Goal: Navigation & Orientation: Go to known website

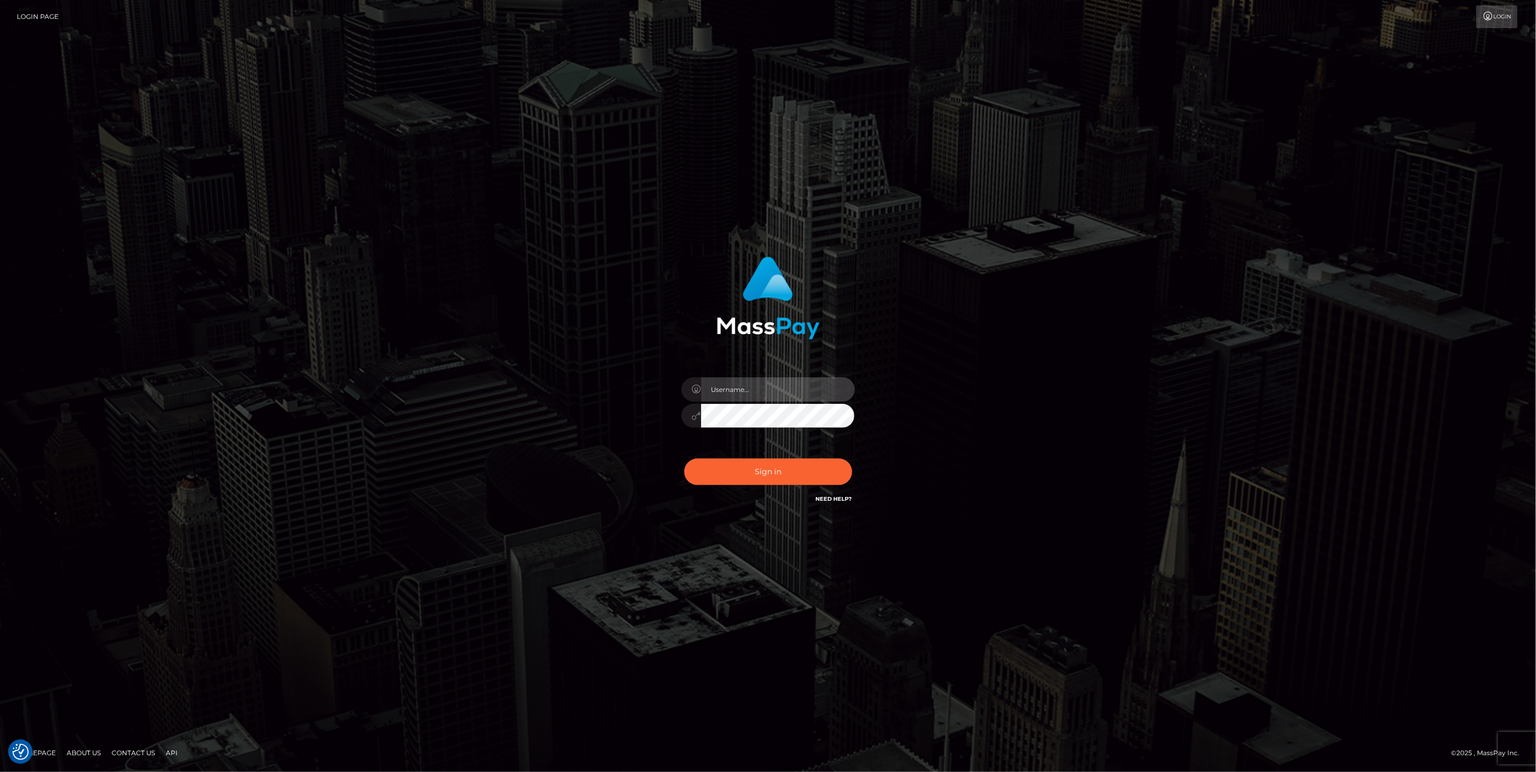
type input "jlo"
click at [807, 476] on button "Sign in" at bounding box center [768, 472] width 168 height 27
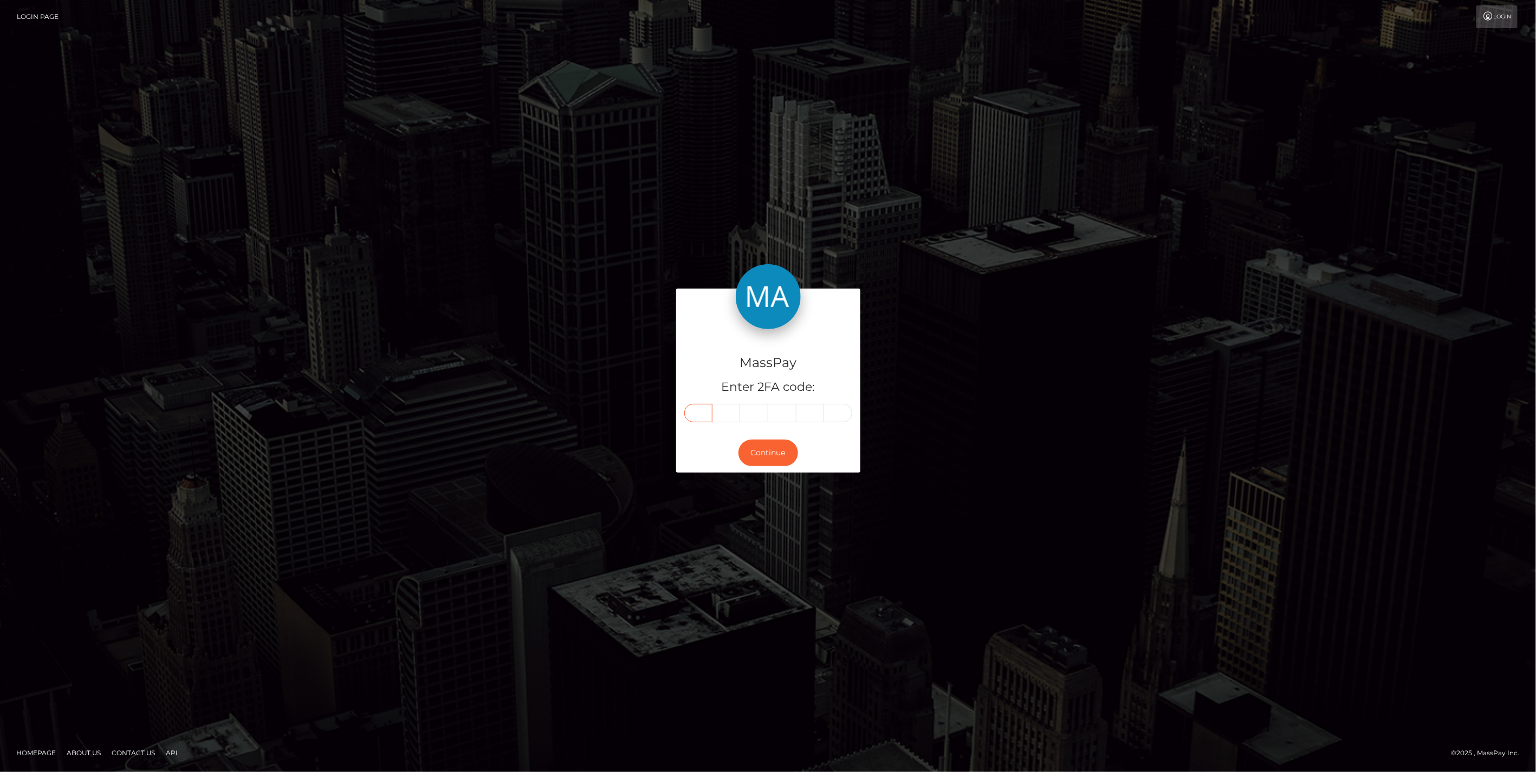
paste input "1"
type input "1"
type input "2"
type input "9"
type input "6"
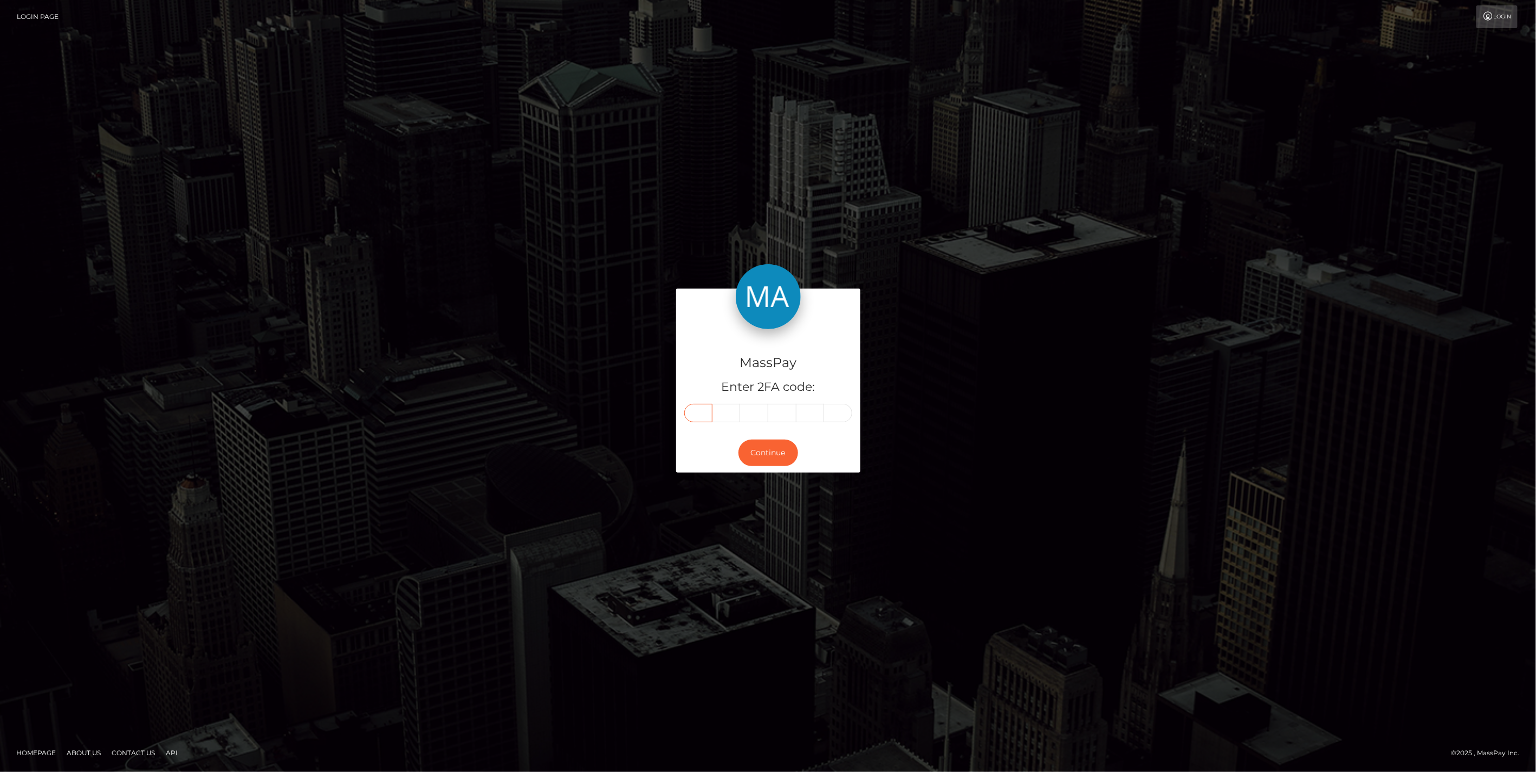
type input "9"
type input "1"
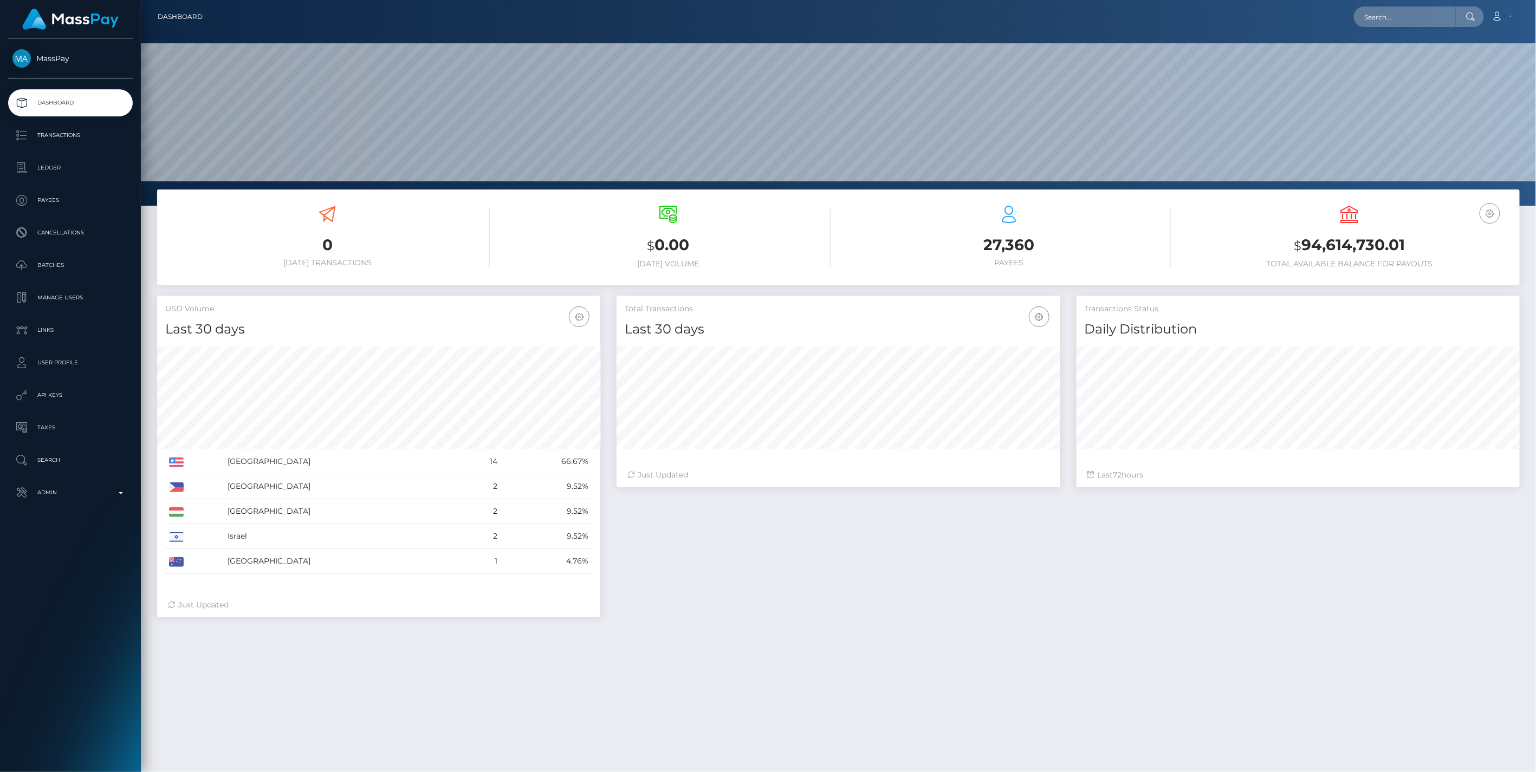
scroll to position [192, 443]
click at [1389, 18] on input "text" at bounding box center [1405, 17] width 102 height 21
paste input "payout_b27c02da-74a4-11f0-9703-0266f44cc279 payout_ba0999c0-75ec-11f0-9703-0266…"
type input "payout_b27c02da-74a4-11f0-9703-0266f44cc279 payout_ba0999c0-75ec-11f0-9703-0266…"
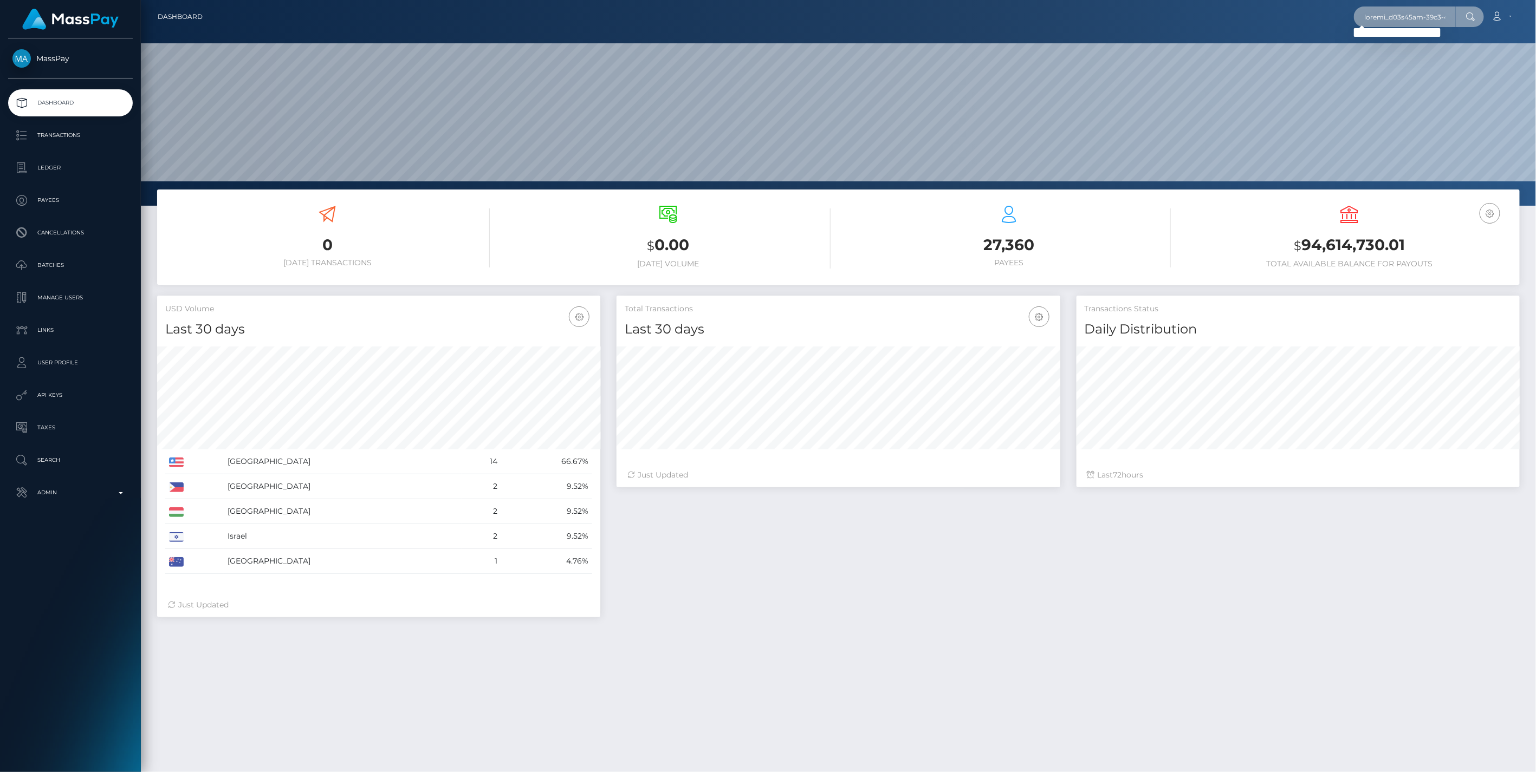
drag, startPoint x: 1447, startPoint y: 18, endPoint x: 1057, endPoint y: 38, distance: 390.5
click at [1057, 38] on div "Dashboard Loading... Loading... Account" at bounding box center [838, 386] width 1395 height 772
paste input "payout_b27c02da-74a4-11f0-9703-0266f44cc279 payout_ba0999c0-75ec-11f0-9703-0266…"
type input "payout_b27c02da-74a4-11f0-9703-0266f44cc279 payout_ba0999c0-75ec-11f0-9703-0266…"
drag, startPoint x: 1446, startPoint y: 16, endPoint x: 446, endPoint y: 20, distance: 1000.5
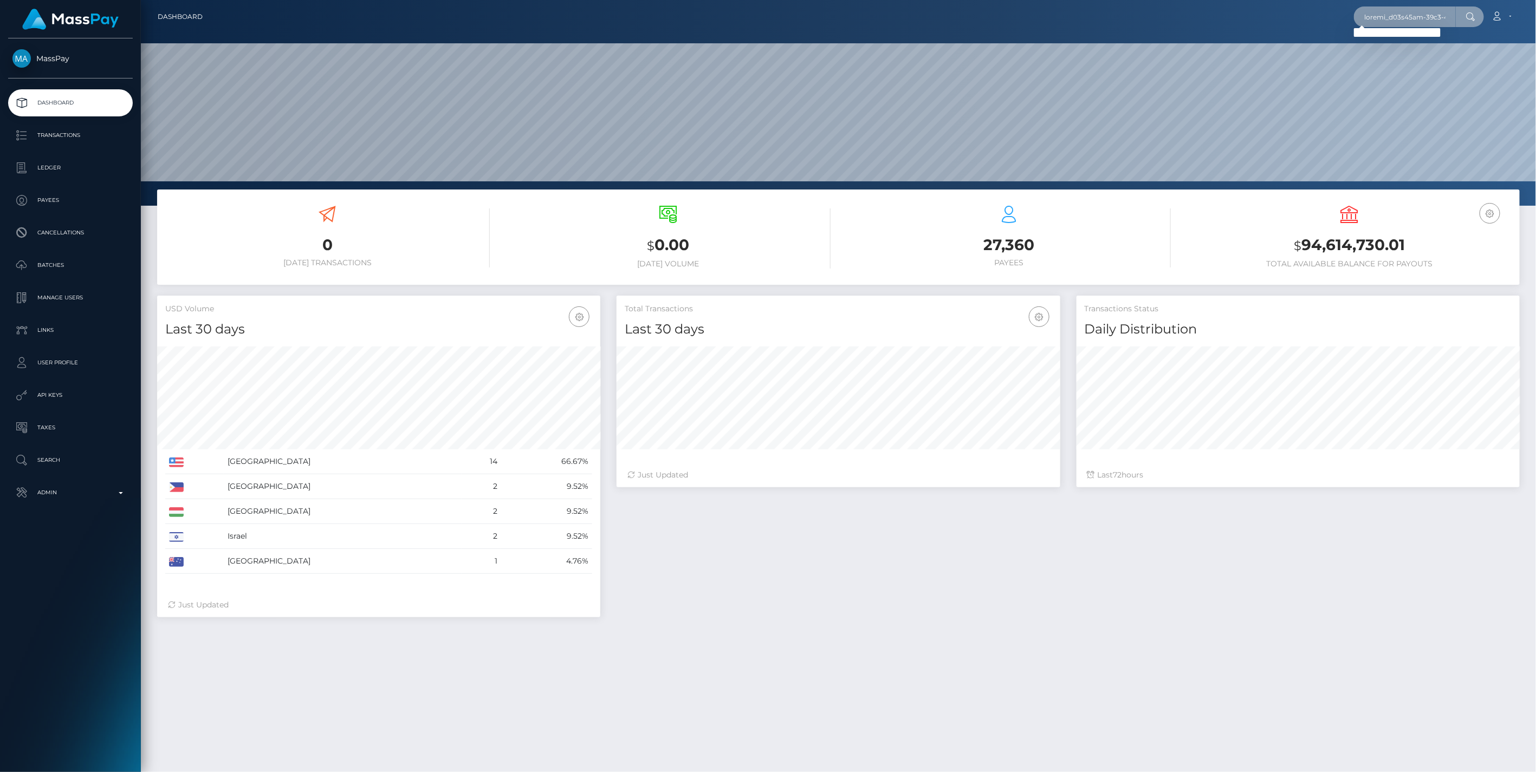
click at [446, 20] on div "Loading... Loading... Account Edit Profile Logout" at bounding box center [865, 16] width 1308 height 23
click at [1392, 16] on input "text" at bounding box center [1405, 17] width 102 height 21
paste input "b27c02da-74a4-11f0-9703-0266f44cc279"
type input "b27c02da-74a4-11f0-9703-0266f44cc279"
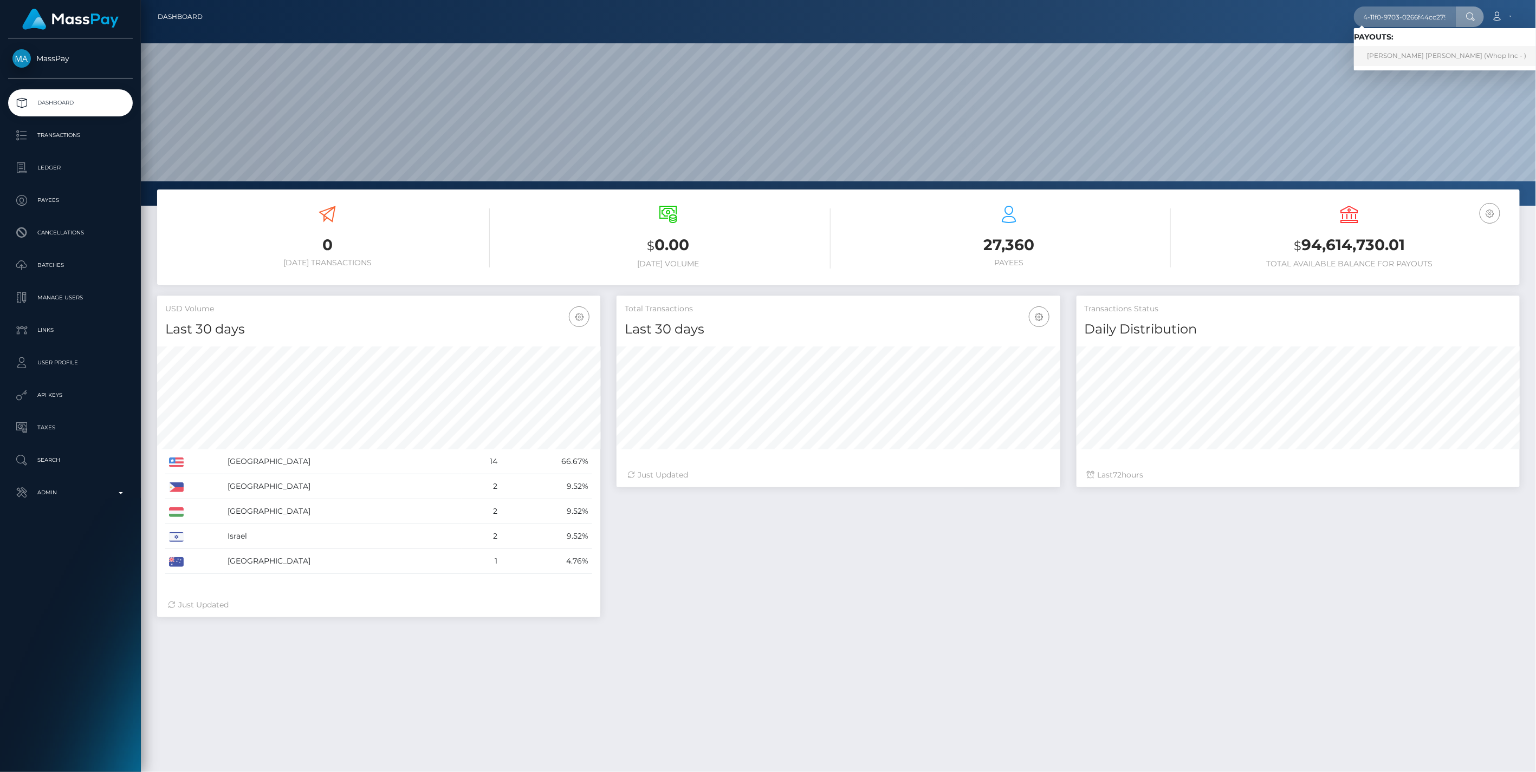
click at [1407, 53] on link "REEMA MOHAMED ALI ALKURDI (Whop Inc - )" at bounding box center [1446, 56] width 185 height 20
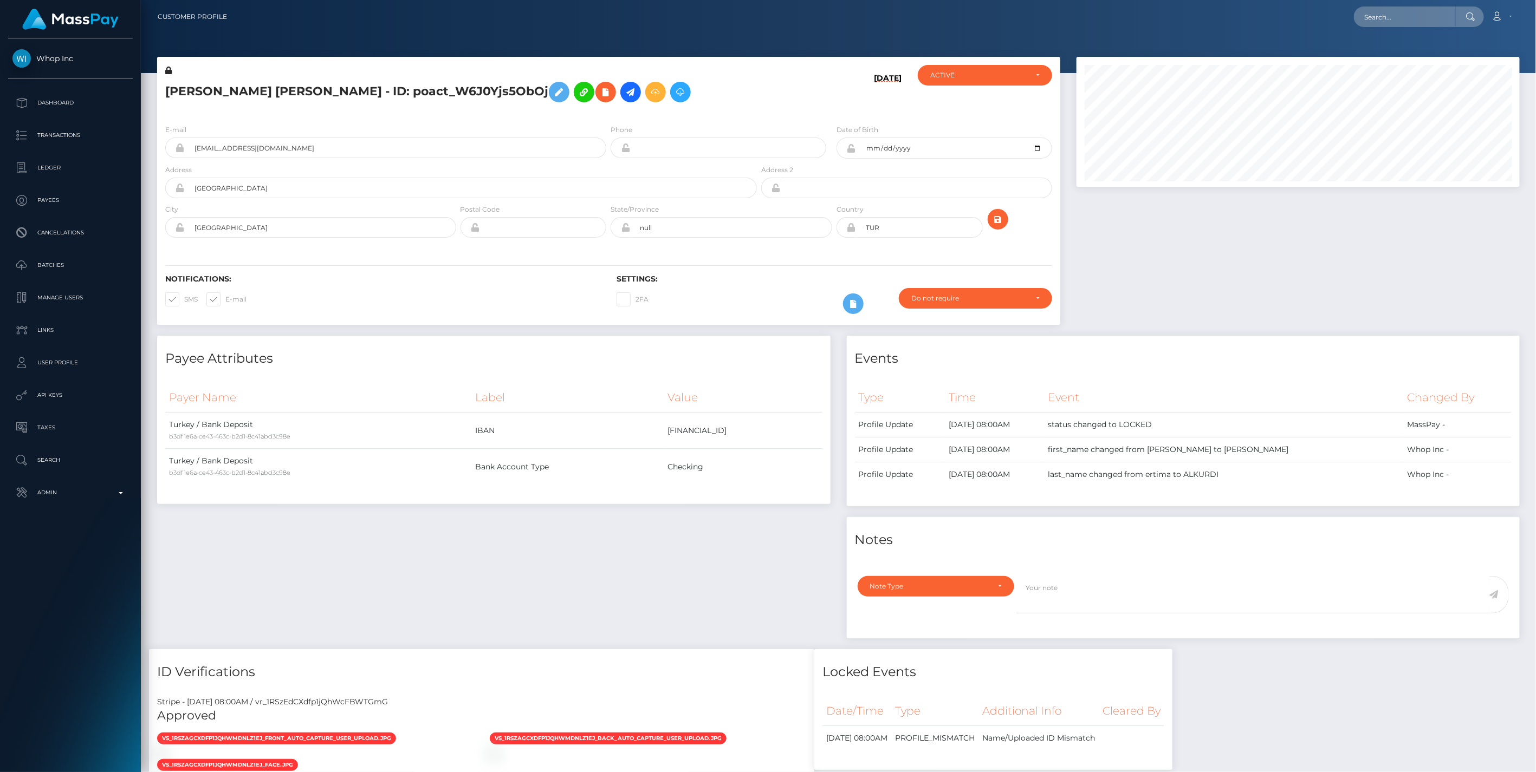
scroll to position [130, 443]
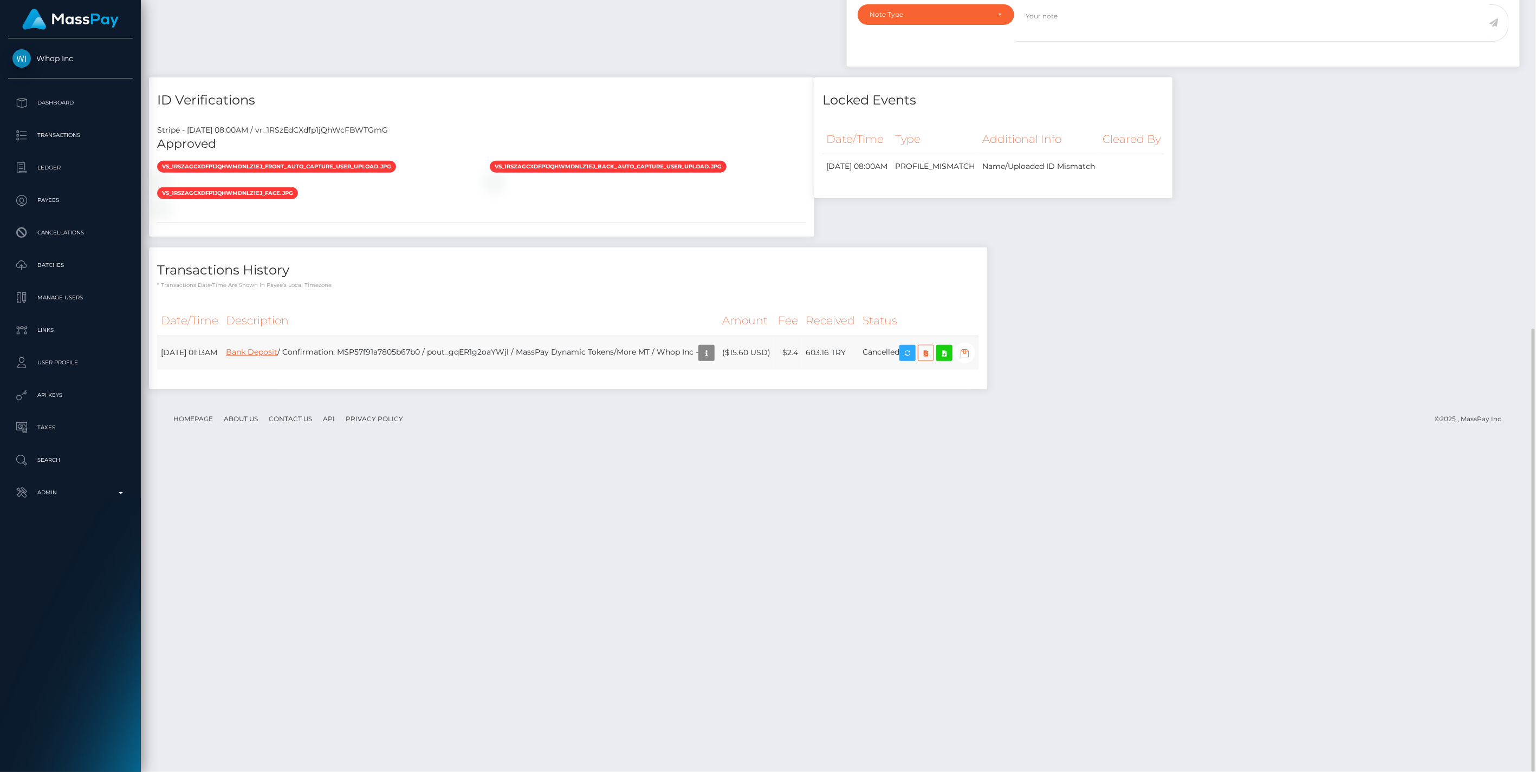
click at [277, 357] on link "Bank Deposit" at bounding box center [251, 352] width 51 height 10
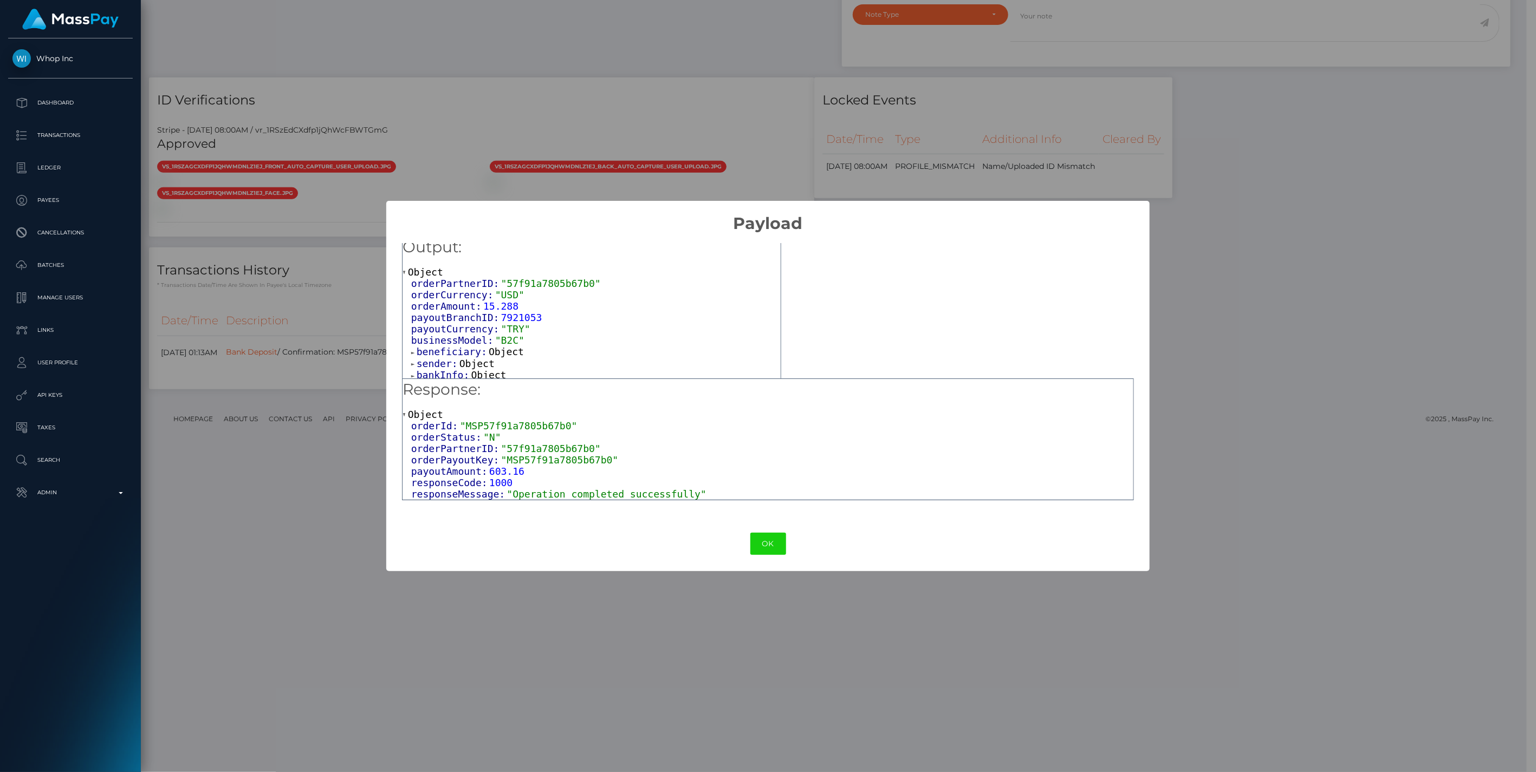
scroll to position [0, 0]
click at [607, 353] on div "businessModel: "B2C"" at bounding box center [595, 347] width 369 height 11
drag, startPoint x: 499, startPoint y: 460, endPoint x: 593, endPoint y: 460, distance: 93.7
click at [593, 460] on span ""MSP57f91a7805b67b0"" at bounding box center [560, 459] width 118 height 11
copy span "MSP57f91a7805b67b0"
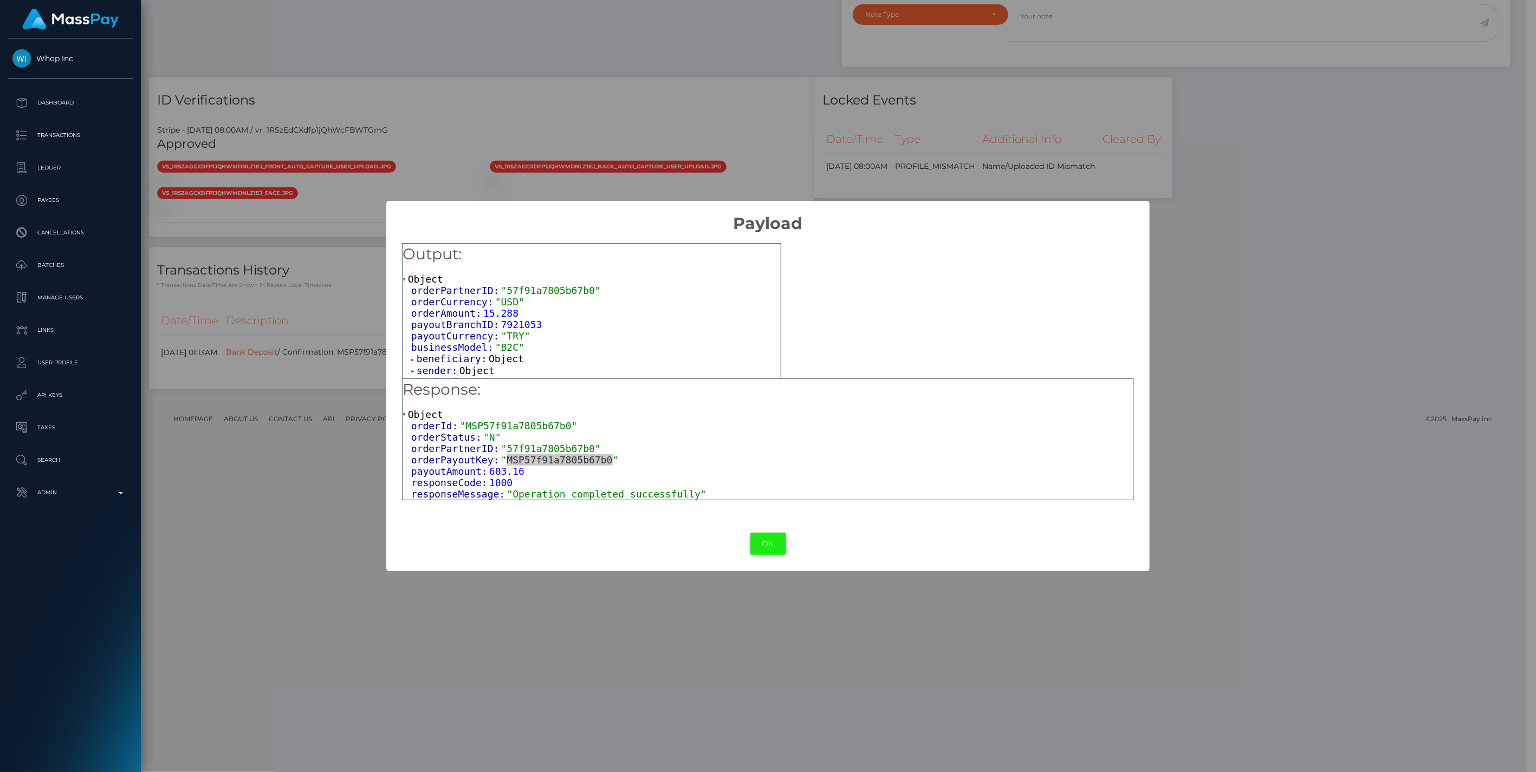
click at [764, 543] on button "OK" at bounding box center [768, 544] width 36 height 22
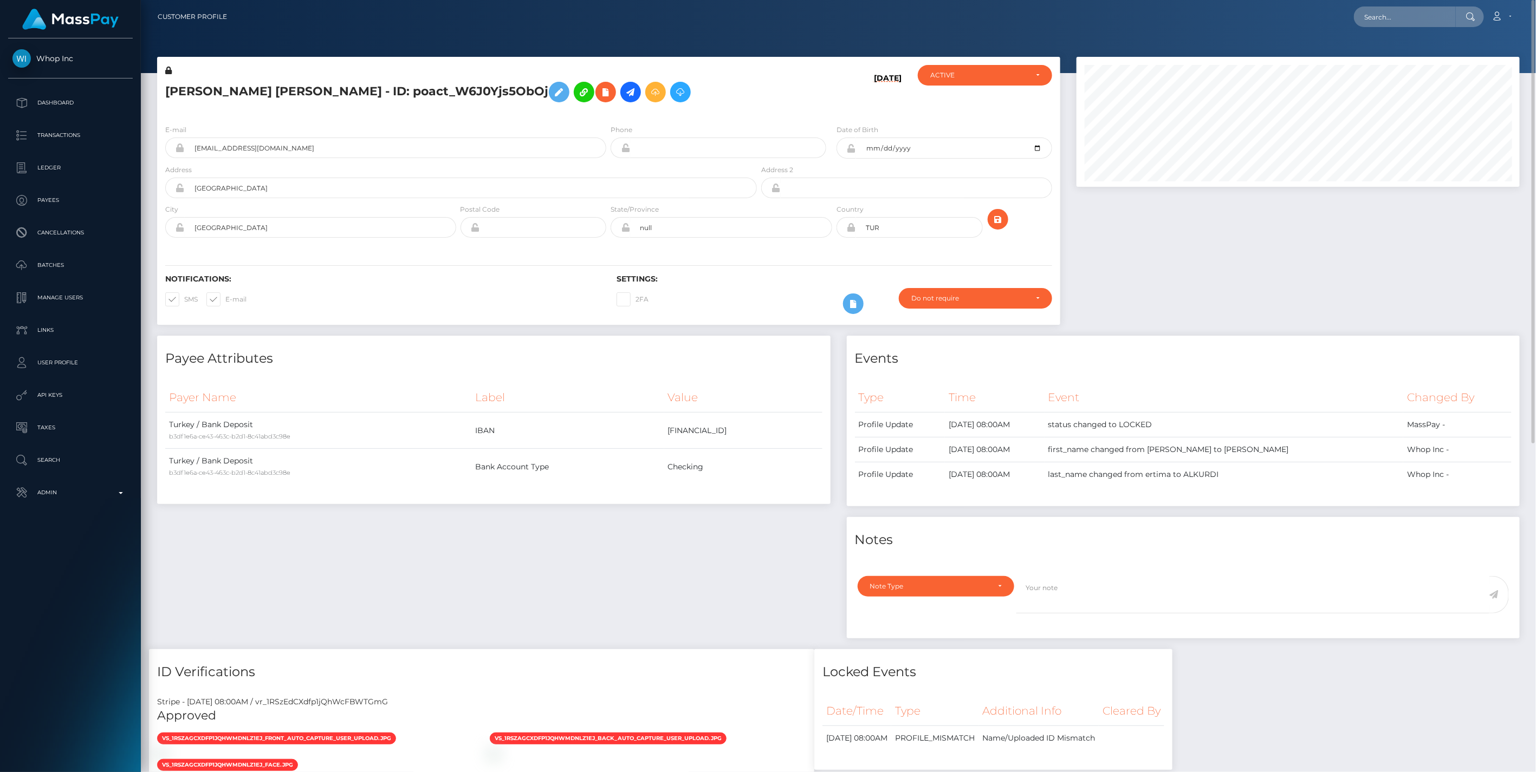
click at [1390, 27] on div "Loading... Loading... Account Edit Profile Logout" at bounding box center [877, 16] width 1283 height 23
click at [1385, 15] on input "text" at bounding box center [1405, 17] width 102 height 21
paste input "ba0999c0-75ec-11f0-9703-0266f44cc279"
type input "ba0999c0-75ec-11f0-9703-0266f44cc279"
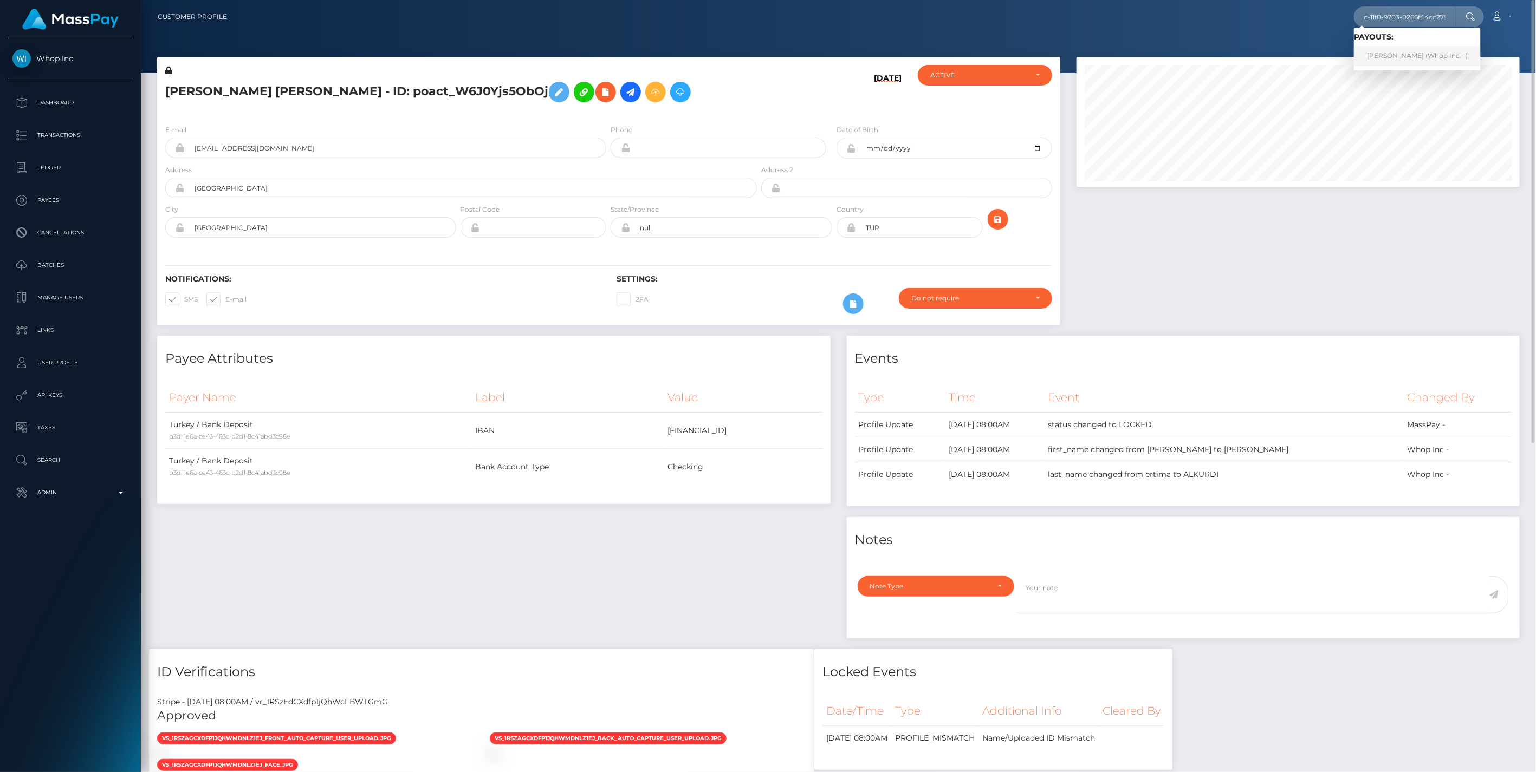
scroll to position [0, 0]
click at [1399, 60] on link "IBRAHIM H JABER (Whop Inc - )" at bounding box center [1417, 56] width 127 height 20
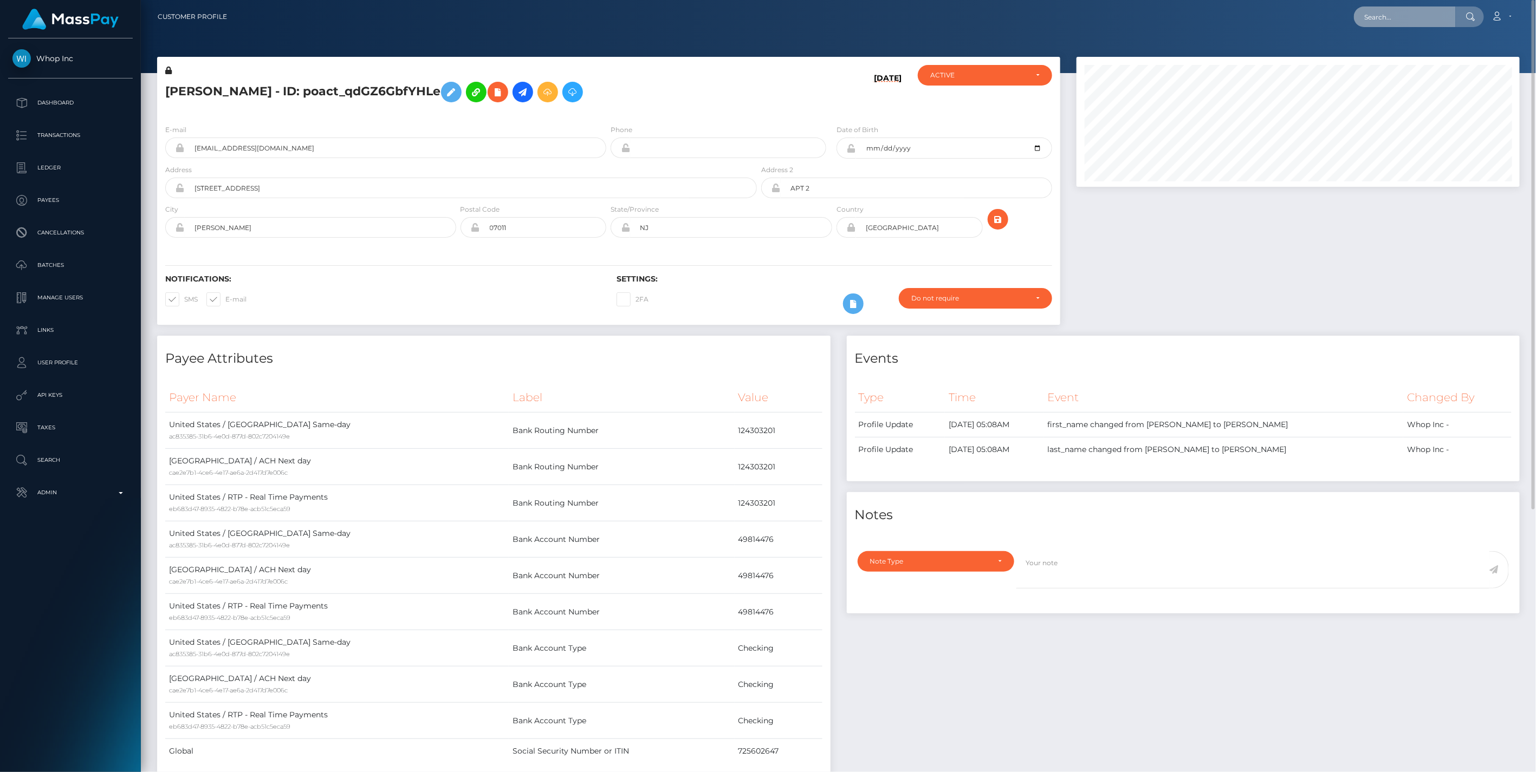
click at [1391, 15] on input "text" at bounding box center [1405, 17] width 102 height 21
paste input "45b8d4b7-7607-11f0-9703-0266f44cc279"
type input "45b8d4b7-7607-11f0-9703-0266f44cc279"
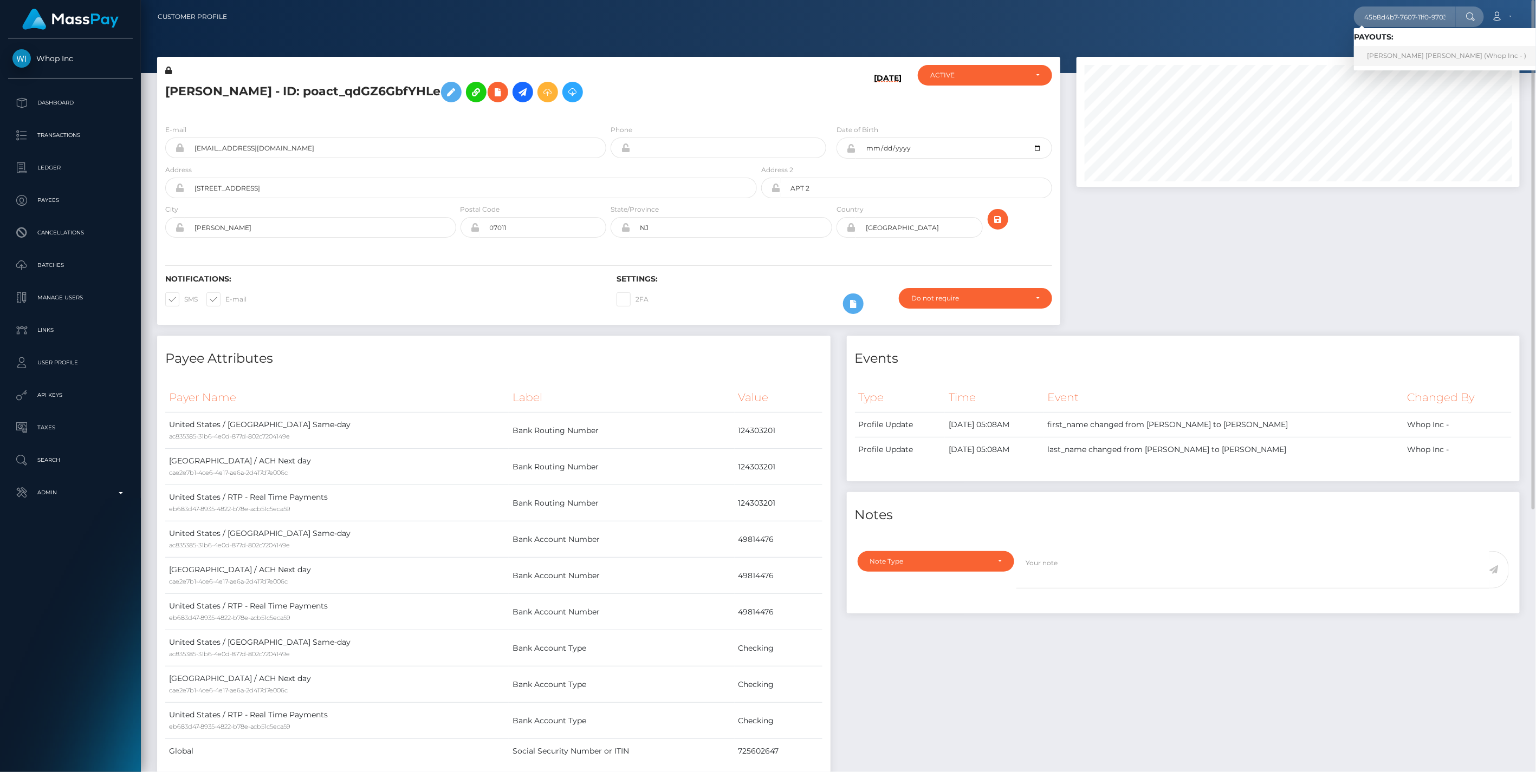
click at [1407, 55] on link "JEREMY SCOTT LIEBER (Whop Inc - )" at bounding box center [1446, 56] width 185 height 20
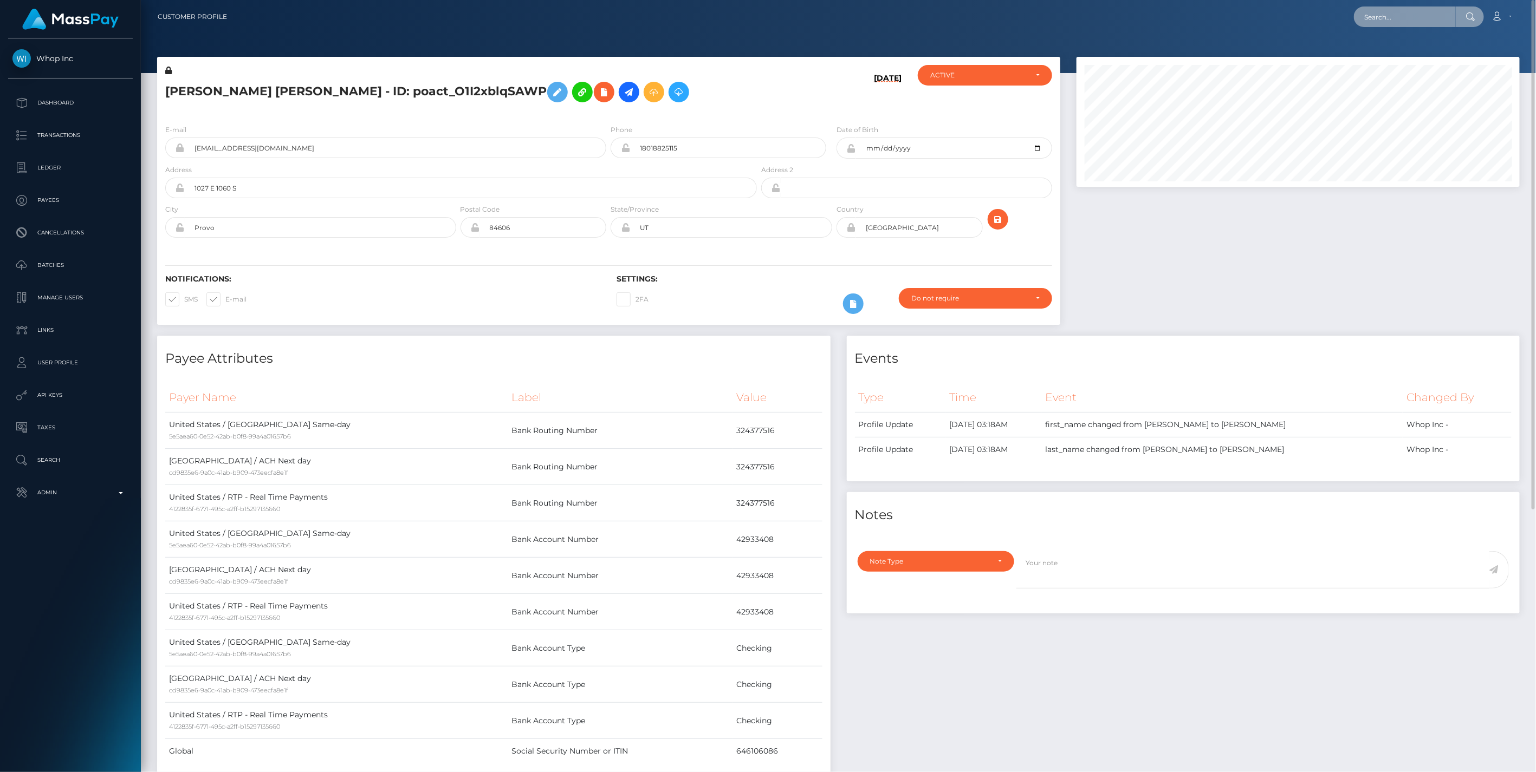
click at [1379, 10] on input "text" at bounding box center [1405, 17] width 102 height 21
paste input "df514ba3-7605-11f0-9703-0266f44cc279"
type input "df514ba3-7605-11f0-9703-0266f44cc279"
click at [1398, 51] on link "The DJ Collective (Whop Inc - )" at bounding box center [1417, 56] width 126 height 20
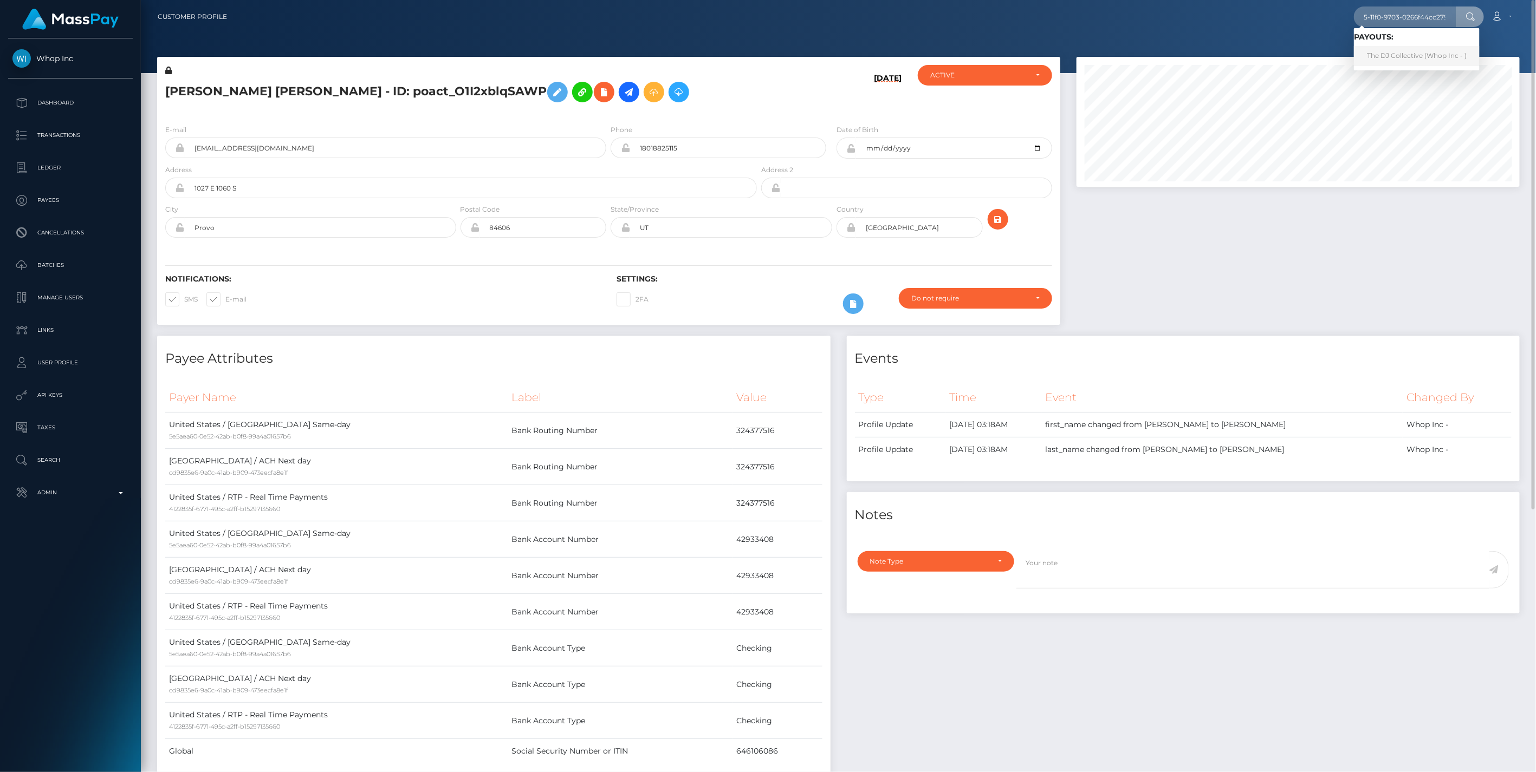
scroll to position [0, 0]
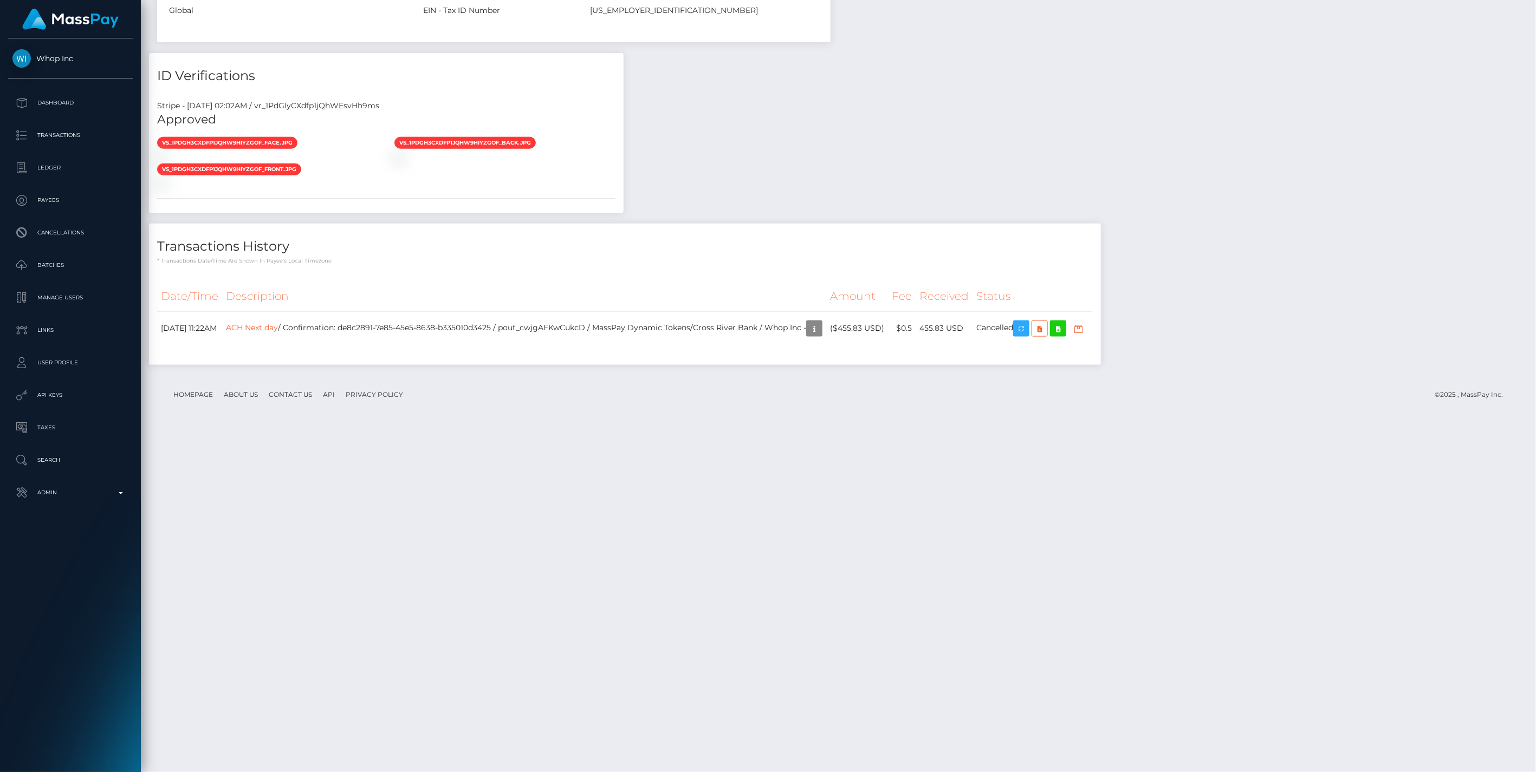
scroll to position [130, 443]
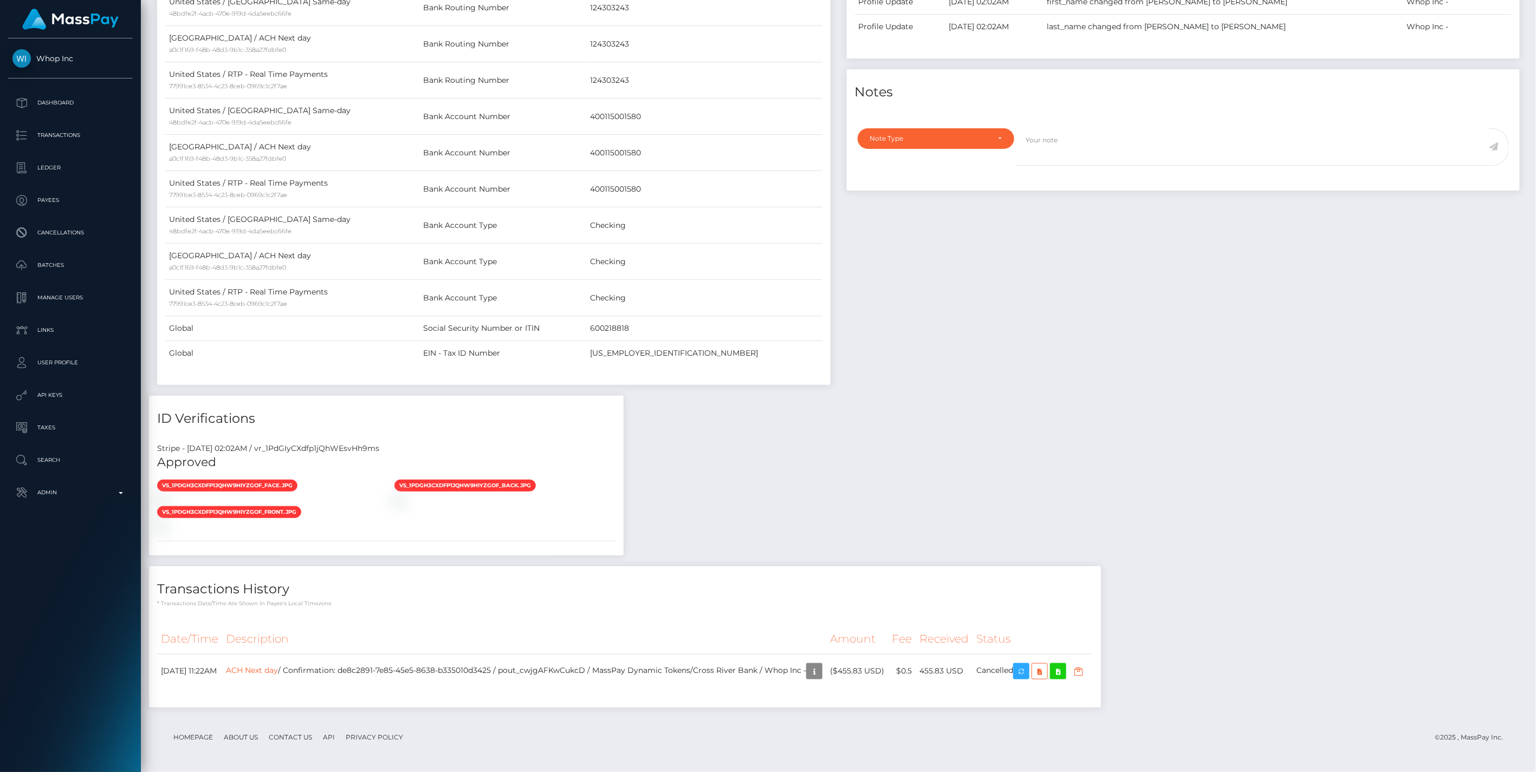
scroll to position [0, 0]
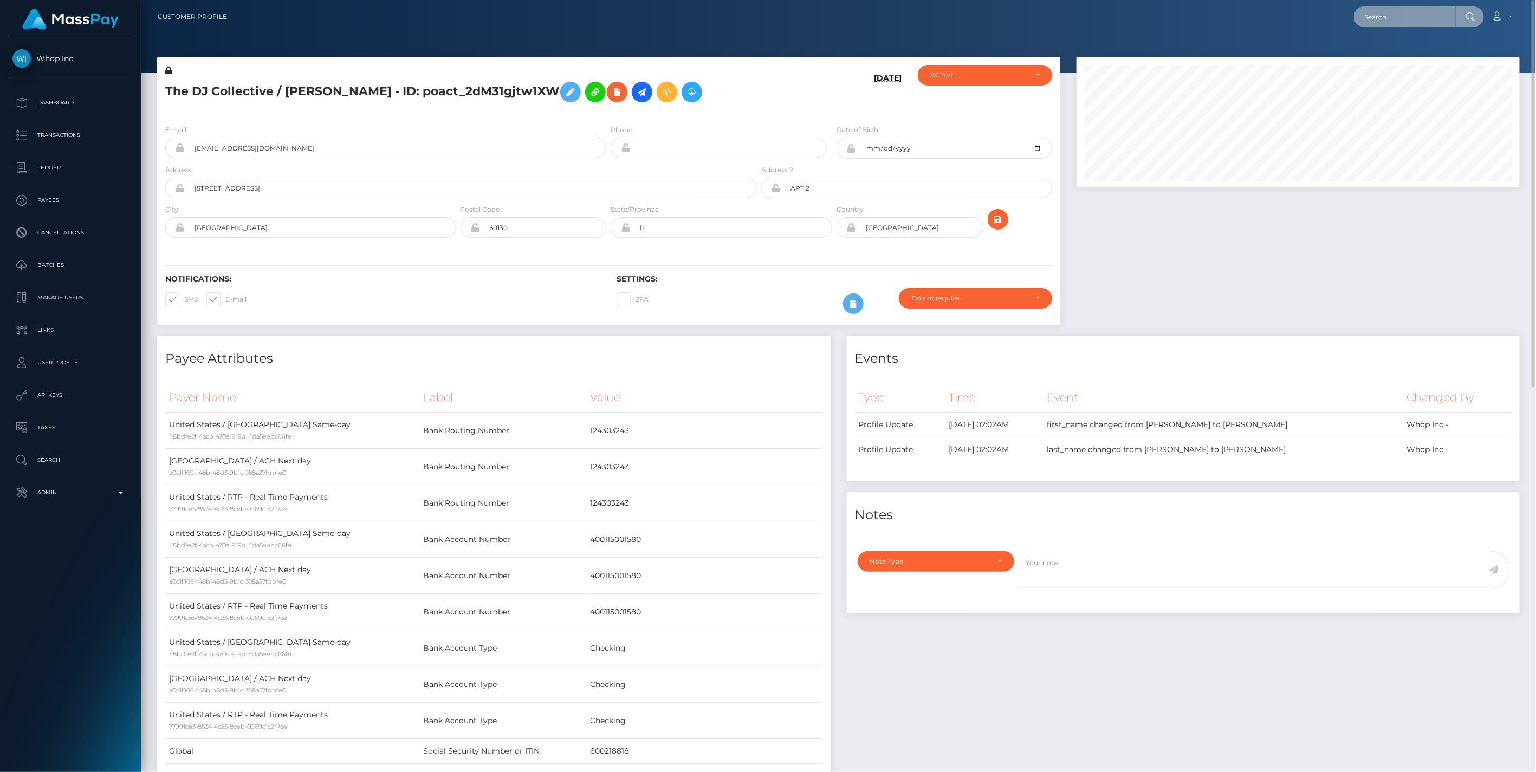
click at [1395, 21] on input "text" at bounding box center [1405, 17] width 102 height 21
paste input "7078a230-7671-11f0-9703-0266f44cc279"
type input "7078a230-7671-11f0-9703-0266f44cc279"
click at [1414, 53] on link "THOMAS PATRICK RIORDAN (Whop Inc - )" at bounding box center [1417, 56] width 127 height 20
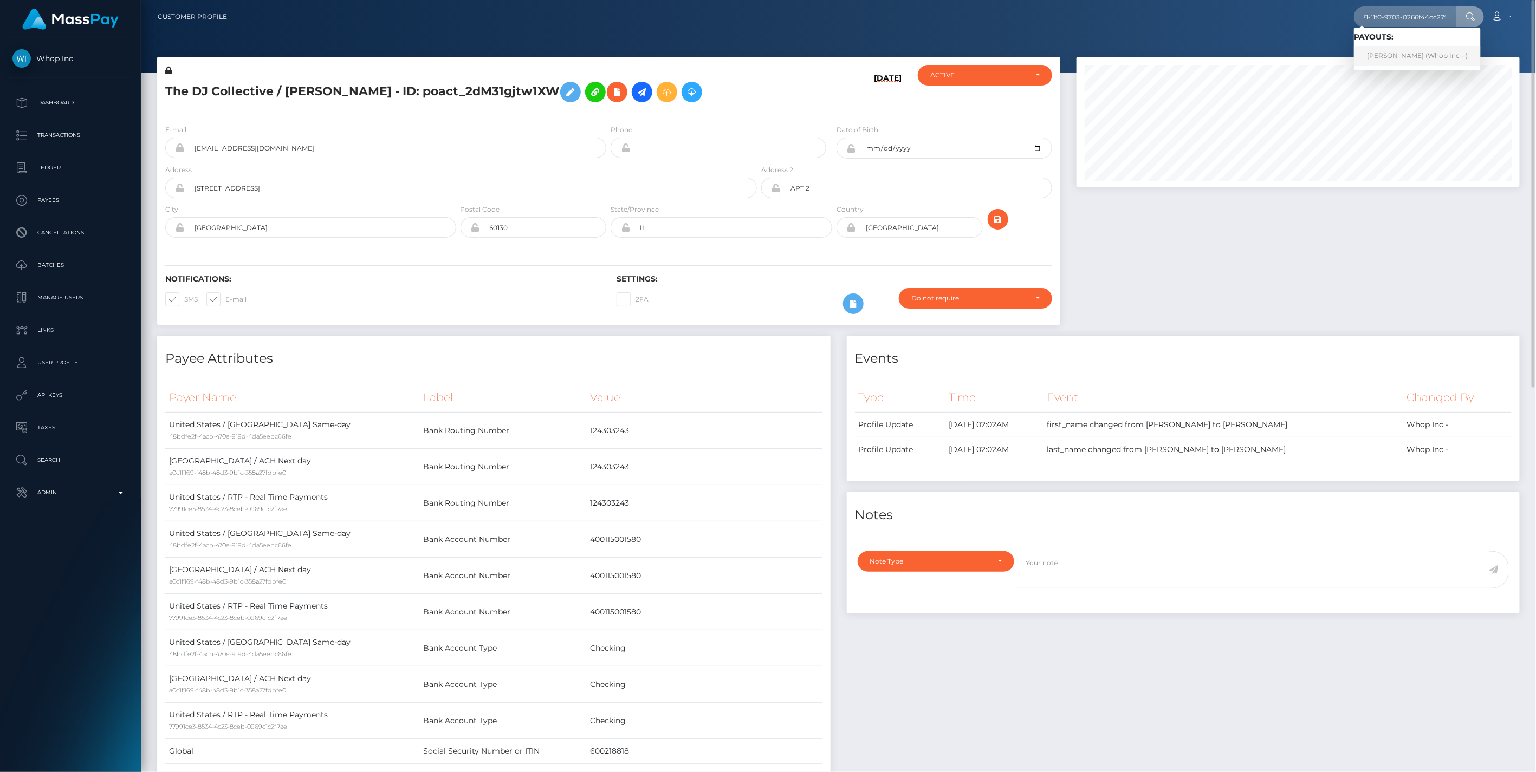
scroll to position [0, 0]
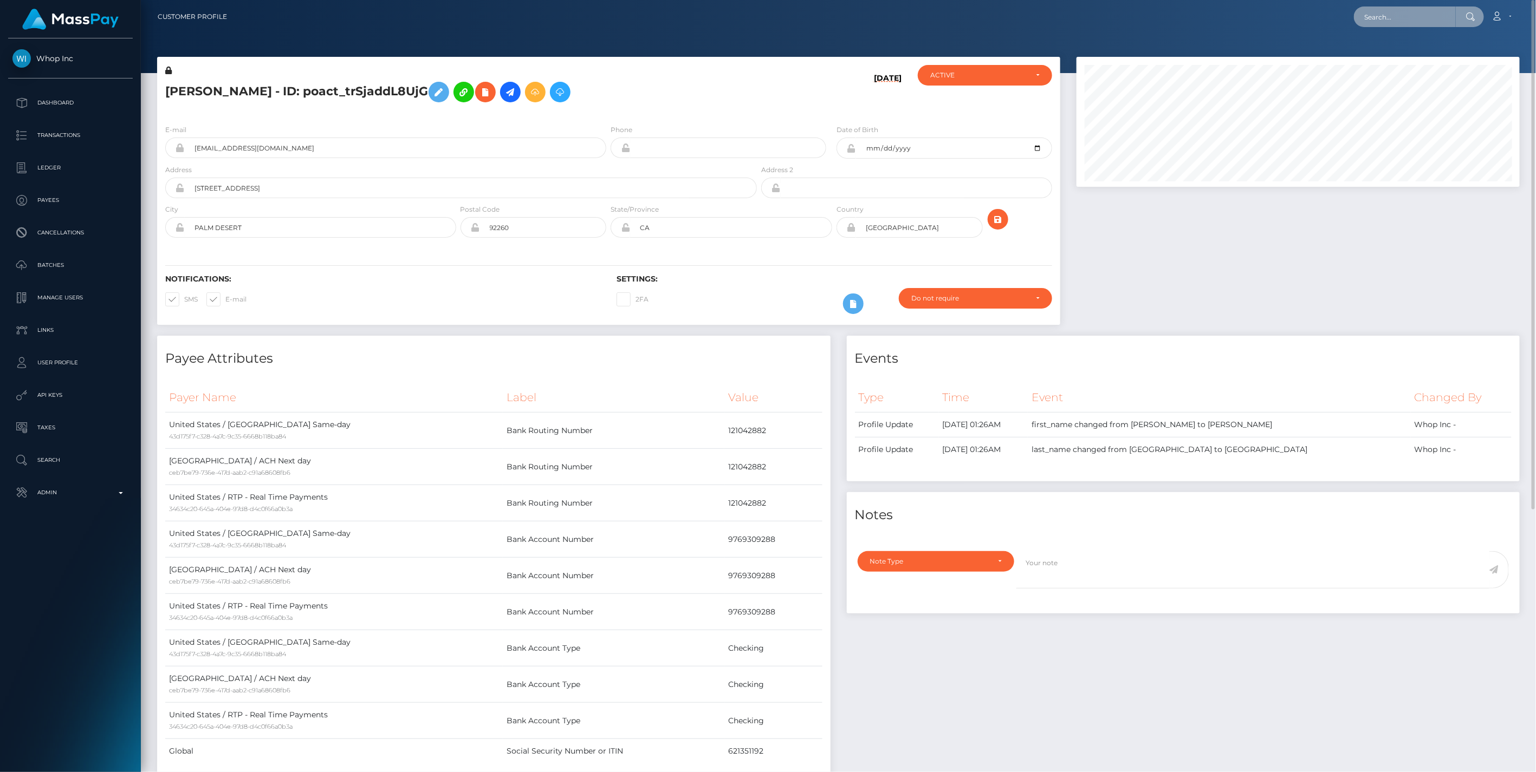
click at [1382, 16] on input "text" at bounding box center [1405, 17] width 102 height 21
paste input "M RY A FLORES"
type input "M RY A FLORES"
click at [1395, 53] on link "M RY A FLORES" at bounding box center [1399, 56] width 90 height 20
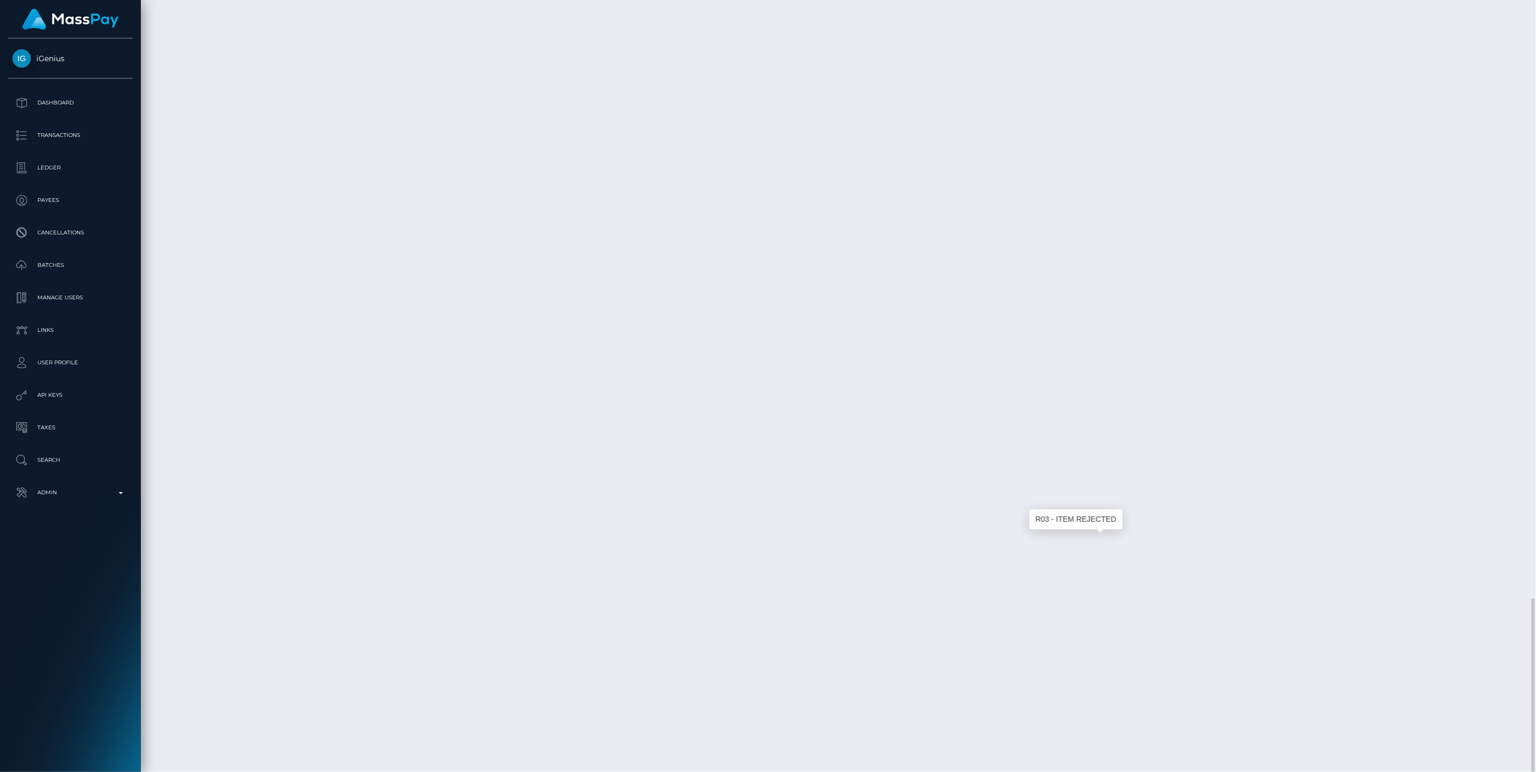
scroll to position [130, 443]
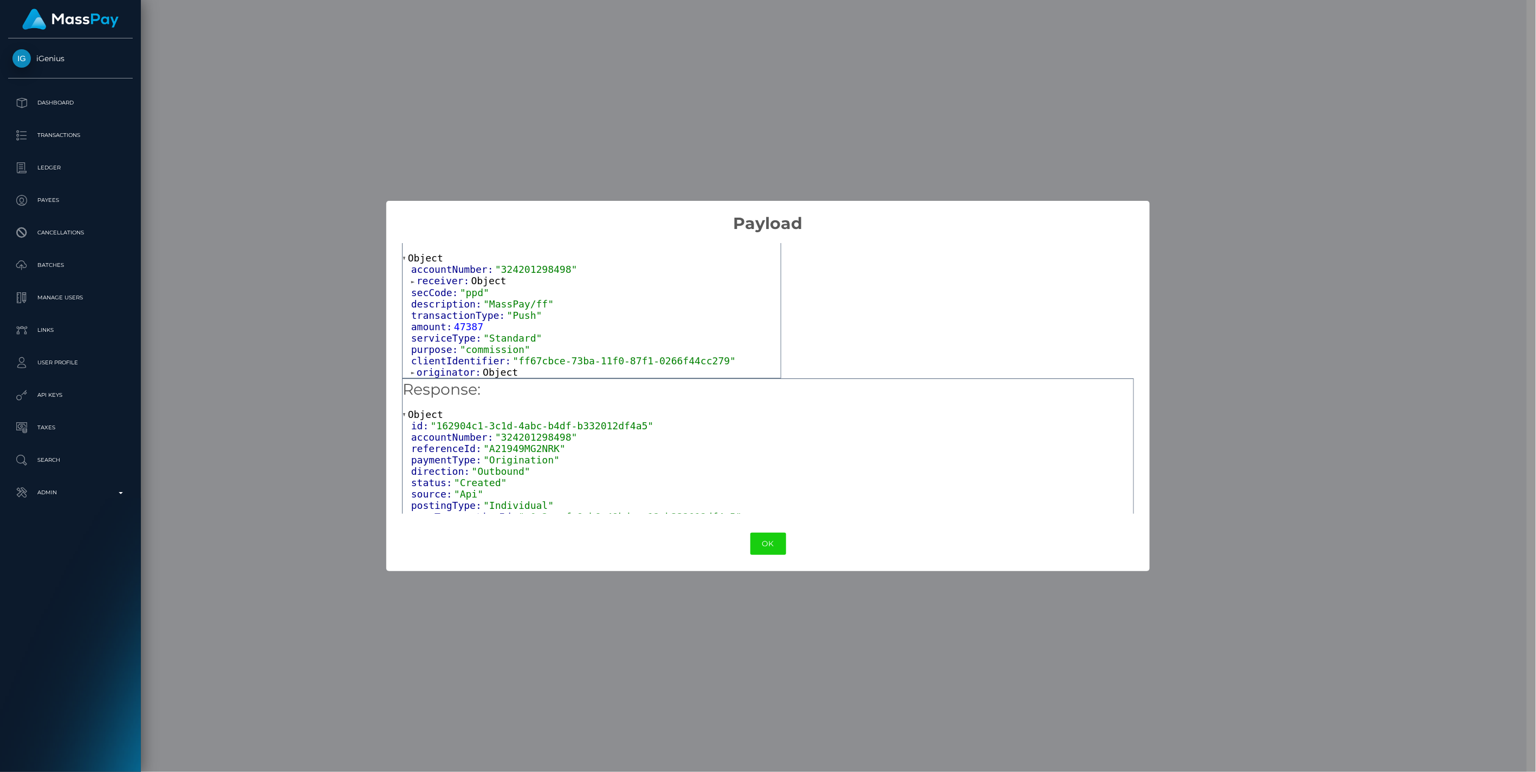
scroll to position [263, 0]
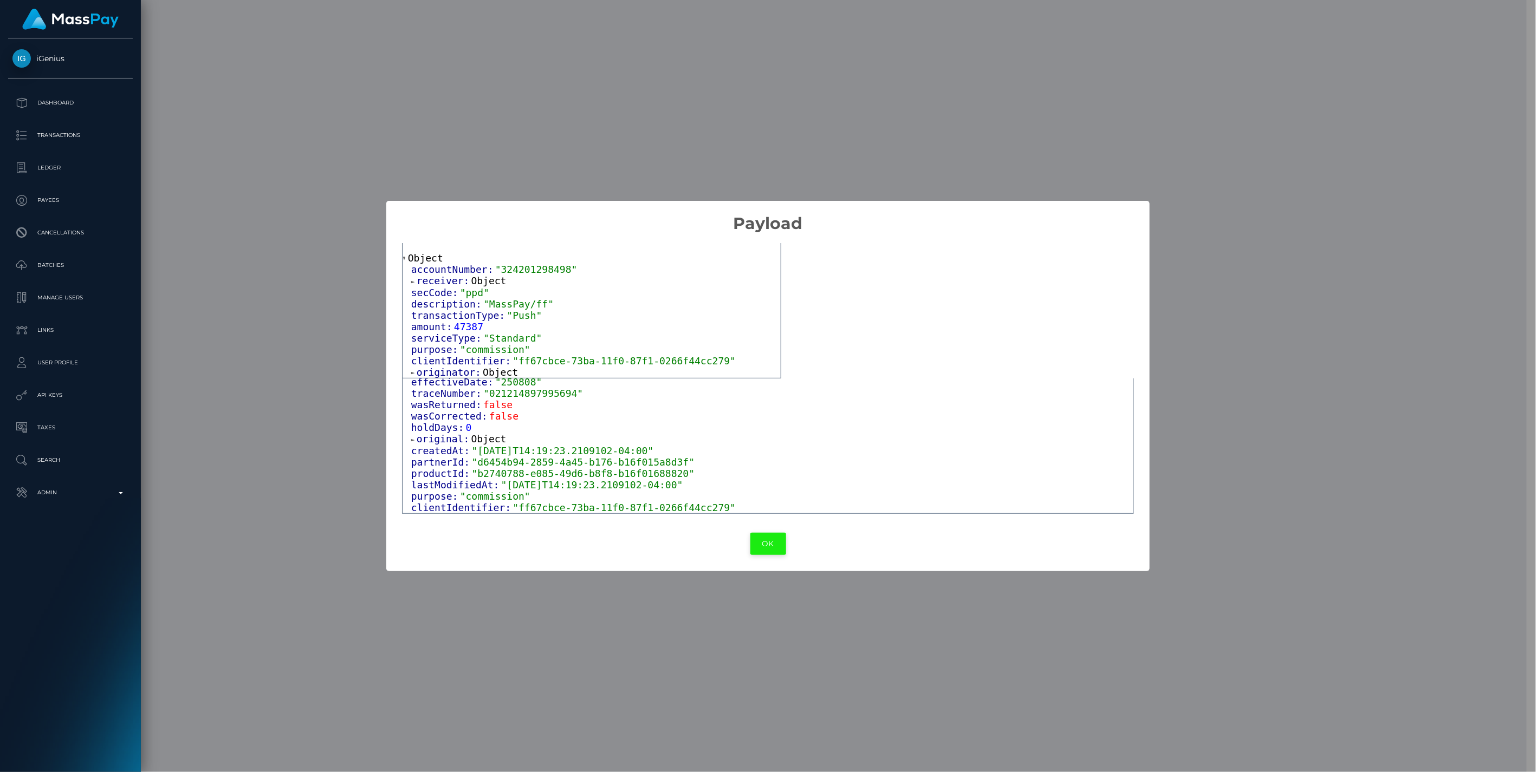
click at [762, 544] on button "OK" at bounding box center [768, 544] width 36 height 22
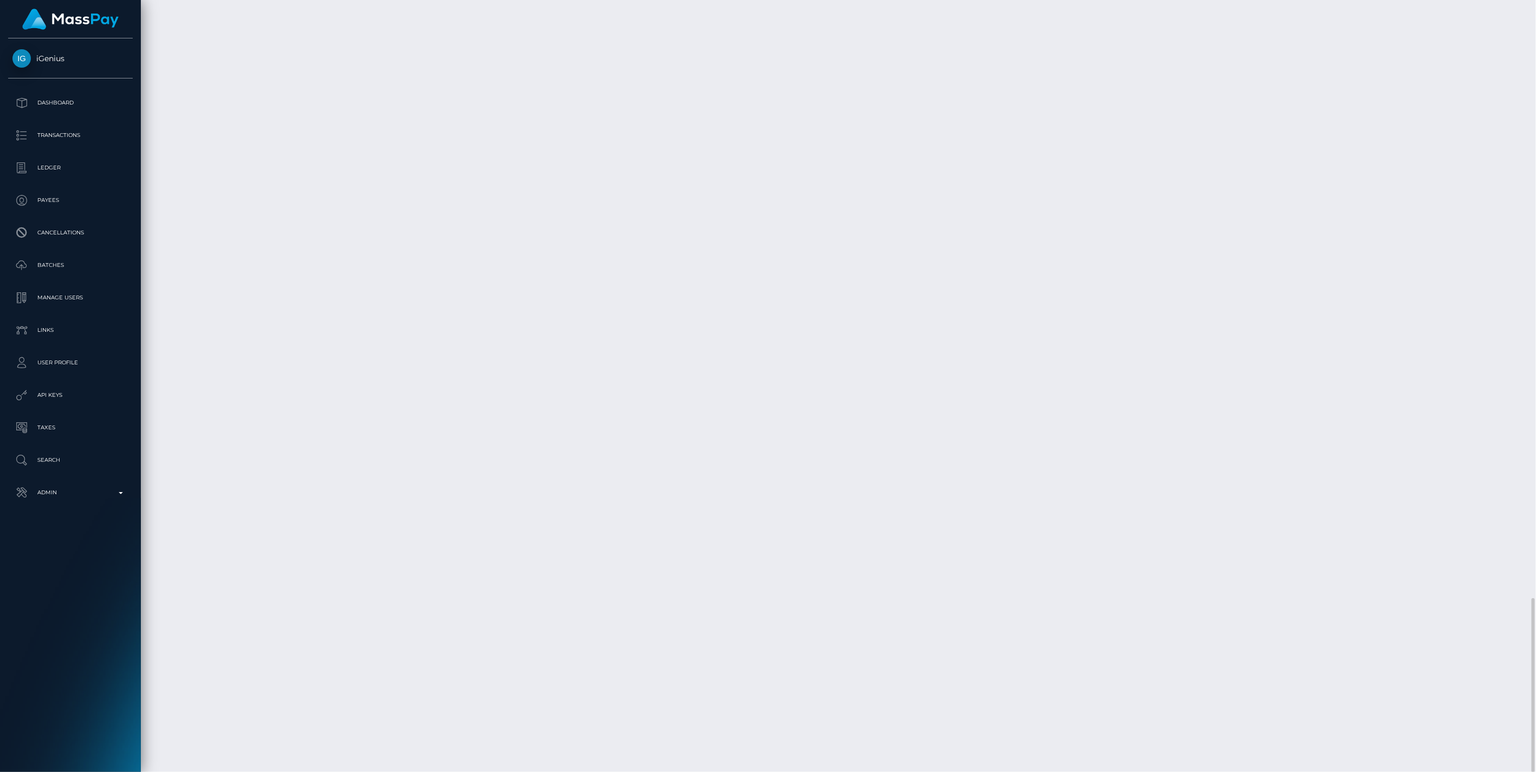
scroll to position [130, 443]
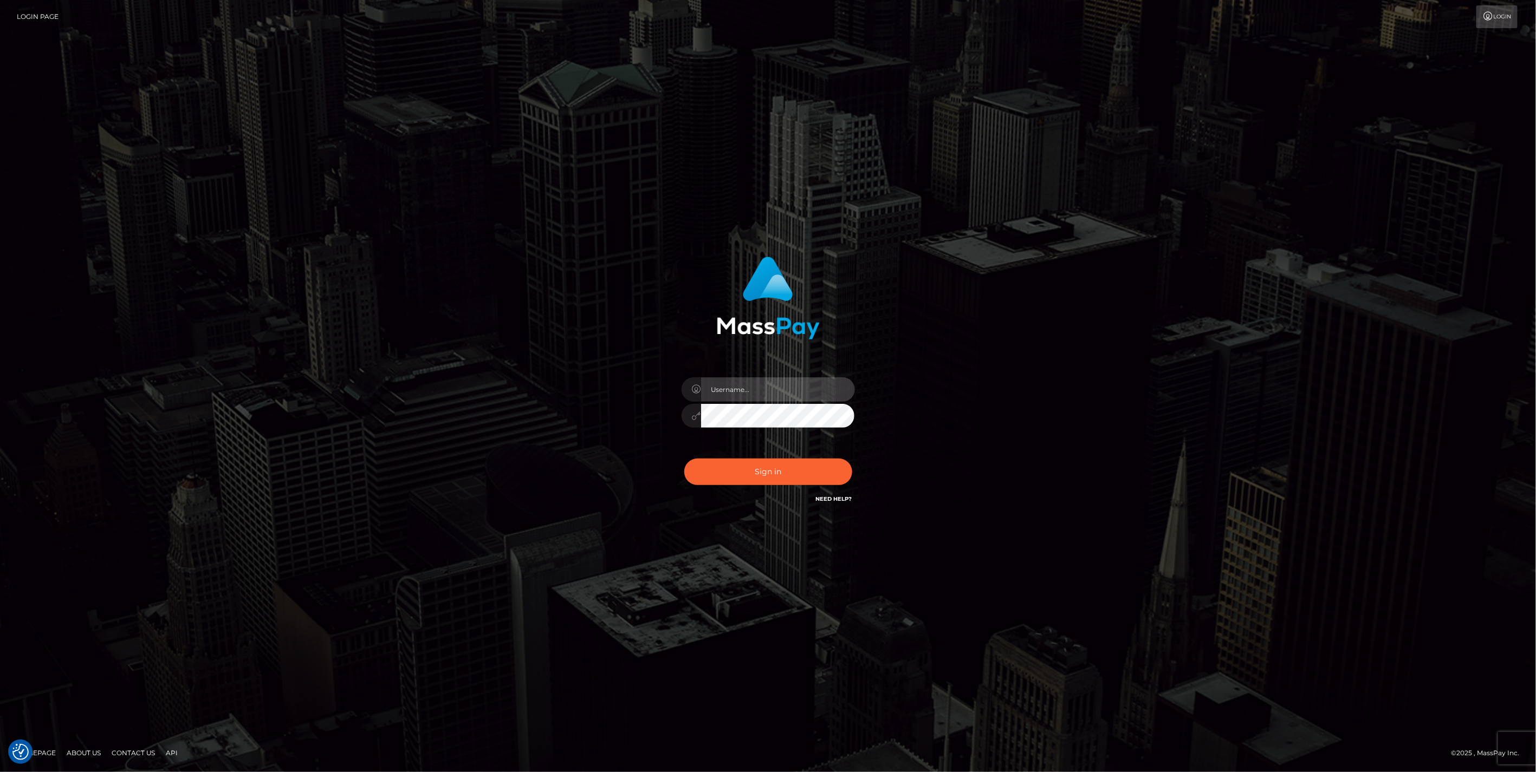
type input "jlo"
click at [780, 476] on button "Sign in" at bounding box center [768, 472] width 168 height 27
type input "jlo"
click at [773, 473] on button "Sign in" at bounding box center [768, 472] width 168 height 27
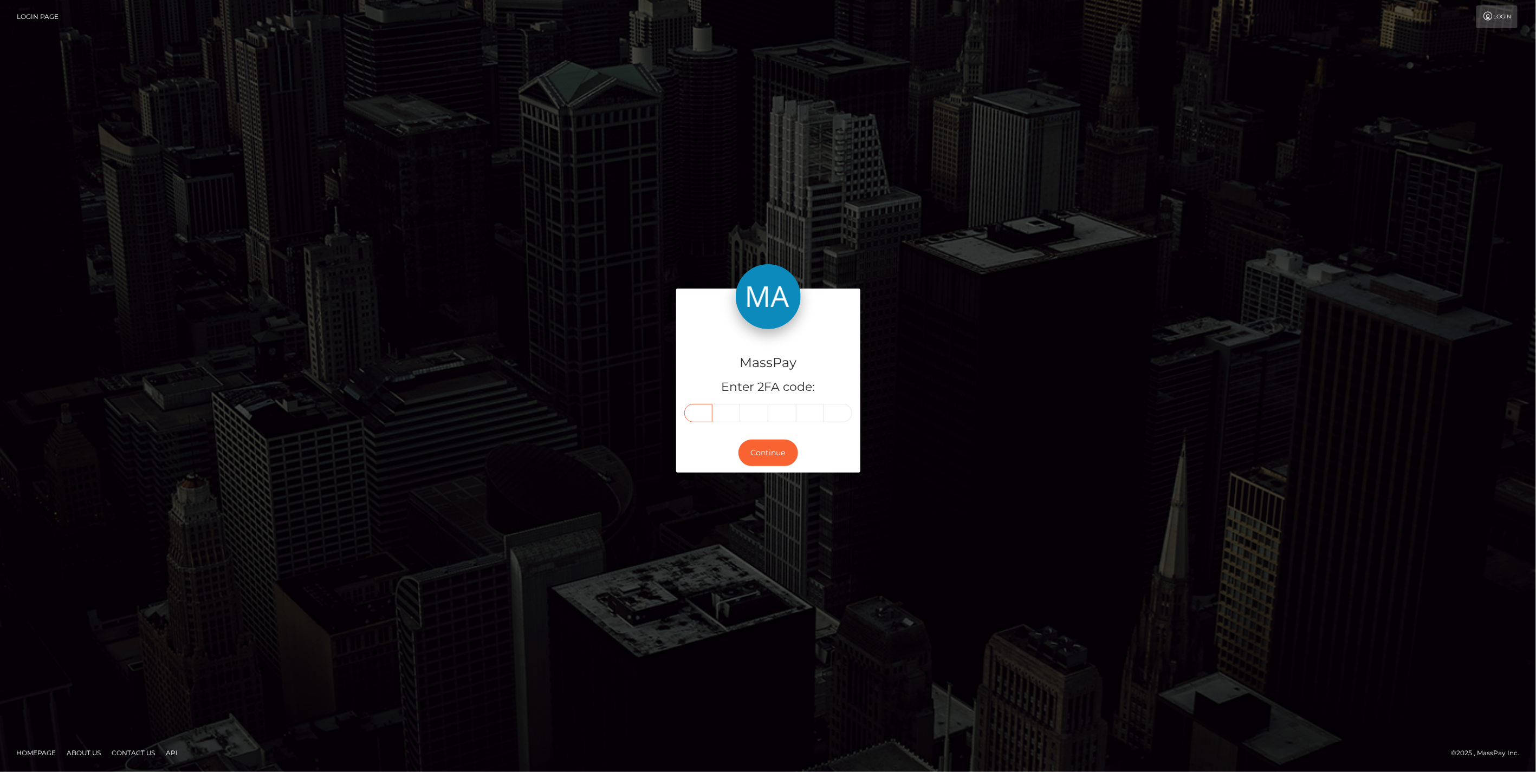
paste input "6"
type input "6"
type input "5"
type input "8"
type input "9"
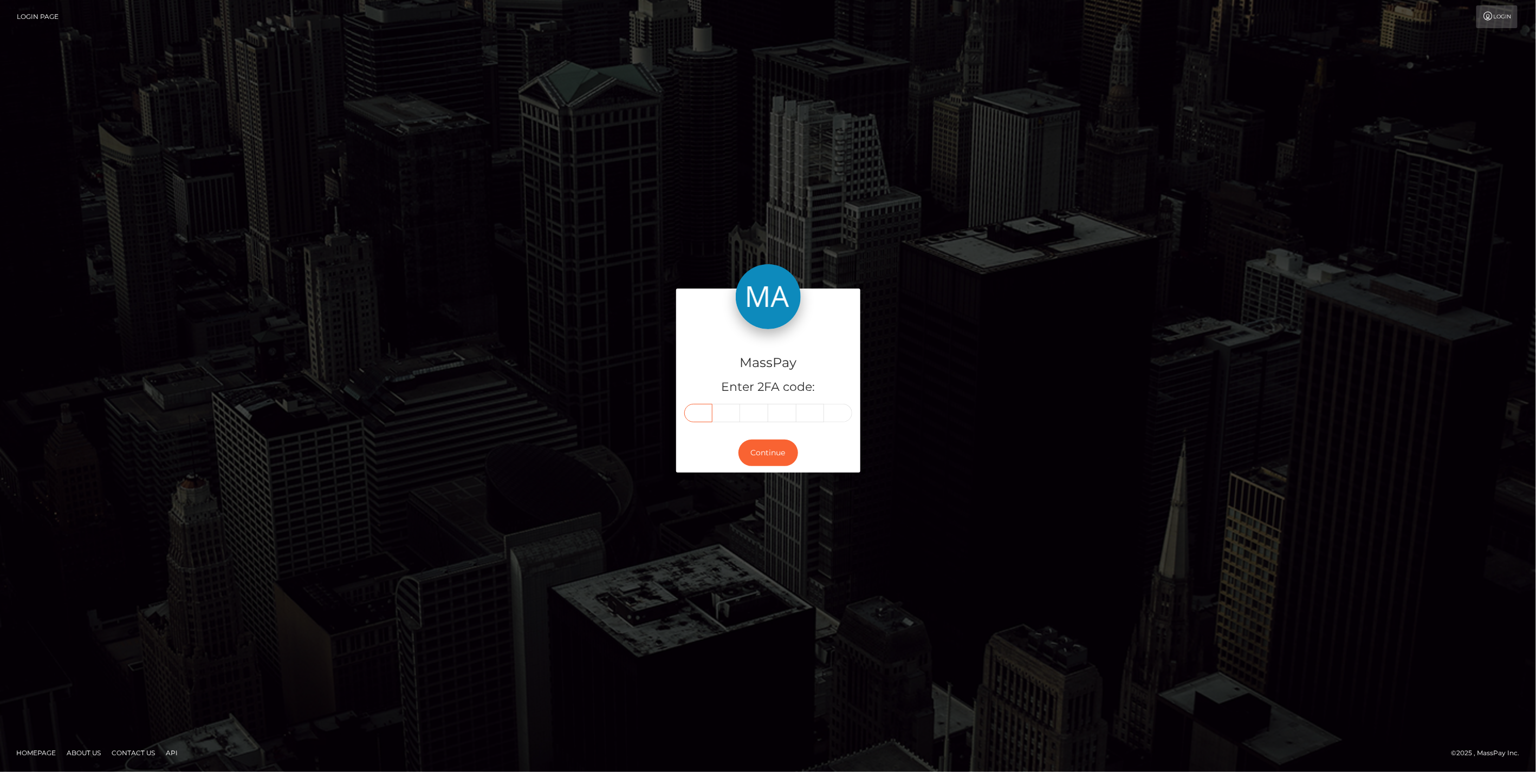
type input "8"
type input "1"
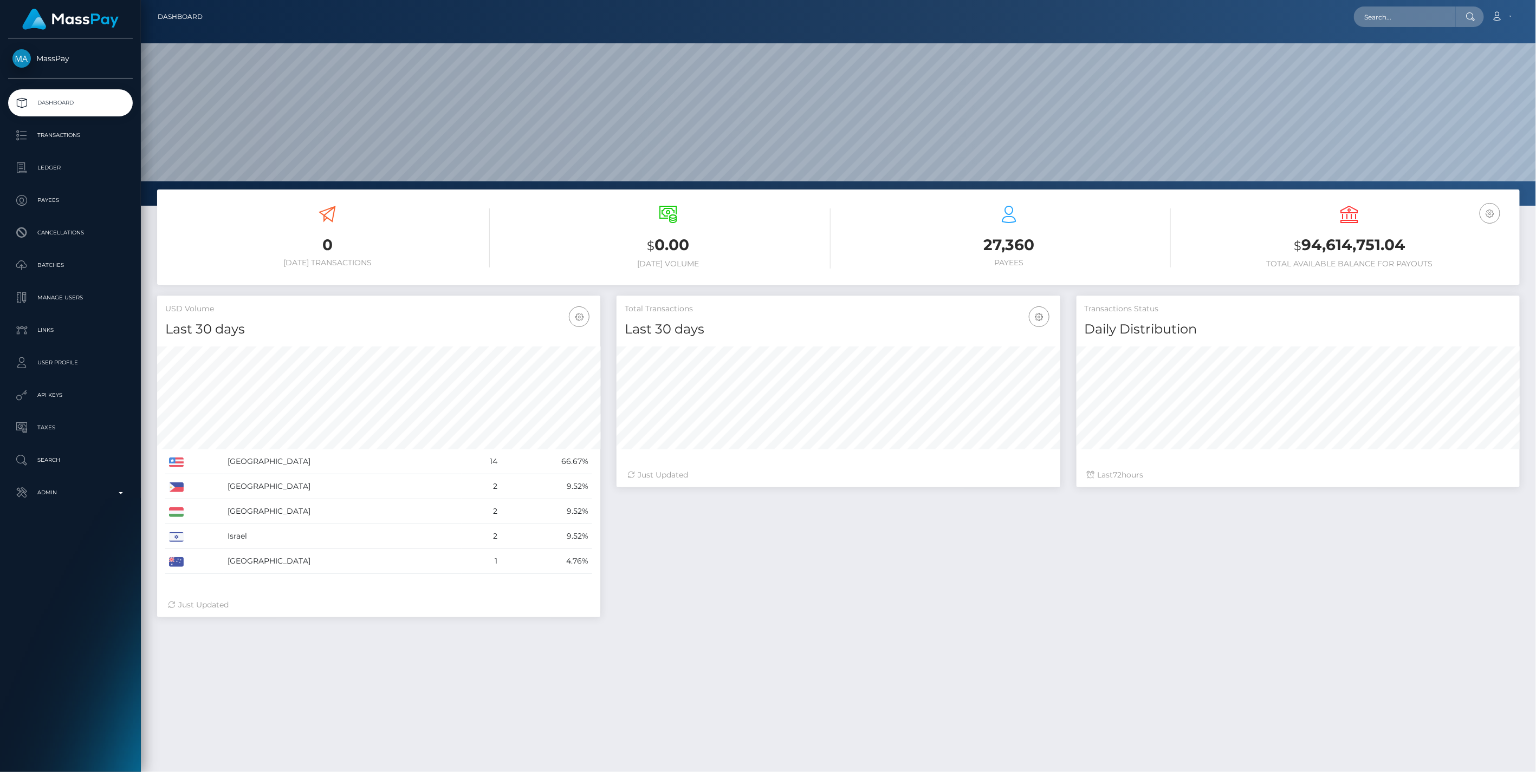
scroll to position [192, 443]
click at [1421, 15] on input "text" at bounding box center [1405, 17] width 102 height 21
paste input "ba0999c0-75ec-11f0-9703-0266f44cc279"
type input "ba0999c0-75ec-11f0-9703-0266f44cc279"
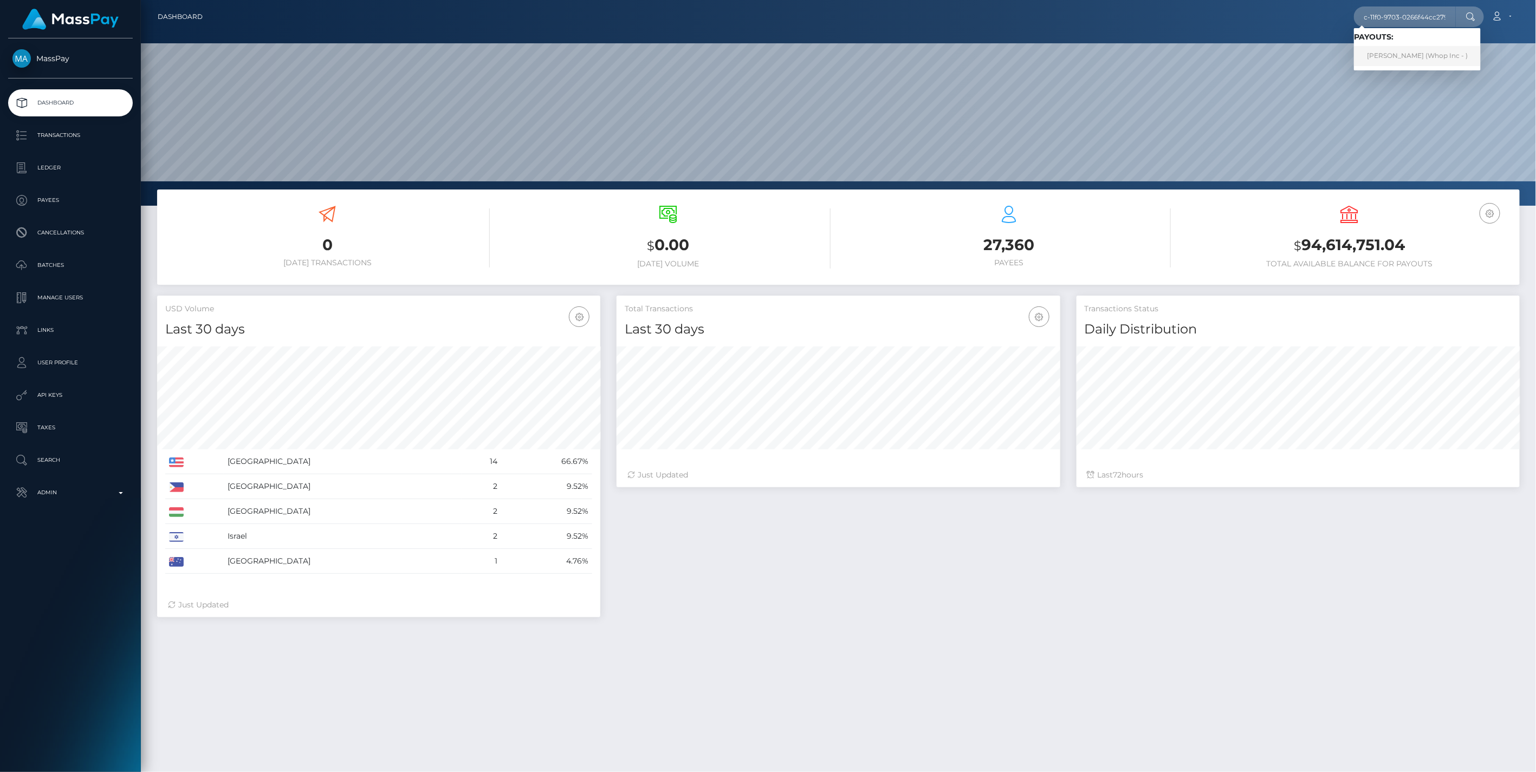
scroll to position [0, 0]
click at [1400, 55] on link "IBRAHIM H JABER (Whop Inc - )" at bounding box center [1417, 56] width 127 height 20
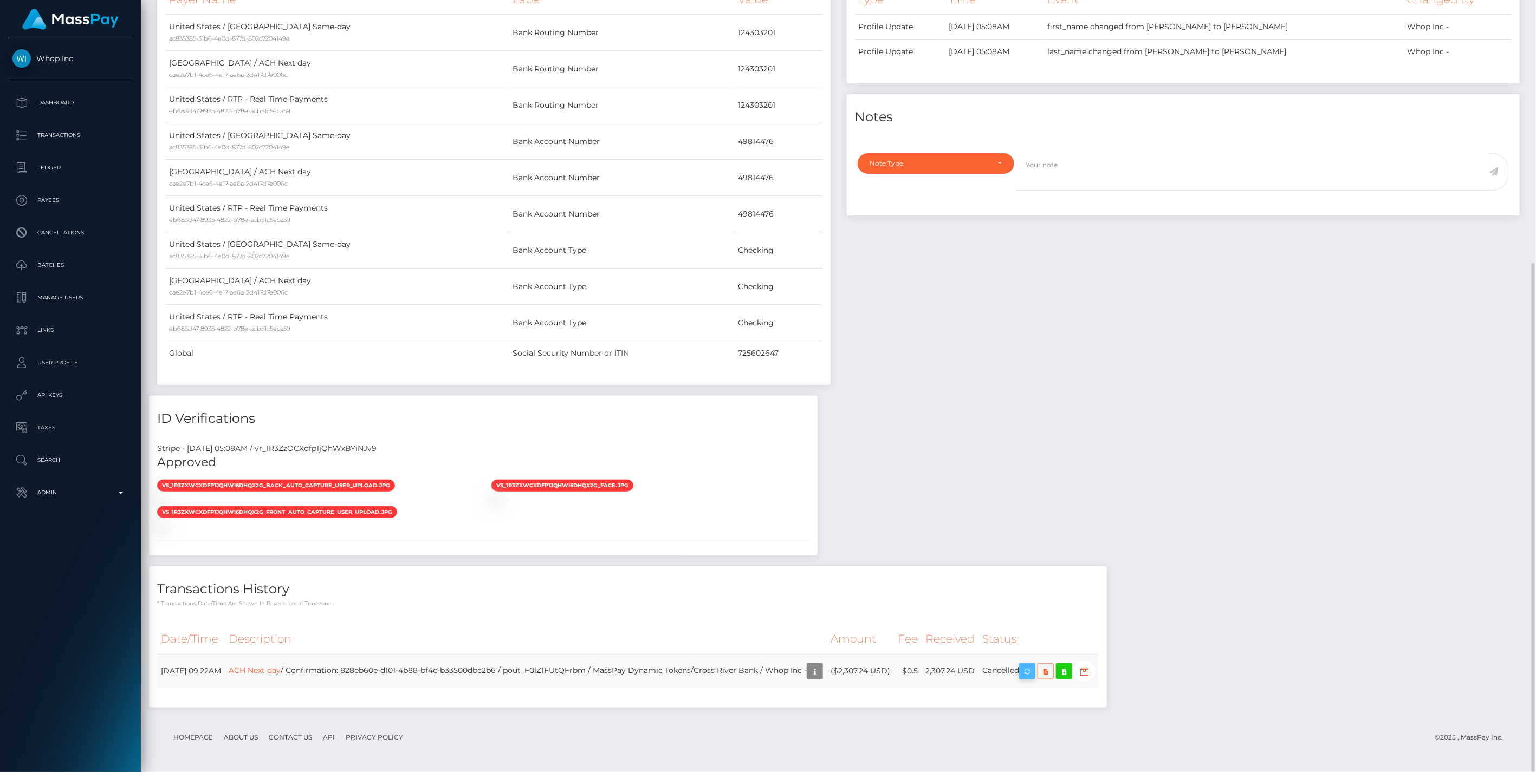
scroll to position [130, 443]
click at [1034, 674] on icon "button" at bounding box center [1027, 672] width 13 height 14
click at [821, 672] on icon "button" at bounding box center [814, 672] width 13 height 14
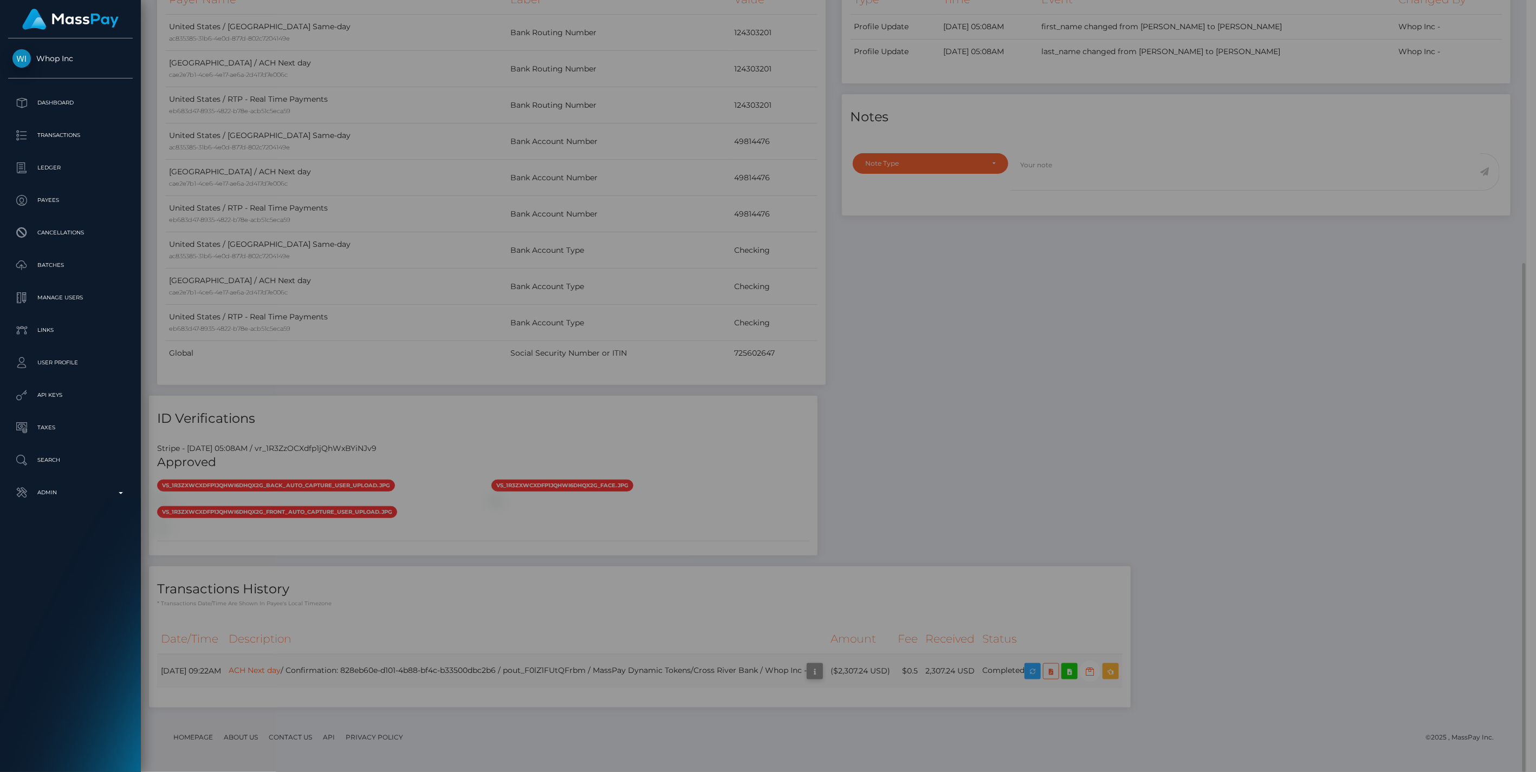
scroll to position [541547, 541236]
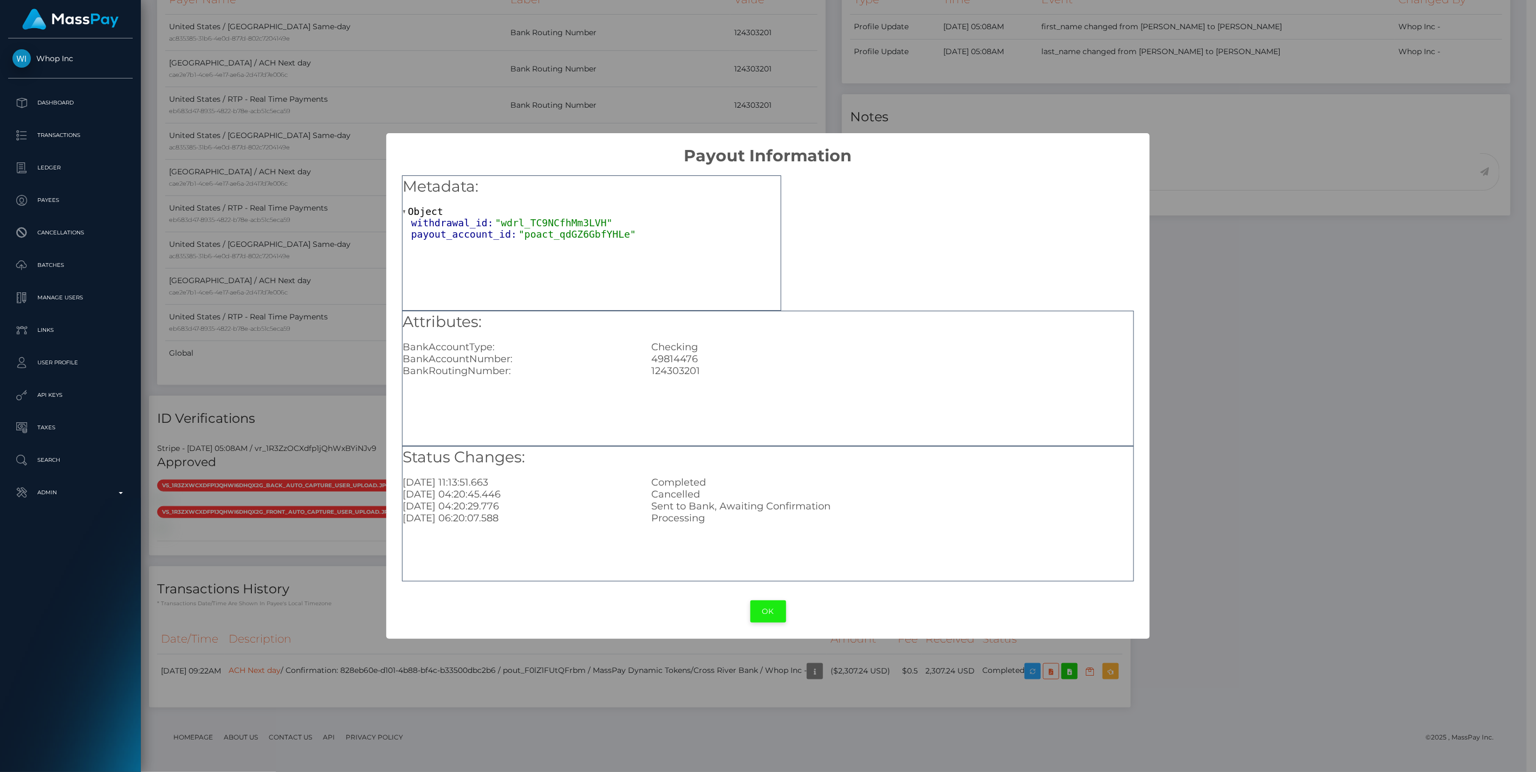
click at [777, 606] on button "OK" at bounding box center [768, 612] width 36 height 22
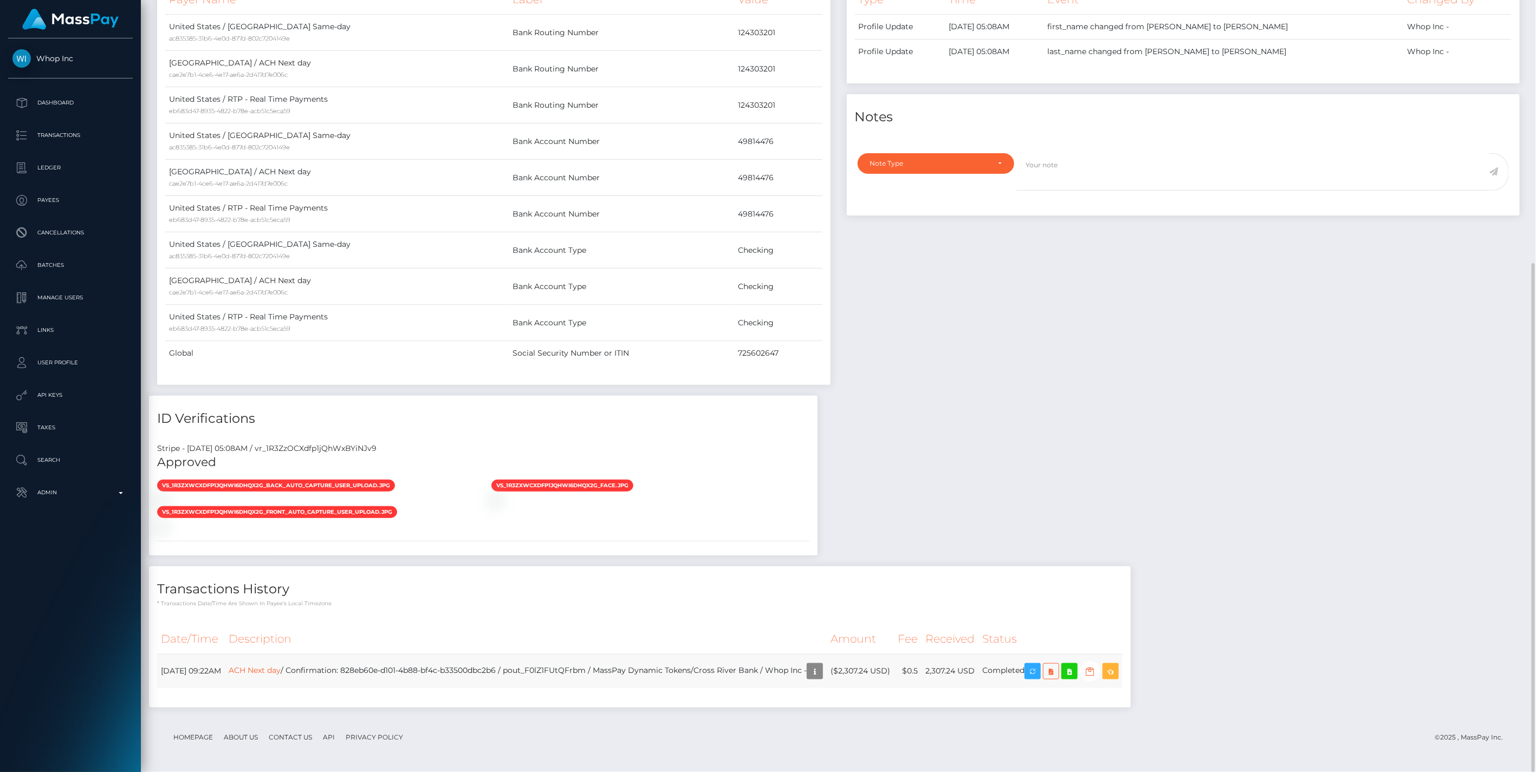
scroll to position [130, 443]
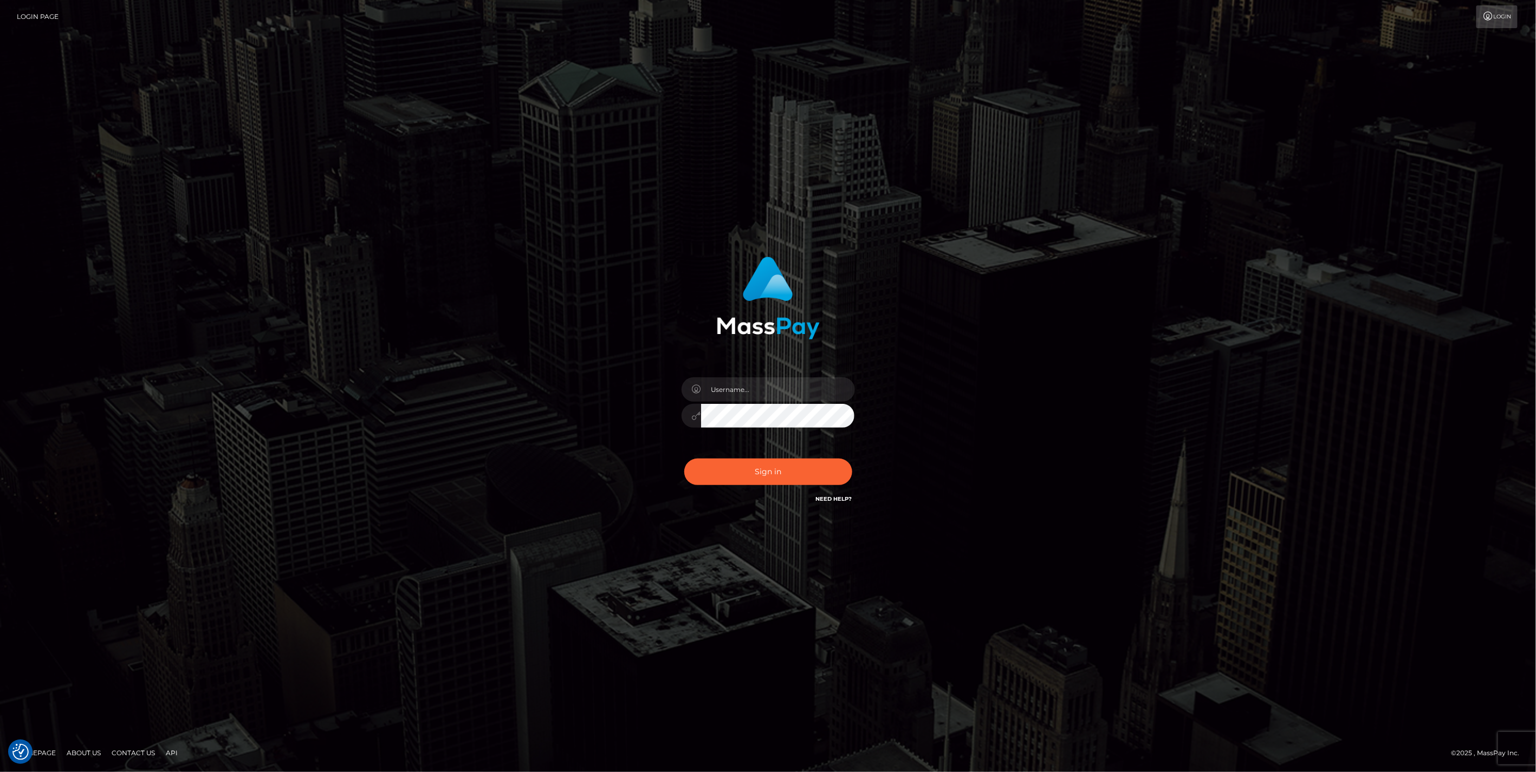
type input "jlo"
click at [783, 474] on button "Sign in" at bounding box center [768, 472] width 168 height 27
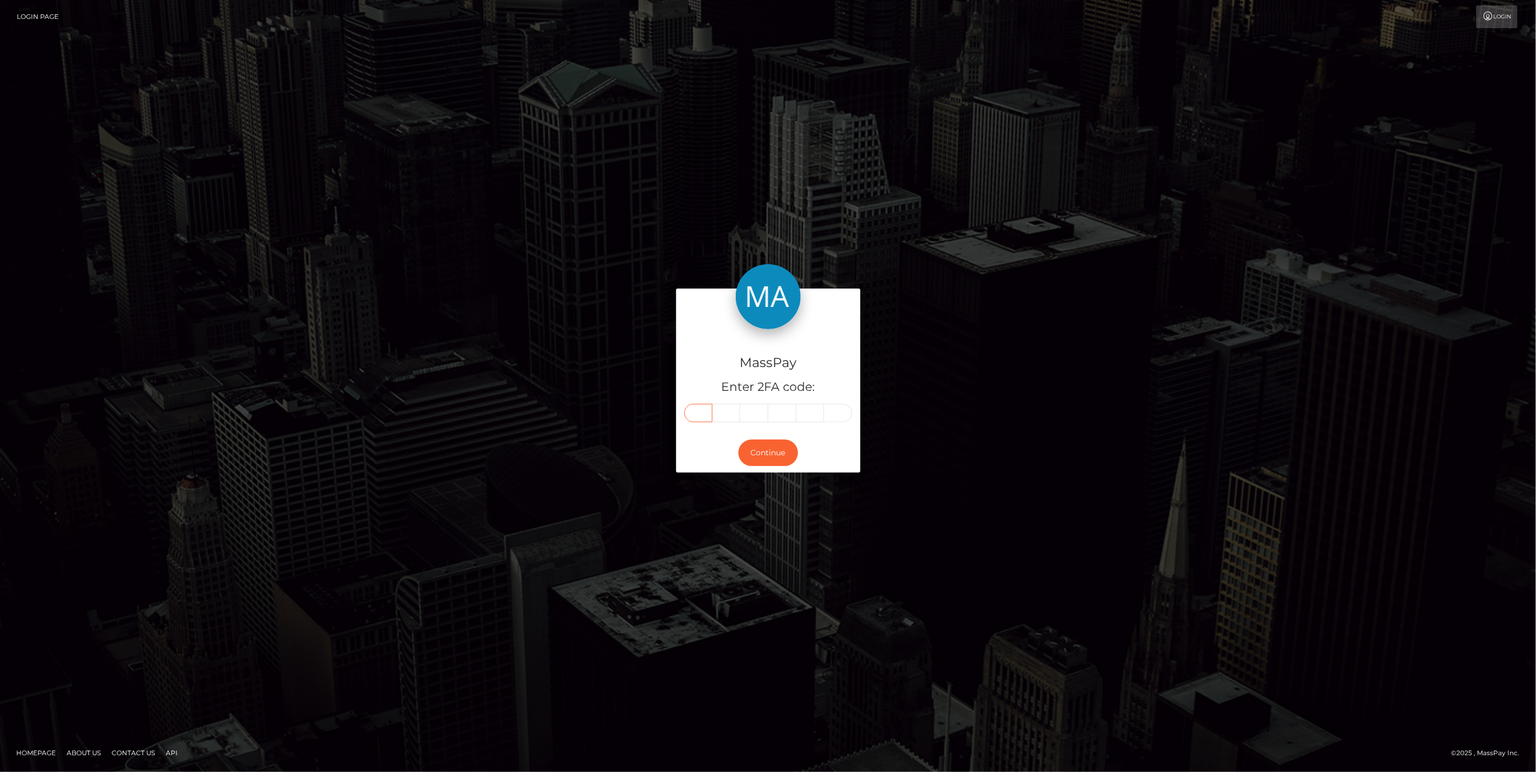
paste input "4"
type input "4"
type input "3"
type input "2"
type input "8"
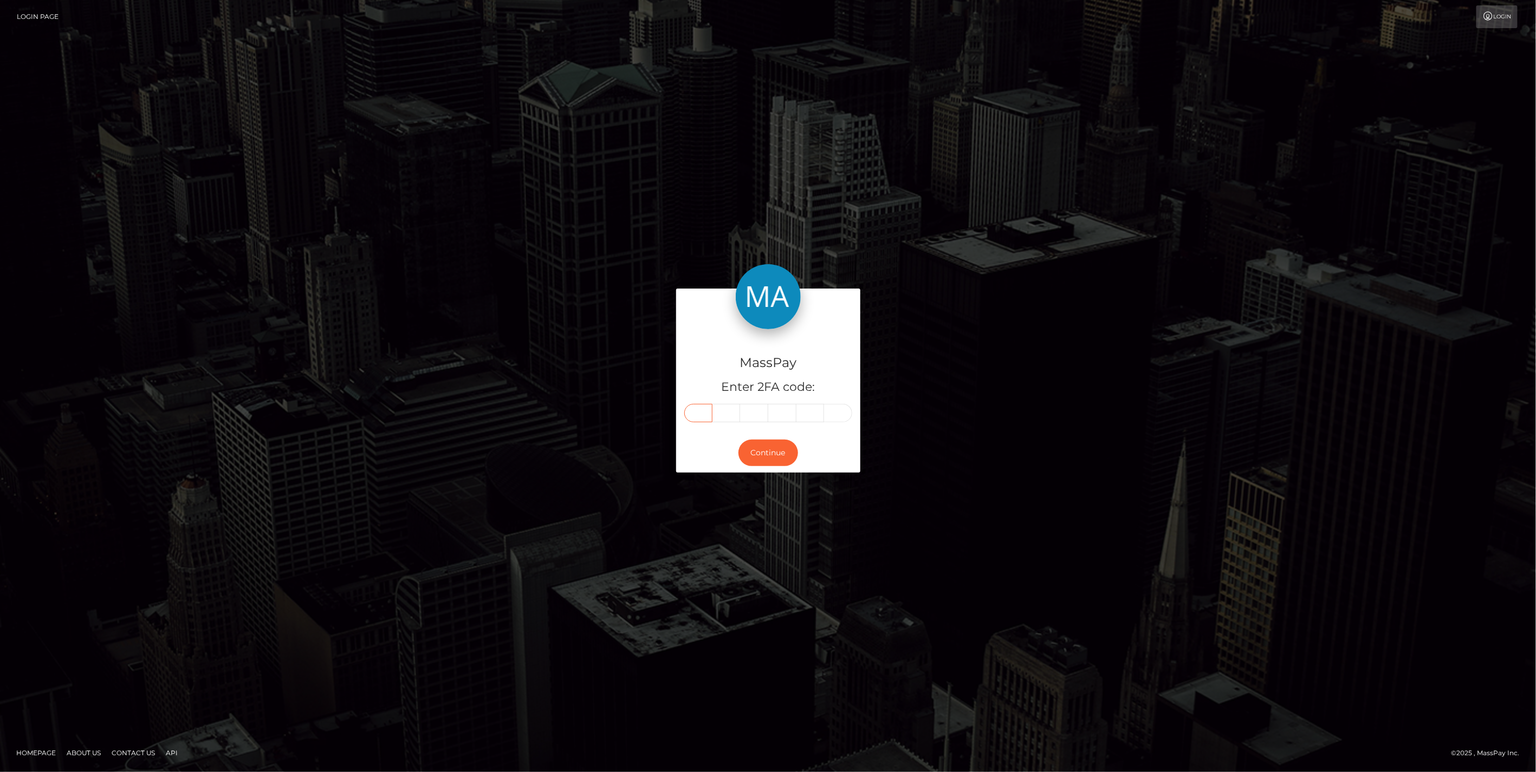
type input "7"
type input "0"
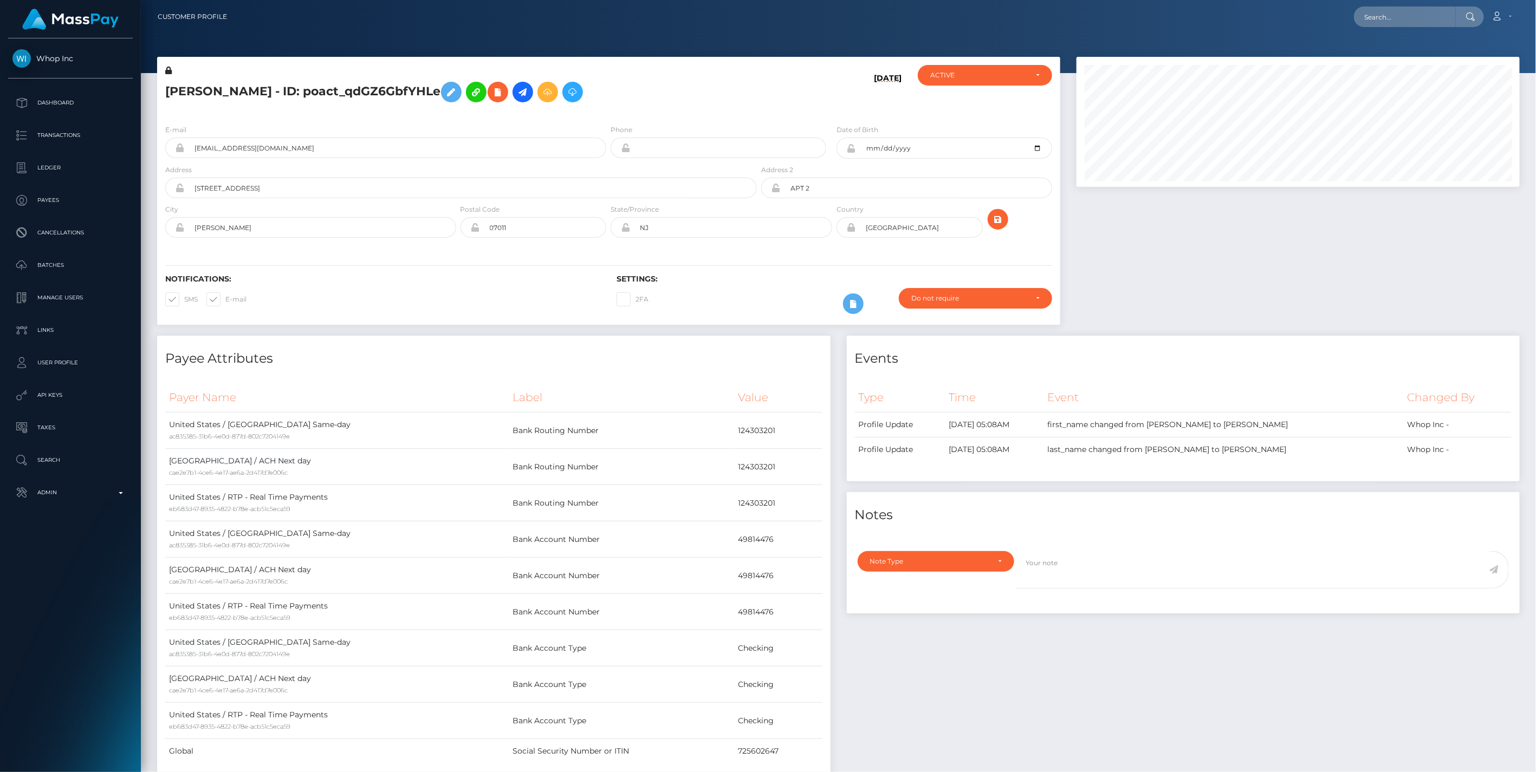
scroll to position [130, 443]
click at [1387, 18] on input "text" at bounding box center [1405, 17] width 102 height 21
paste input "62d1a0d9-762e-11f0-9703-0266f44cc279"
type input "62d1a0d9-762e-11f0-9703-0266f44cc279"
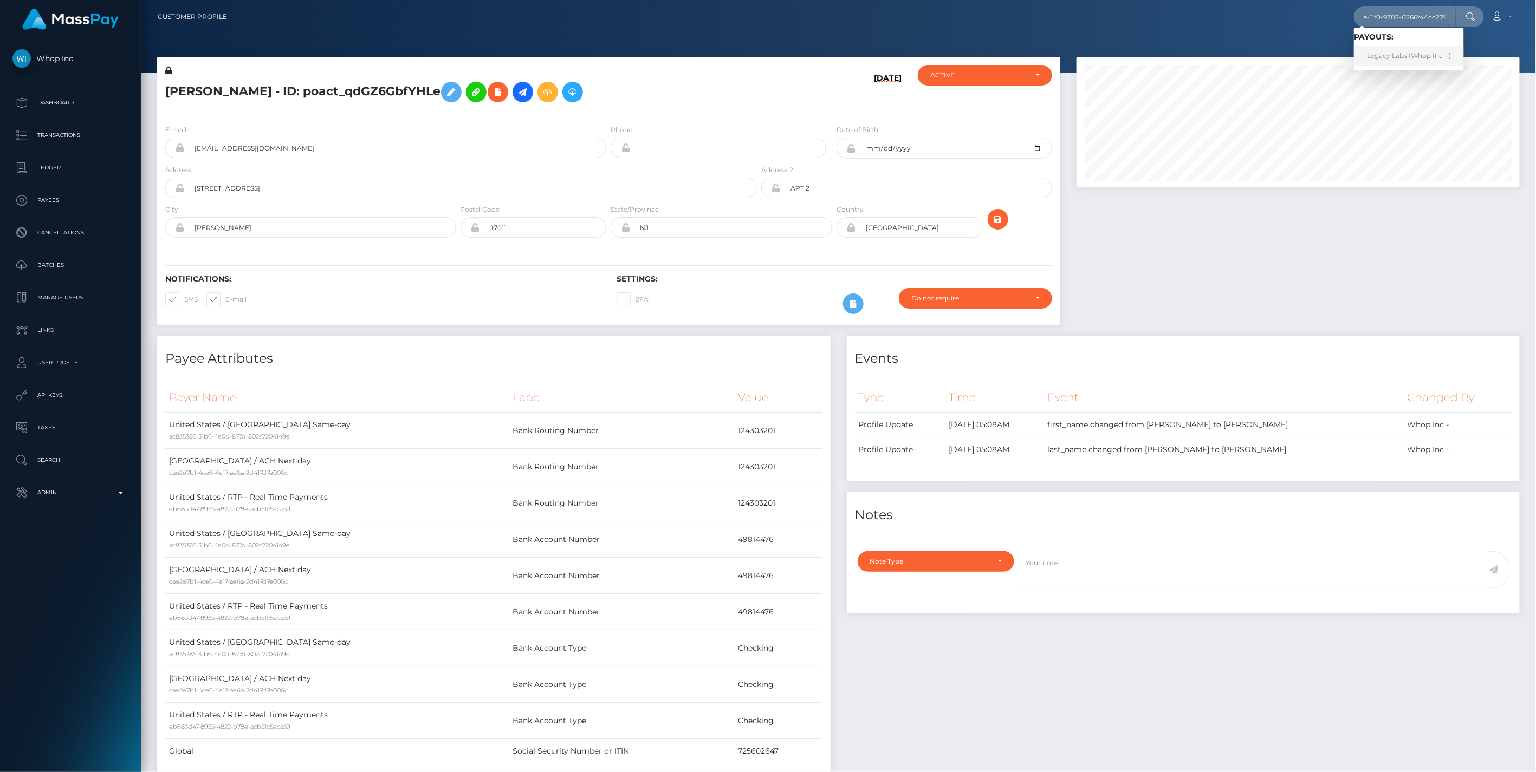
scroll to position [0, 0]
click at [1394, 56] on link "Legacy Labs (Whop Inc - )" at bounding box center [1409, 56] width 110 height 20
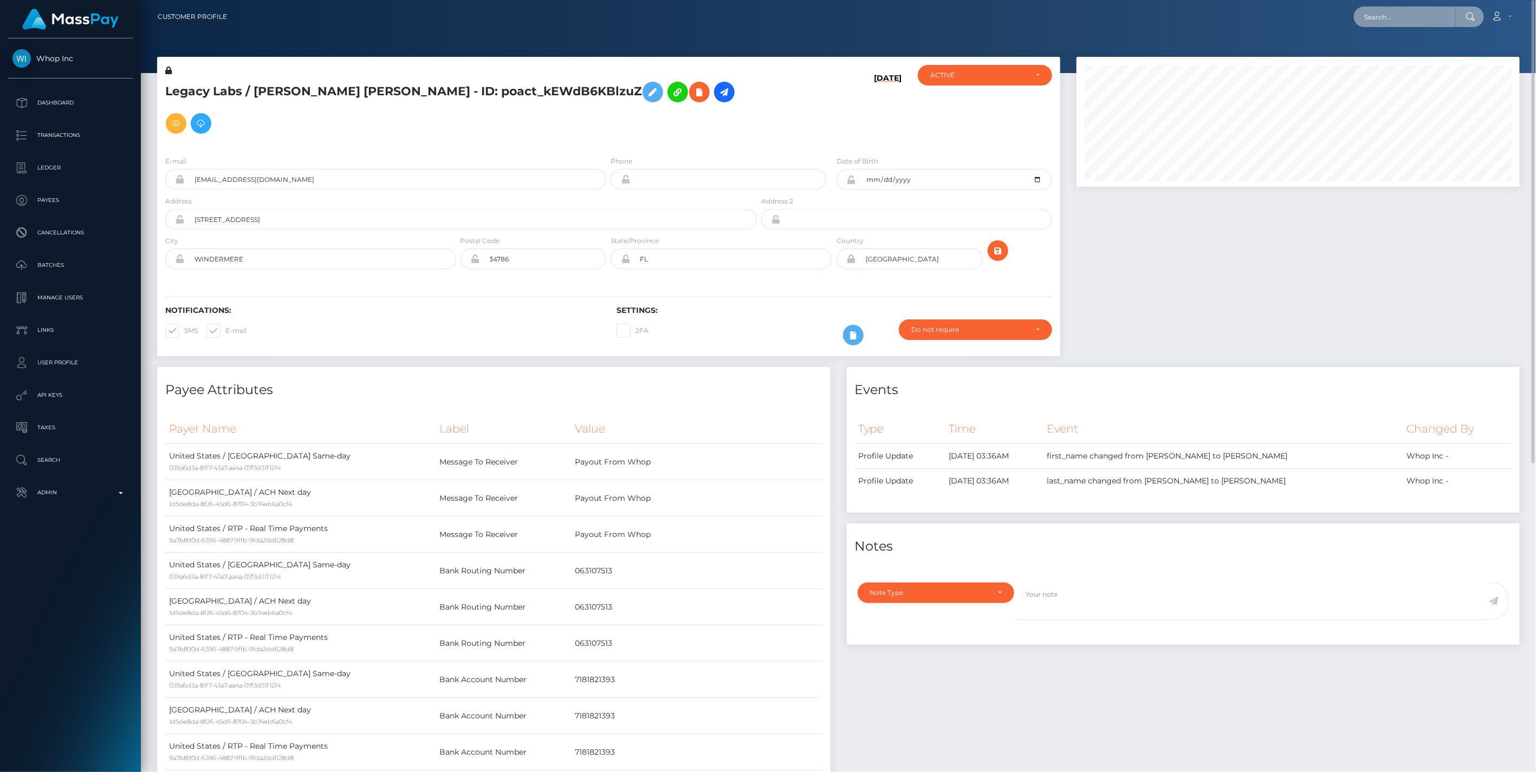
click at [1370, 18] on input "text" at bounding box center [1405, 17] width 102 height 21
click at [1385, 12] on input "text" at bounding box center [1405, 17] width 102 height 21
paste input "ba0999c0-75ec-11f0-9703-0266f44cc279"
type input "ba0999c0-75ec-11f0-9703-0266f44cc279"
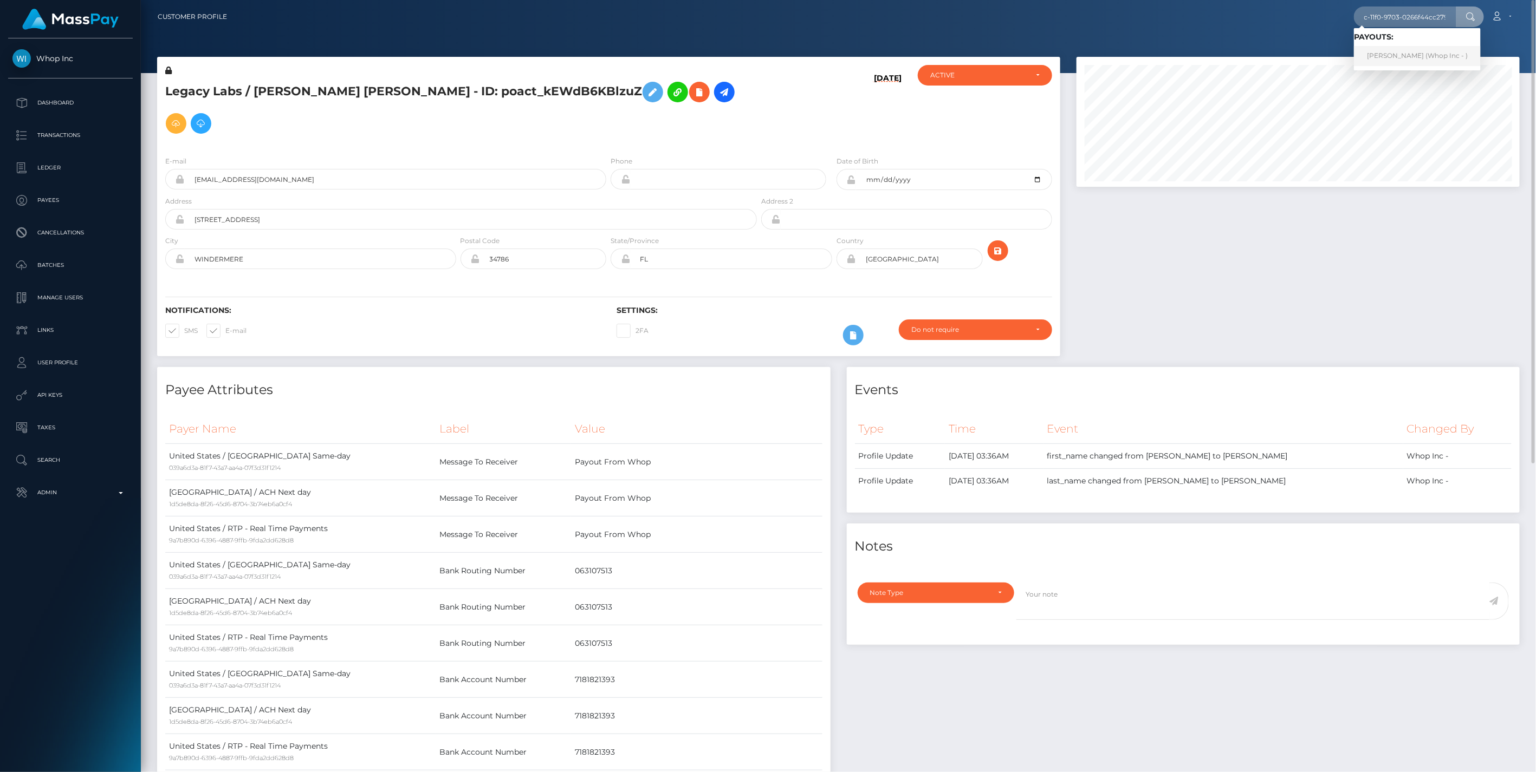
click at [1398, 56] on link "IBRAHIM H JABER (Whop Inc - )" at bounding box center [1417, 56] width 127 height 20
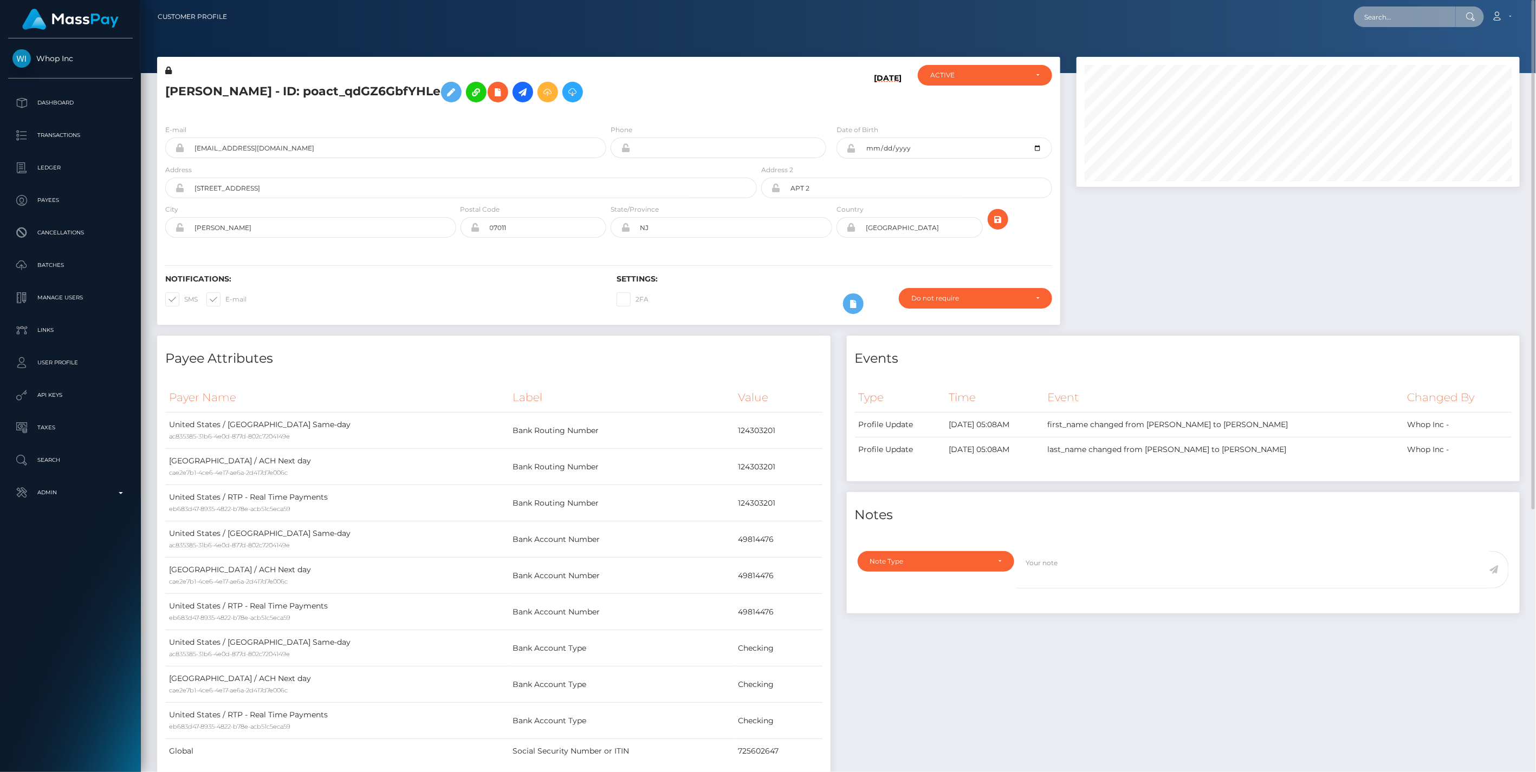
click at [1375, 16] on input "text" at bounding box center [1405, 17] width 102 height 21
paste input "45b8d4b7-7607-11f0-9703-0266f44cc279"
type input "45b8d4b7-7607-11f0-9703-0266f44cc279"
click at [1393, 55] on link "JEREMY SCOTT LIEBER (Whop Inc - )" at bounding box center [1446, 56] width 185 height 20
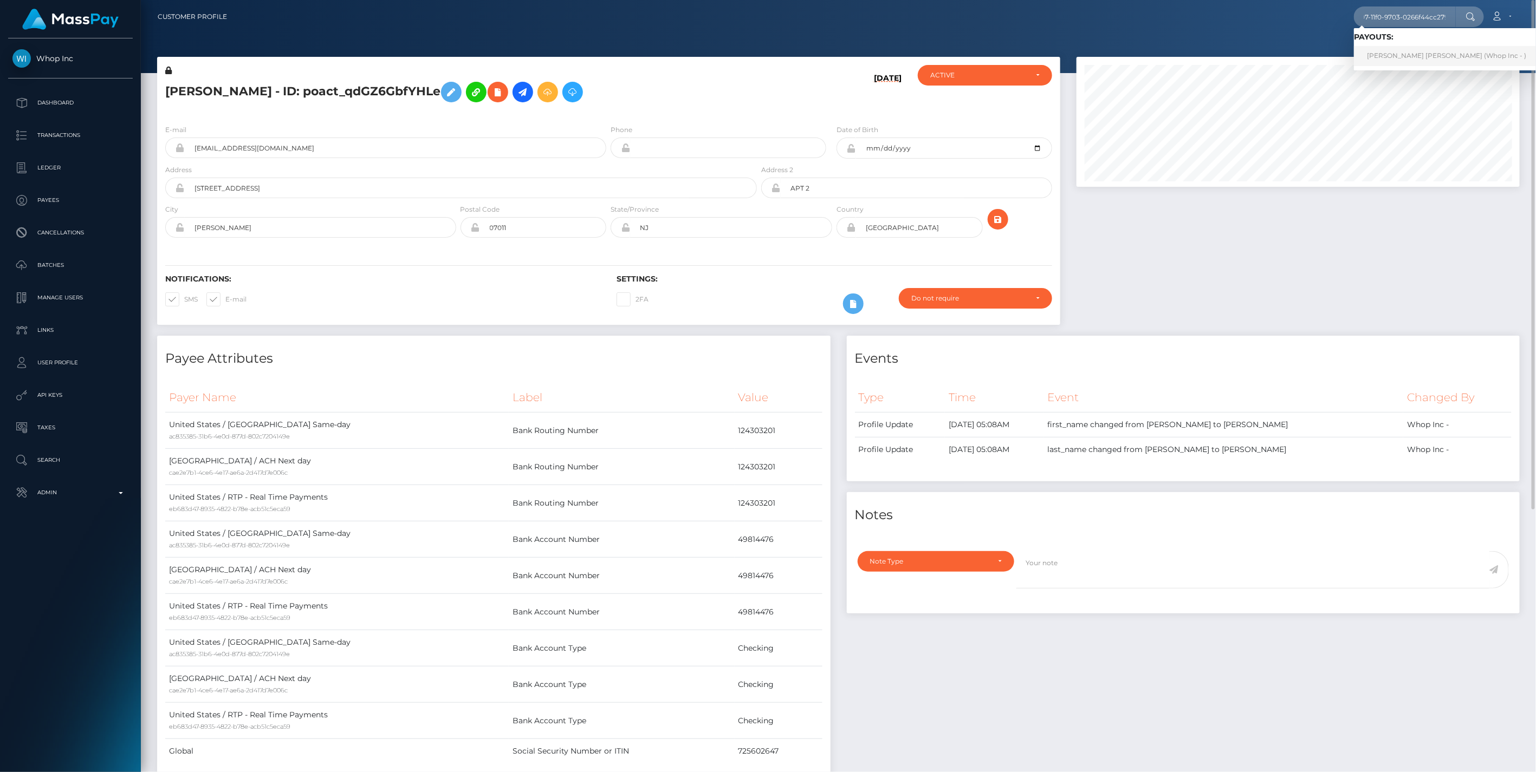
scroll to position [0, 0]
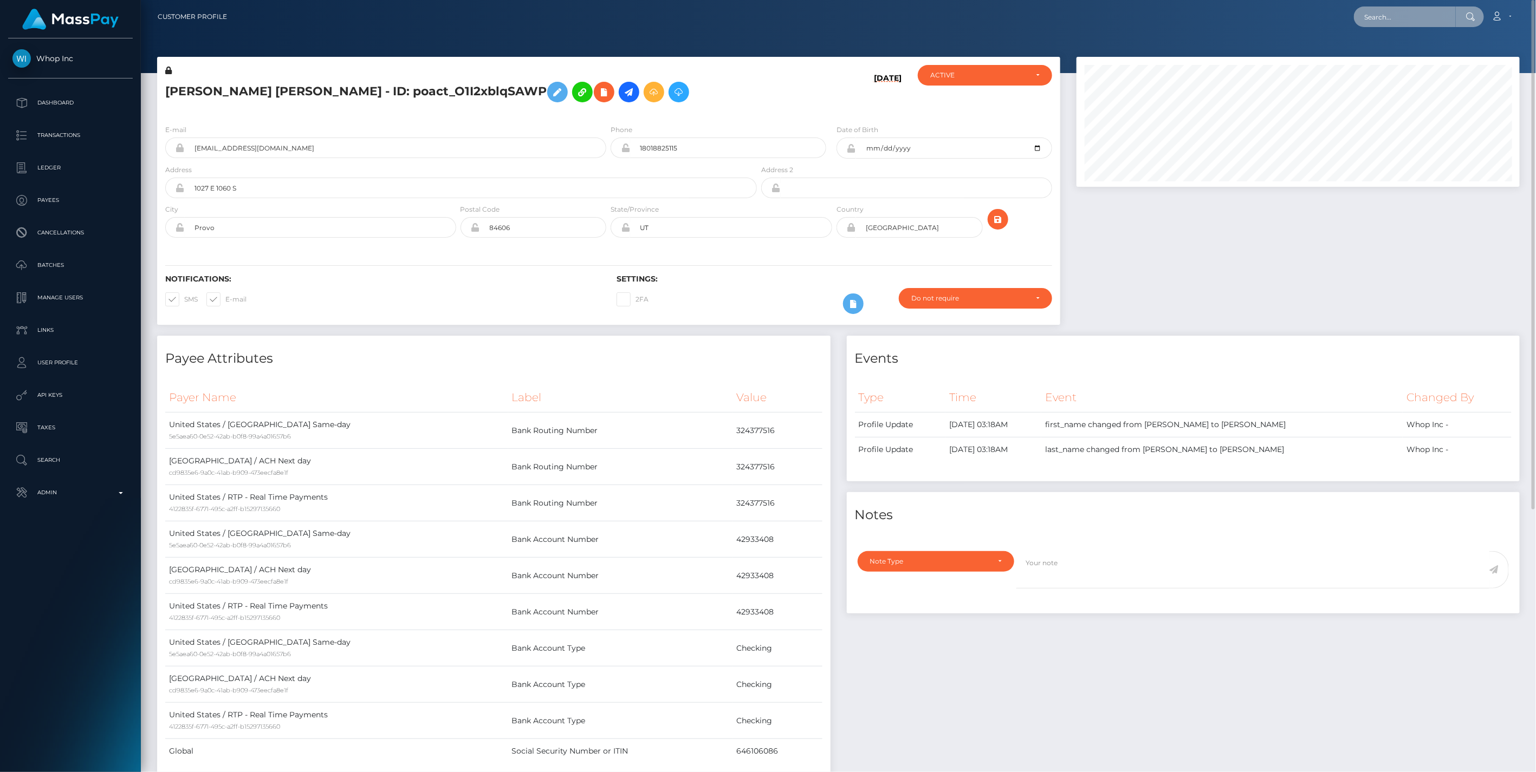
click at [1372, 12] on input "text" at bounding box center [1405, 17] width 102 height 21
paste input "7d9fe763-75fd-11f0-9703-0266f44cc279"
type input "7d9fe763-75fd-11f0-9703-0266f44cc279"
click at [1376, 55] on link "B2B LLC (Whop Inc - )" at bounding box center [1403, 56] width 98 height 20
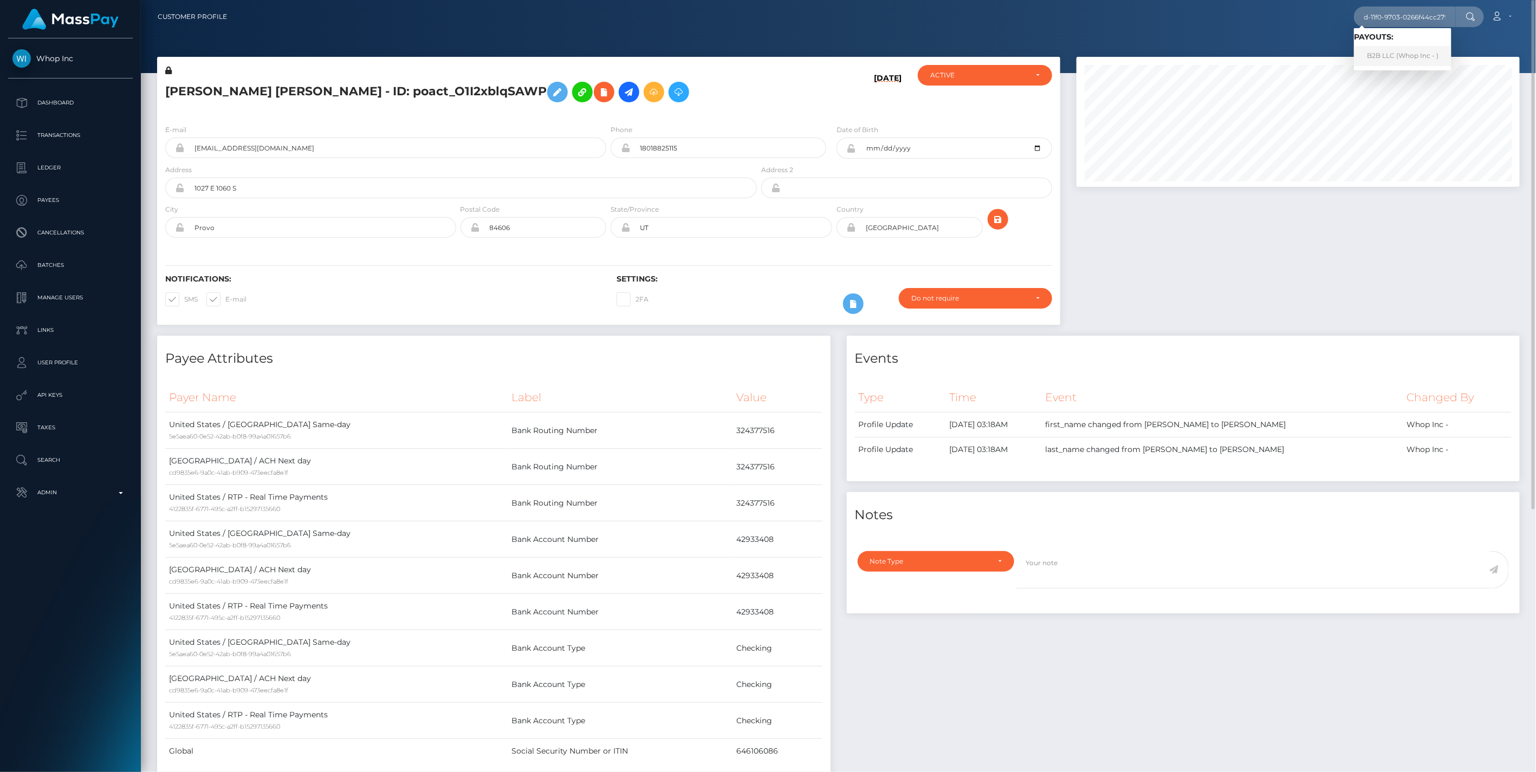
scroll to position [0, 0]
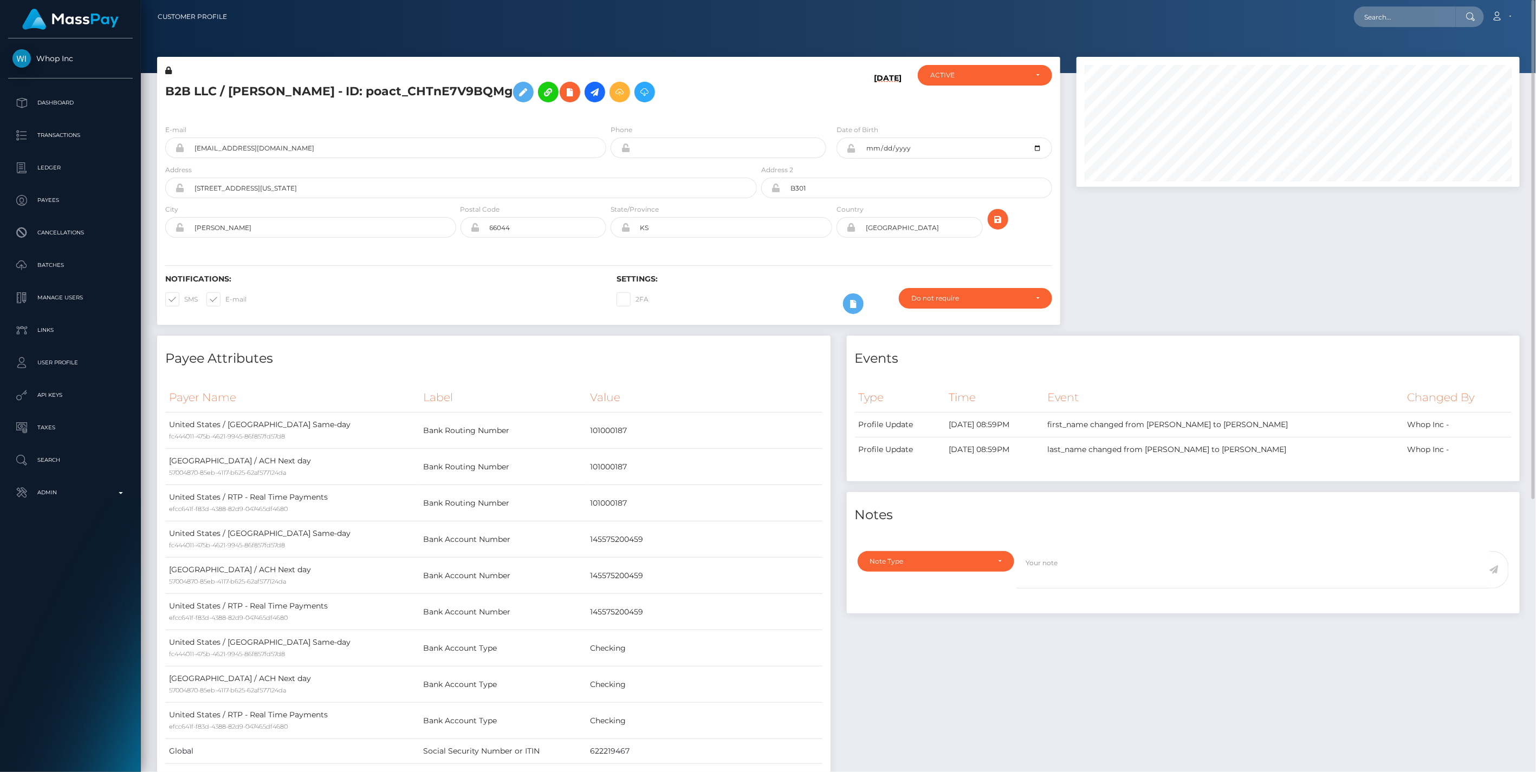
click at [1382, 3] on nav "Customer Profile Loading... Loading... Account" at bounding box center [838, 17] width 1395 height 34
click at [1379, 15] on input "text" at bounding box center [1405, 17] width 102 height 21
paste input "49c29e2d-7600-11f0-9703-0266f44cc279"
type input "49c29e2d-7600-11f0-9703-0266f44cc279"
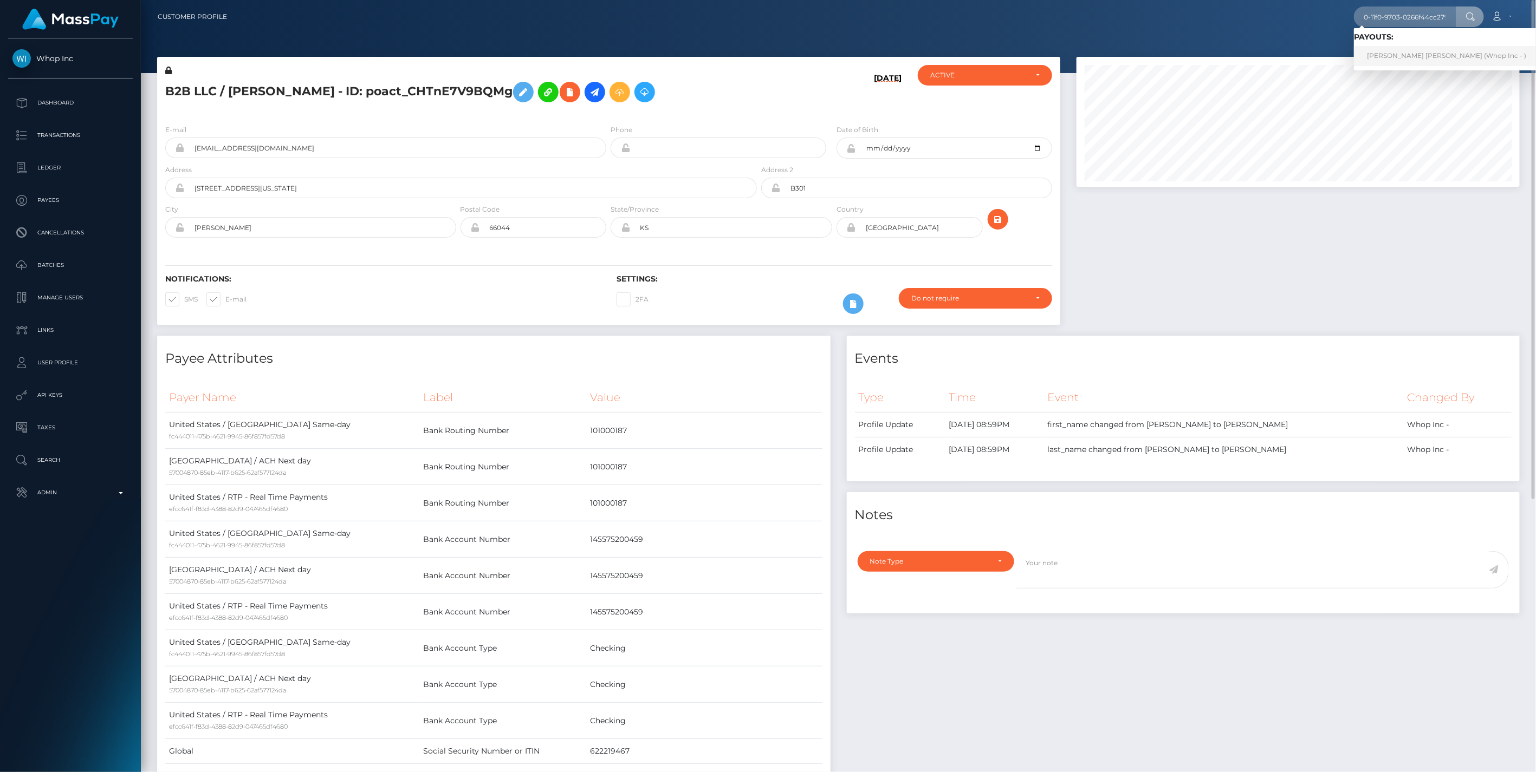
click at [1388, 53] on link "MASON KENNETH AVENS (Whop Inc - )" at bounding box center [1446, 56] width 185 height 20
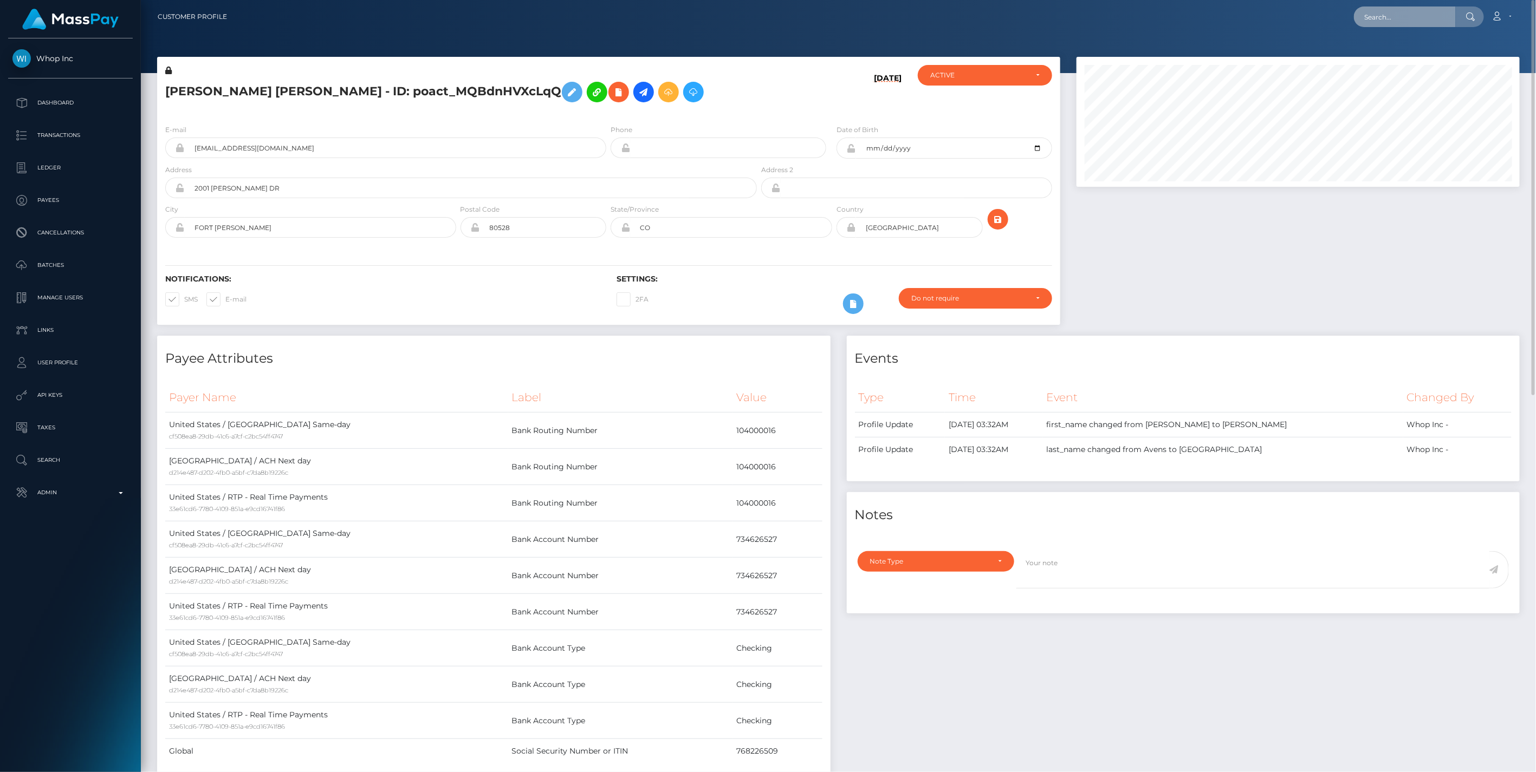
click at [1366, 17] on input "text" at bounding box center [1405, 17] width 102 height 21
paste input "79e50eba-7604-11f0-9703-0266f44cc279"
type input "79e50eba-7604-11f0-9703-0266f44cc279"
click at [1396, 52] on link "JOSIAH DANIEL SAATZER (Whop Inc - )" at bounding box center [1446, 56] width 185 height 20
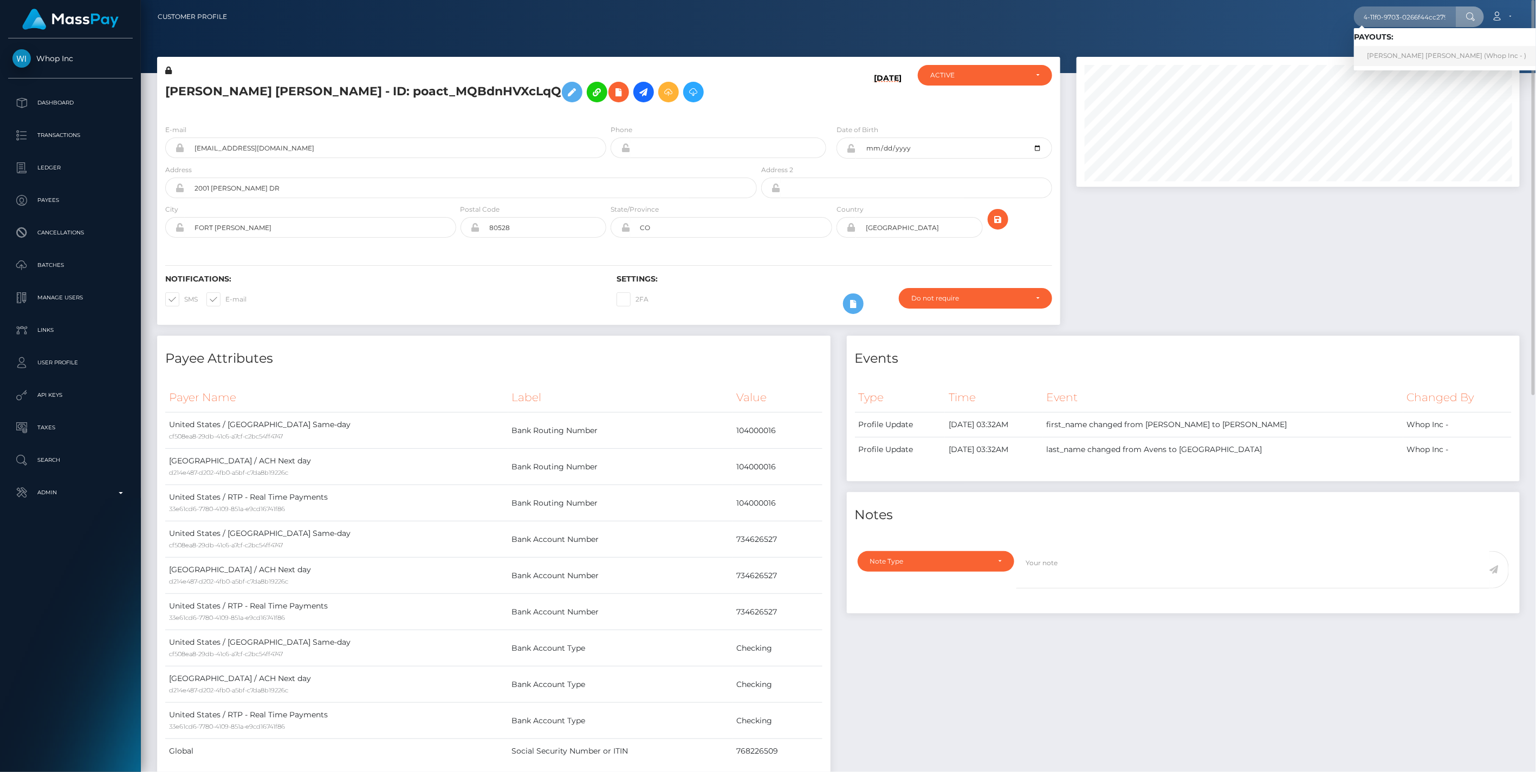
scroll to position [0, 0]
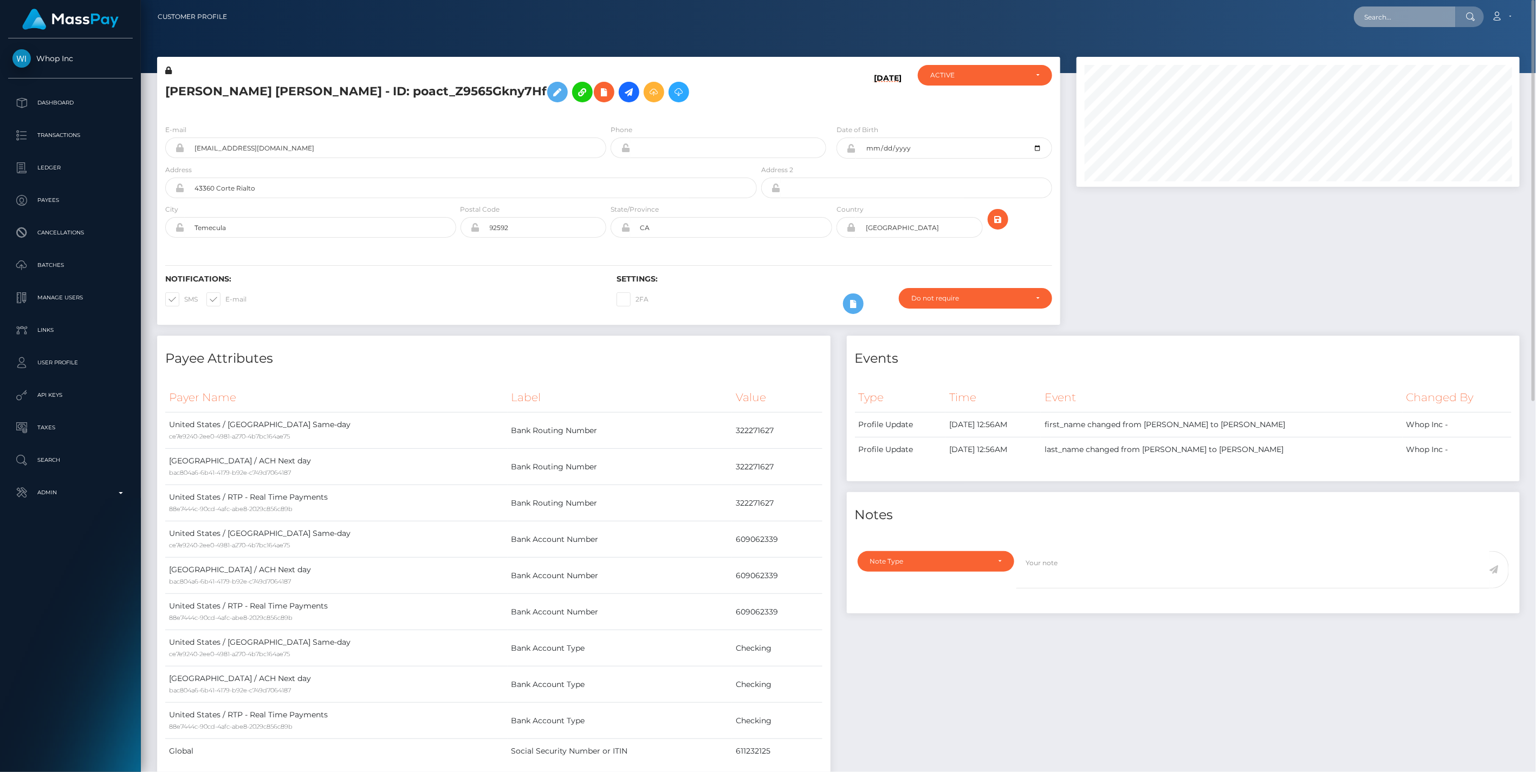
click at [1380, 15] on input "text" at bounding box center [1405, 17] width 102 height 21
paste input "795456ce-7604-11f0-9703-0266f44cc279"
type input "795456ce-7604-11f0-9703-0266f44cc279"
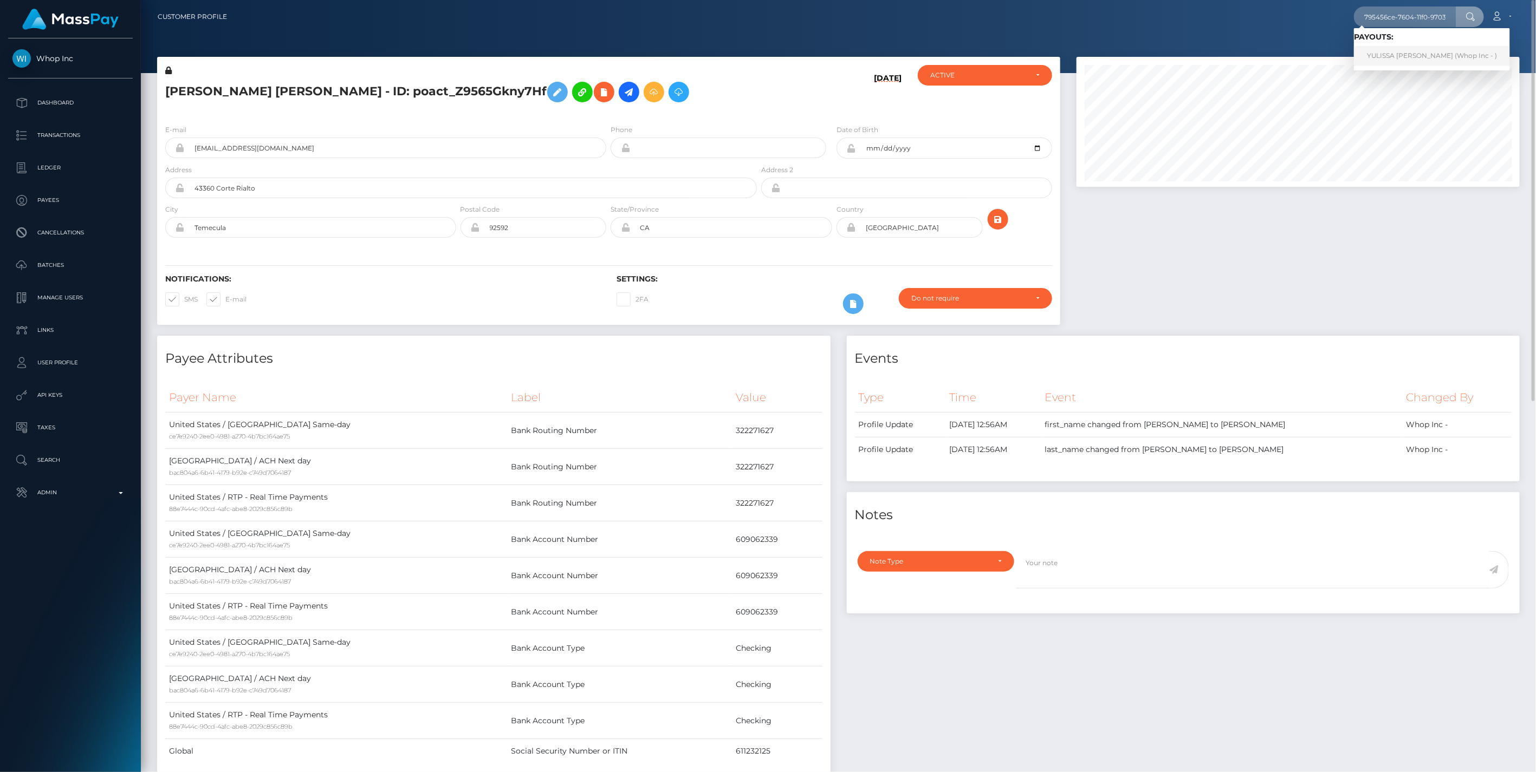
click at [1388, 50] on link "YULISSA [PERSON_NAME] (Whop Inc - )" at bounding box center [1432, 56] width 156 height 20
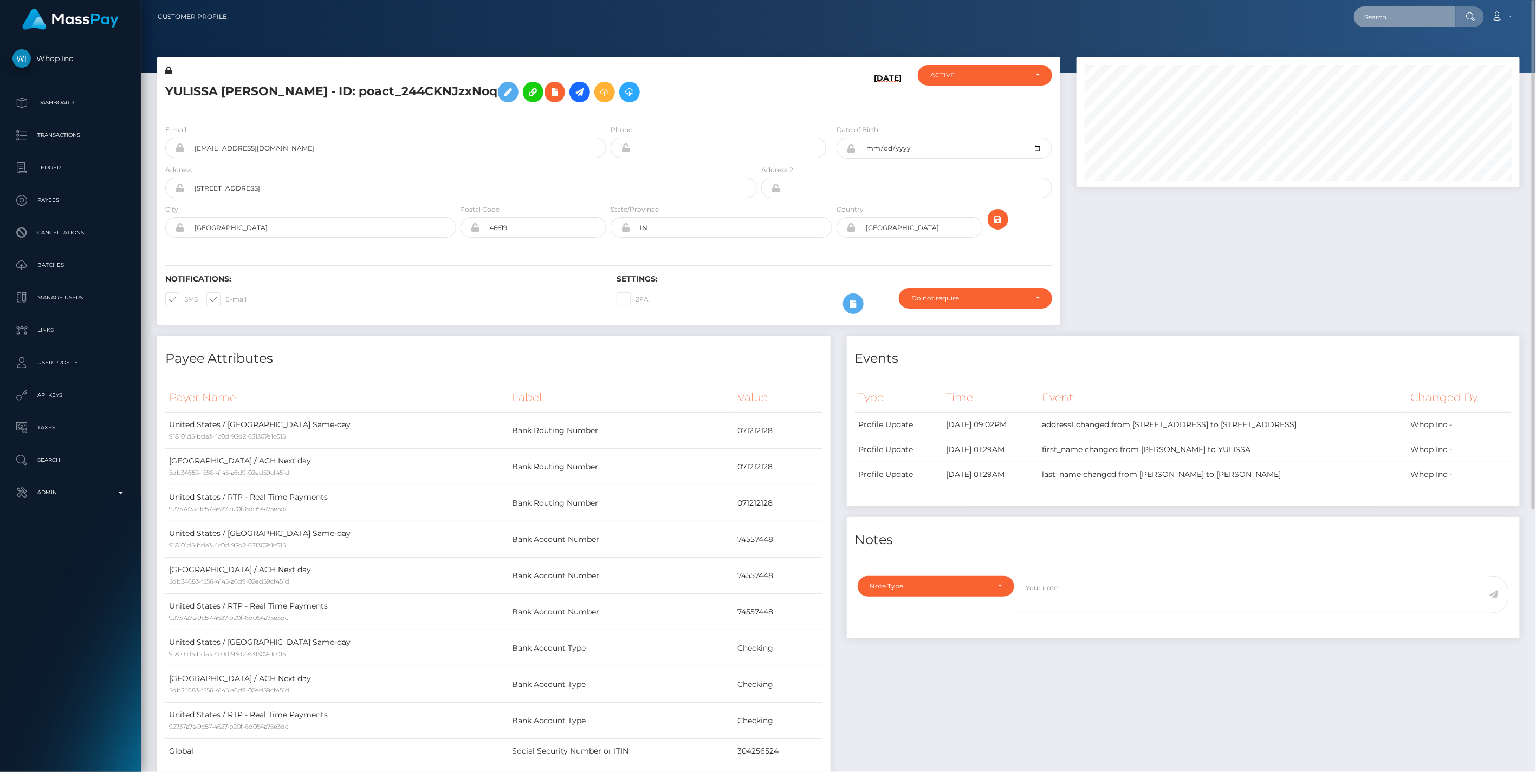
click at [1387, 18] on input "text" at bounding box center [1405, 17] width 102 height 21
paste input "7e1c651c-7662-11f0-9703-0266f44cc279"
type input "7e1c651c-7662-11f0-9703-0266f44cc279"
click at [1403, 56] on link "AIDEN SPENCER RICHMOND (Whop Inc - )" at bounding box center [1417, 56] width 127 height 20
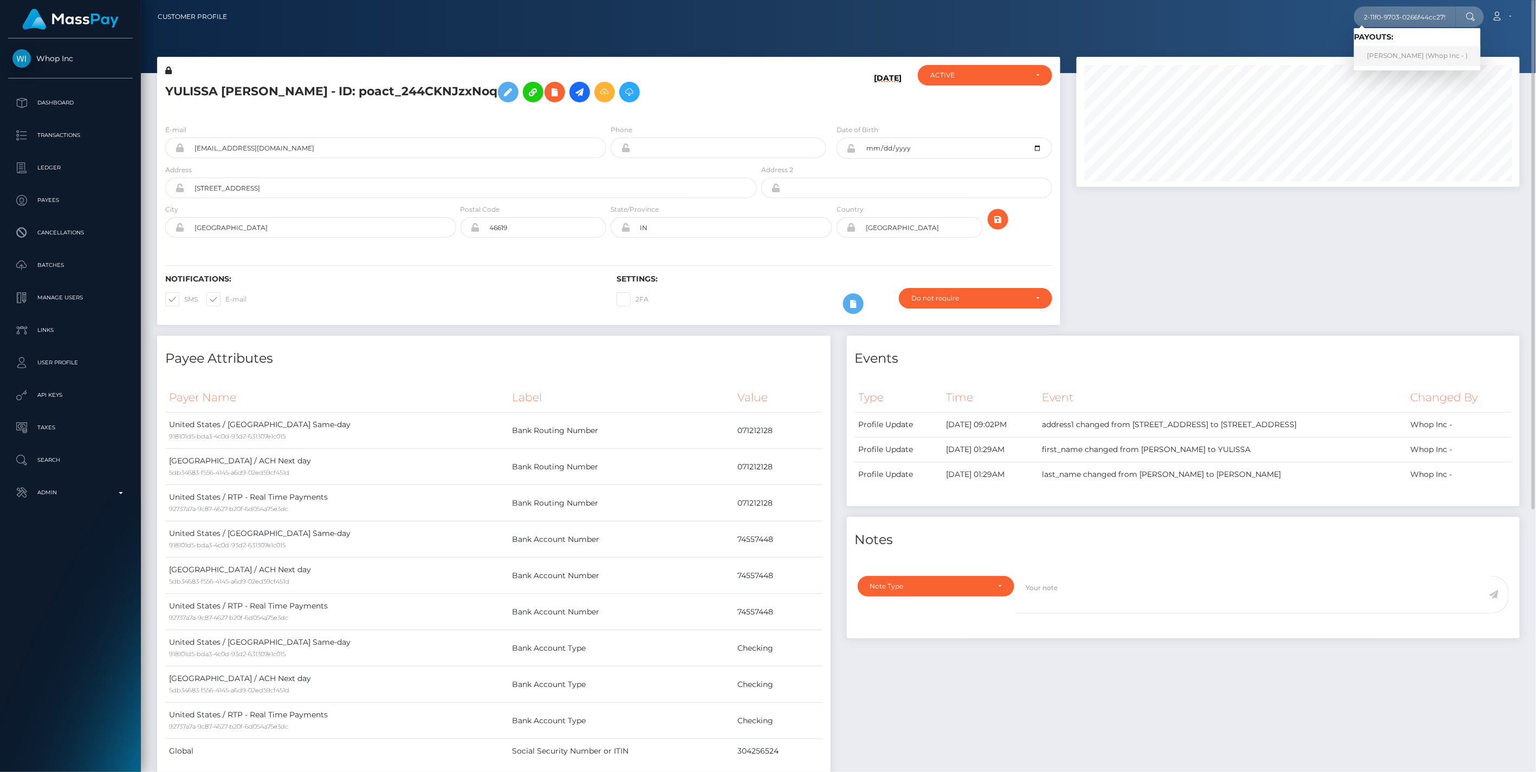
scroll to position [0, 0]
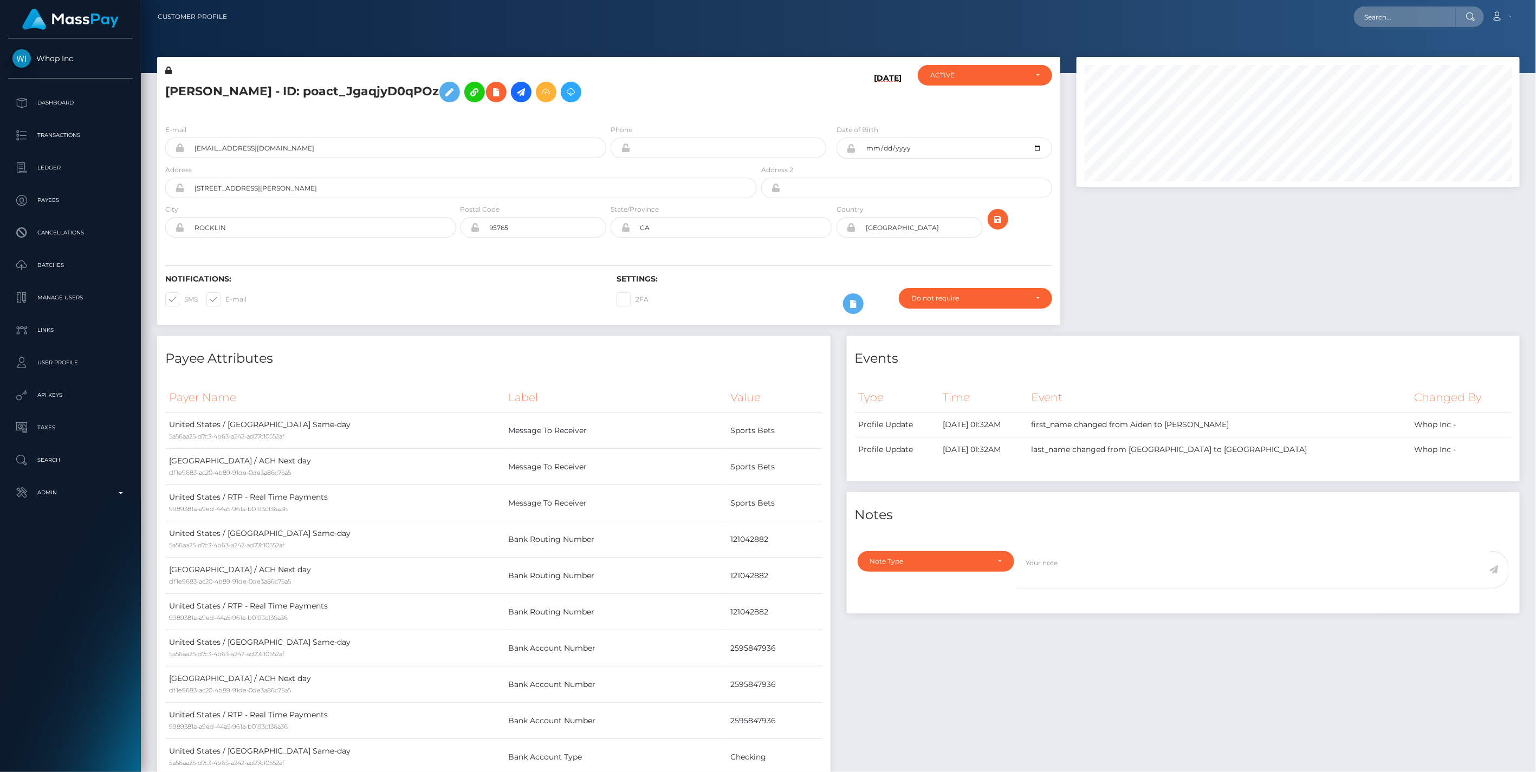
scroll to position [130, 443]
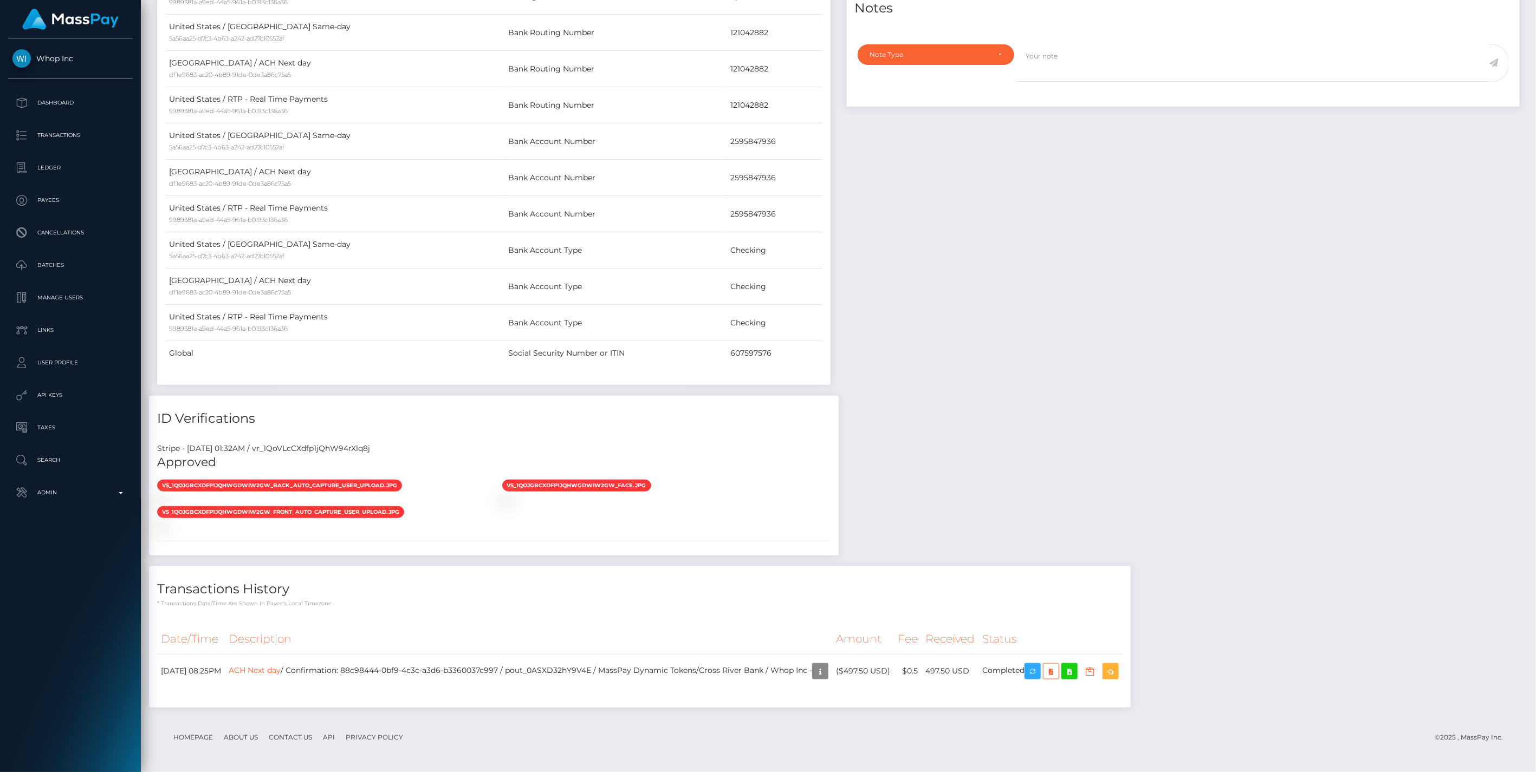
scroll to position [0, 0]
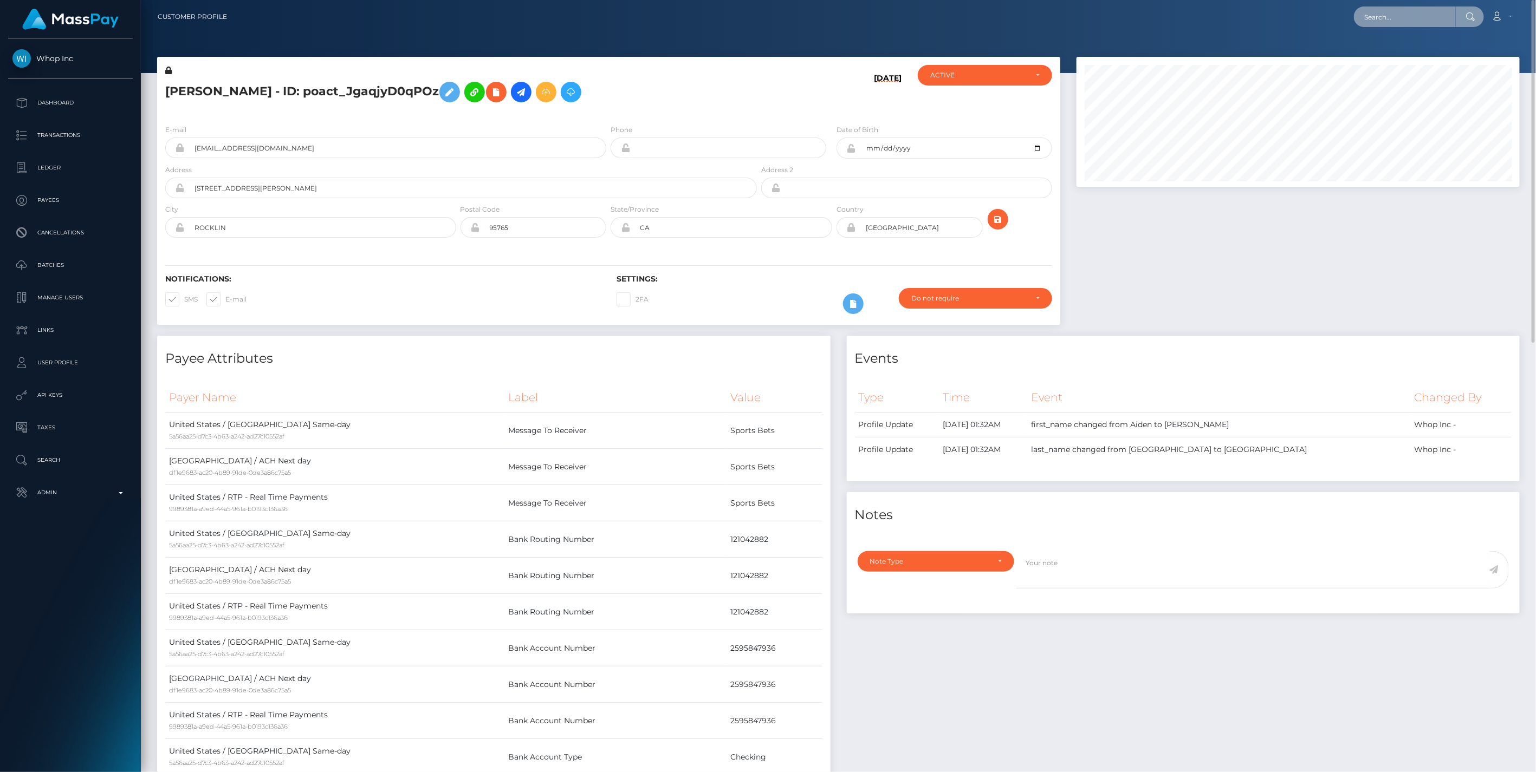
click at [1386, 15] on input "text" at bounding box center [1405, 17] width 102 height 21
paste input "RYAN DAVID ROBINSON"
type input "RYAN DAVID ROBINSON"
click at [1415, 59] on link "RYAN DAVID ROBINSON" at bounding box center [1424, 56] width 141 height 20
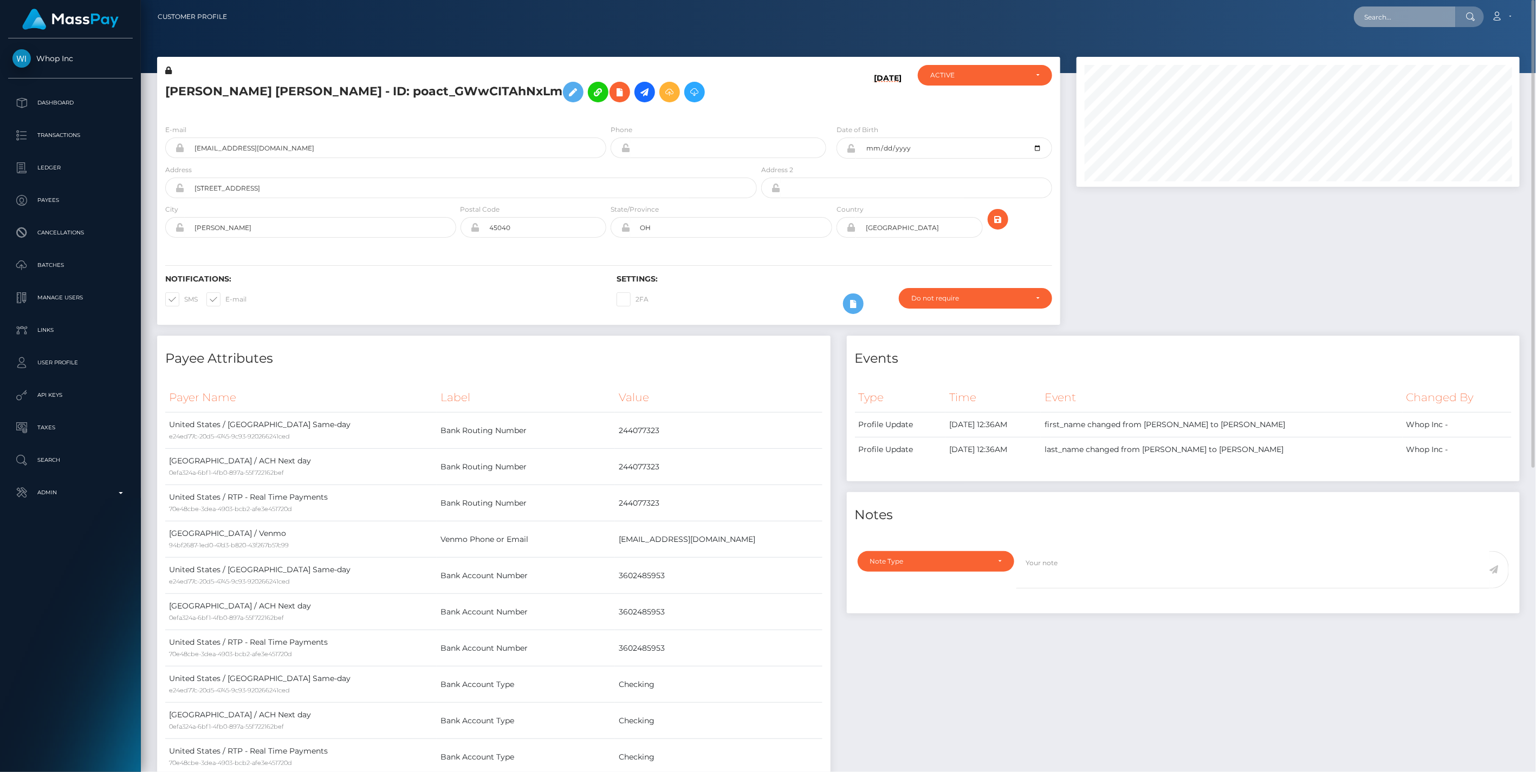
click at [1398, 9] on input "text" at bounding box center [1405, 17] width 102 height 21
paste input "d2978b3a-1d08-45f2-961c-b33600552c5f"
type input "d2978b3a-1d08-45f2-961c-b33600552c5f"
click at [1398, 57] on link "THOMAS PATRICK RIORDAN (Whop Inc - )" at bounding box center [1417, 56] width 127 height 20
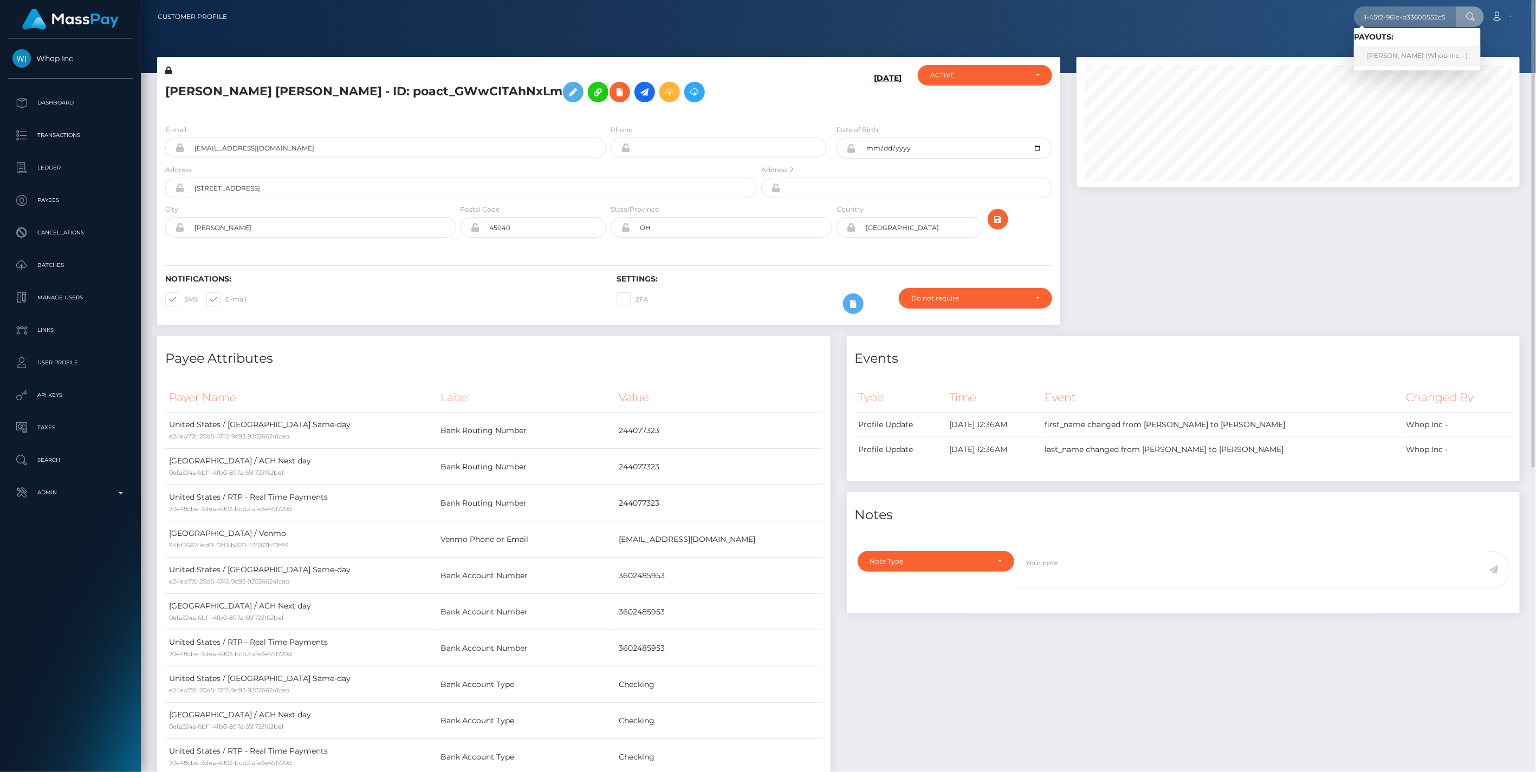
scroll to position [0, 0]
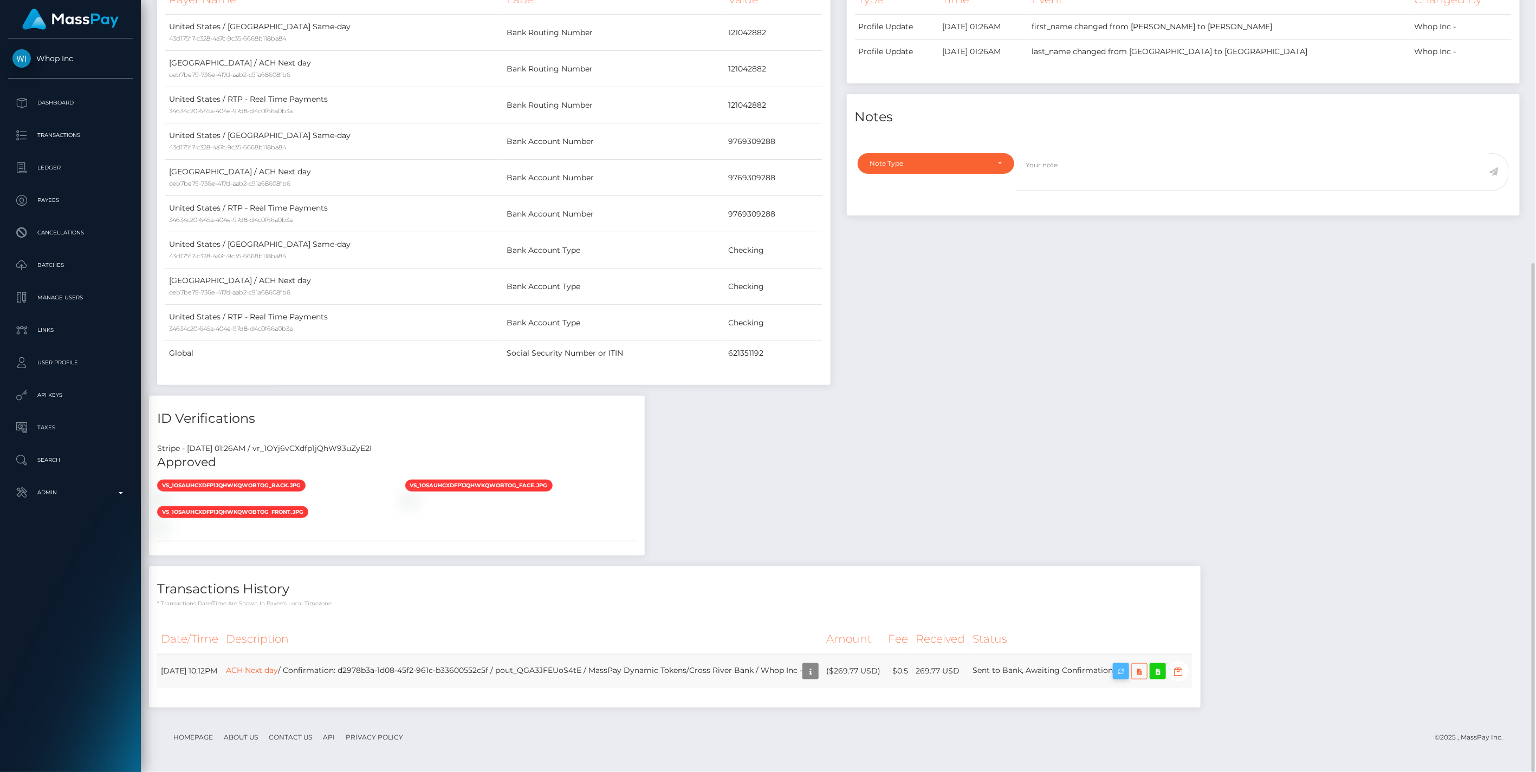
scroll to position [130, 443]
click at [1127, 674] on icon "button" at bounding box center [1120, 672] width 13 height 14
click at [817, 672] on icon "button" at bounding box center [810, 672] width 13 height 14
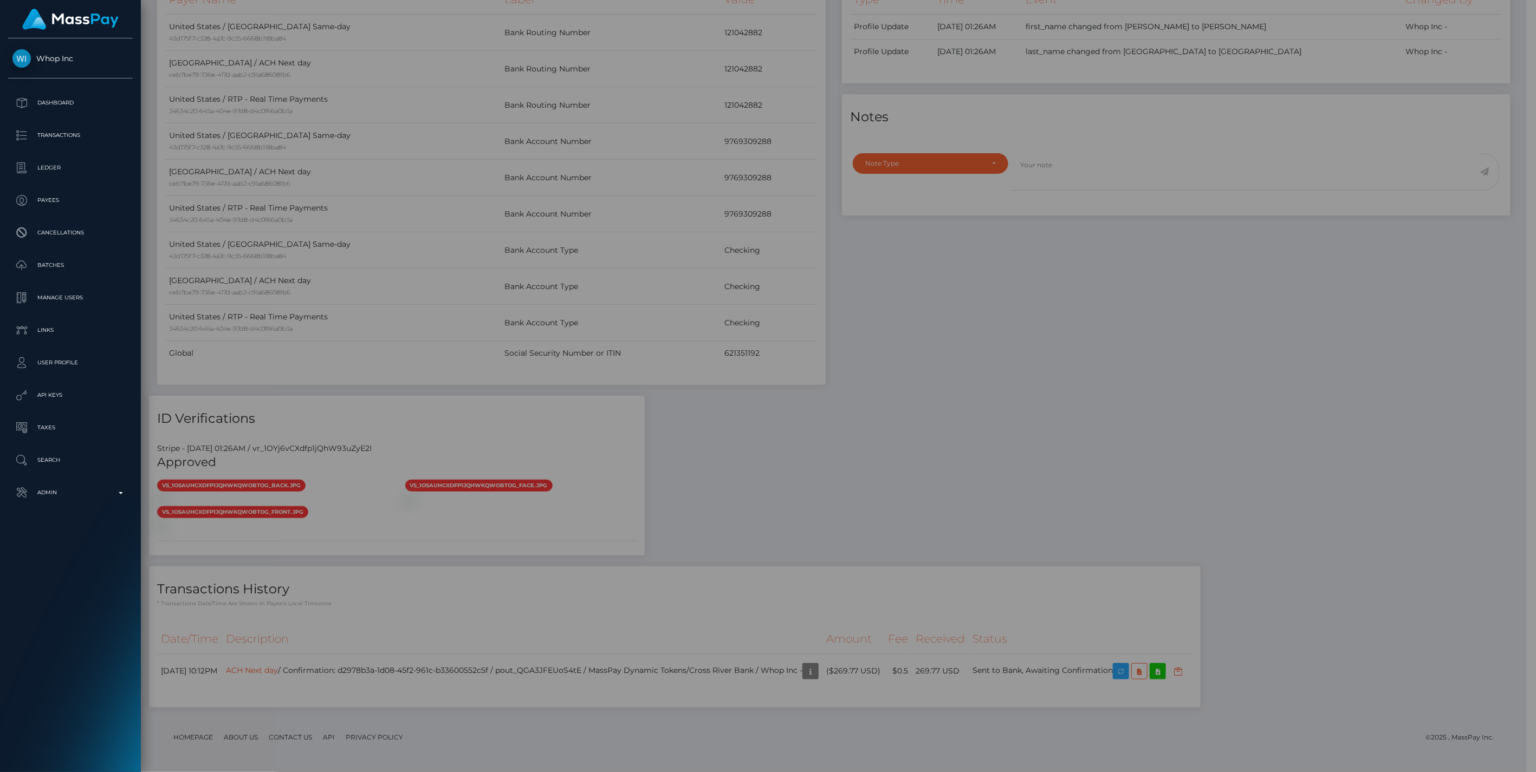
scroll to position [541547, 541236]
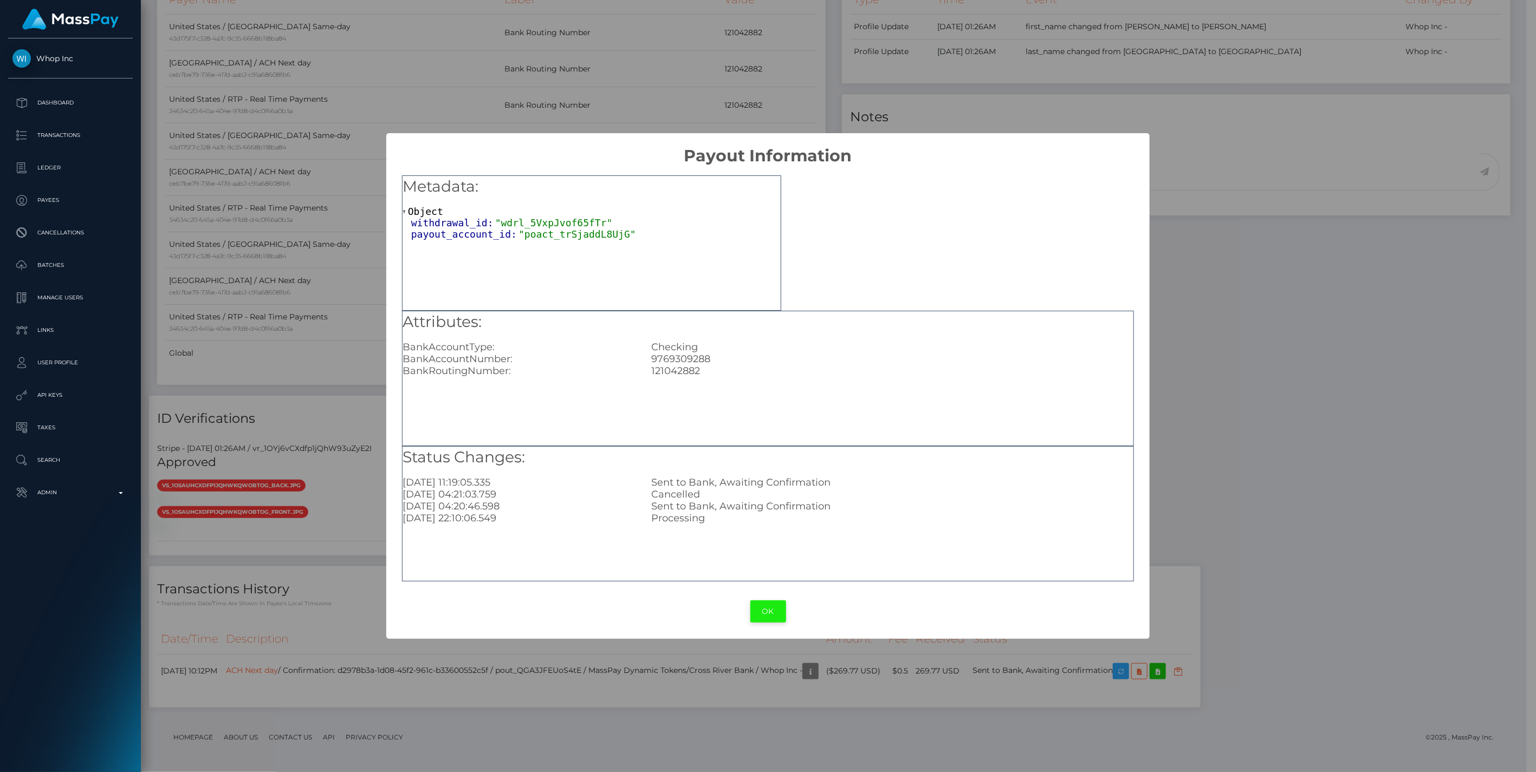
click at [762, 609] on button "OK" at bounding box center [768, 612] width 36 height 22
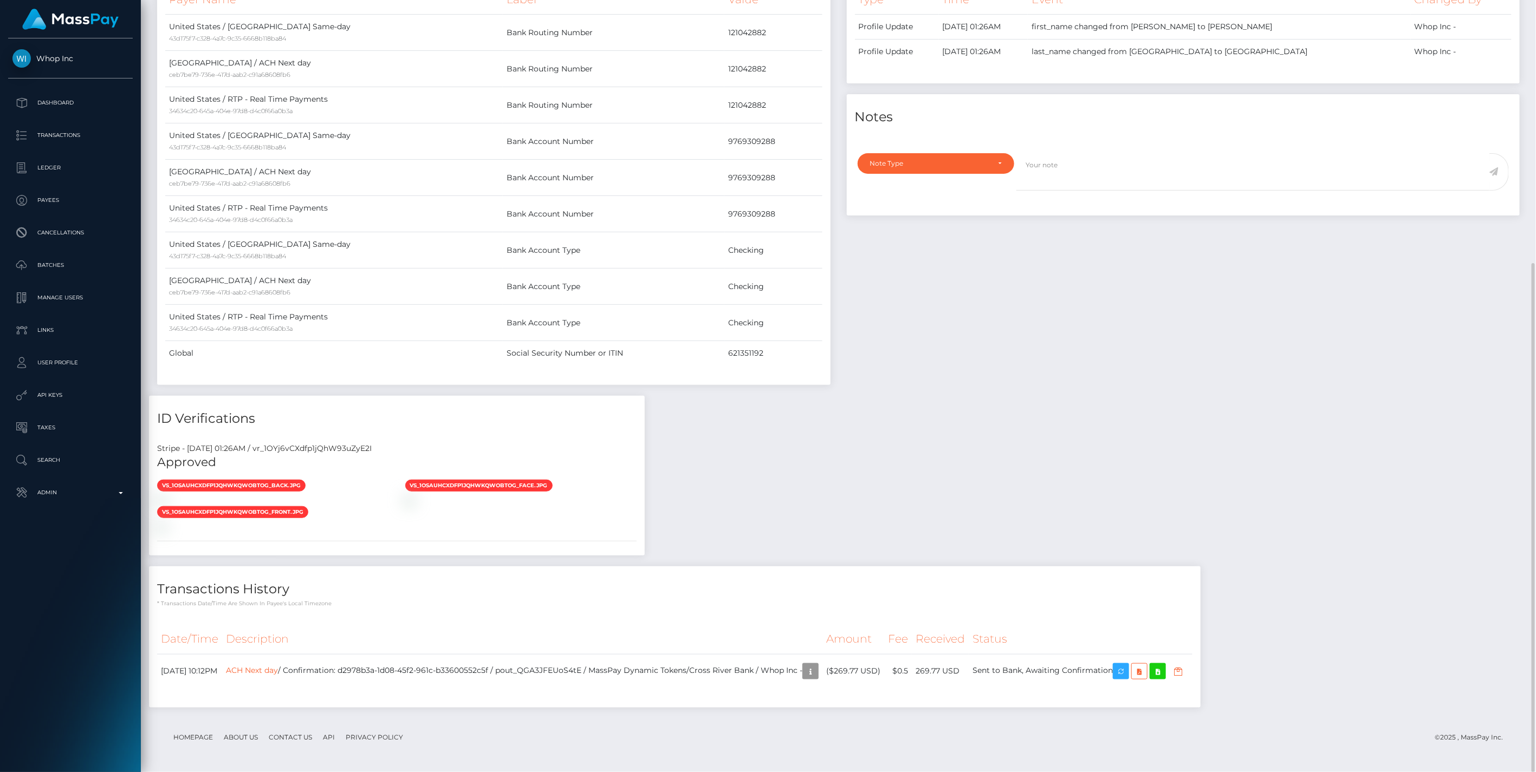
scroll to position [130, 443]
click at [54, 56] on span "Whop Inc" at bounding box center [70, 59] width 125 height 10
click at [56, 105] on p "Dashboard" at bounding box center [70, 103] width 116 height 16
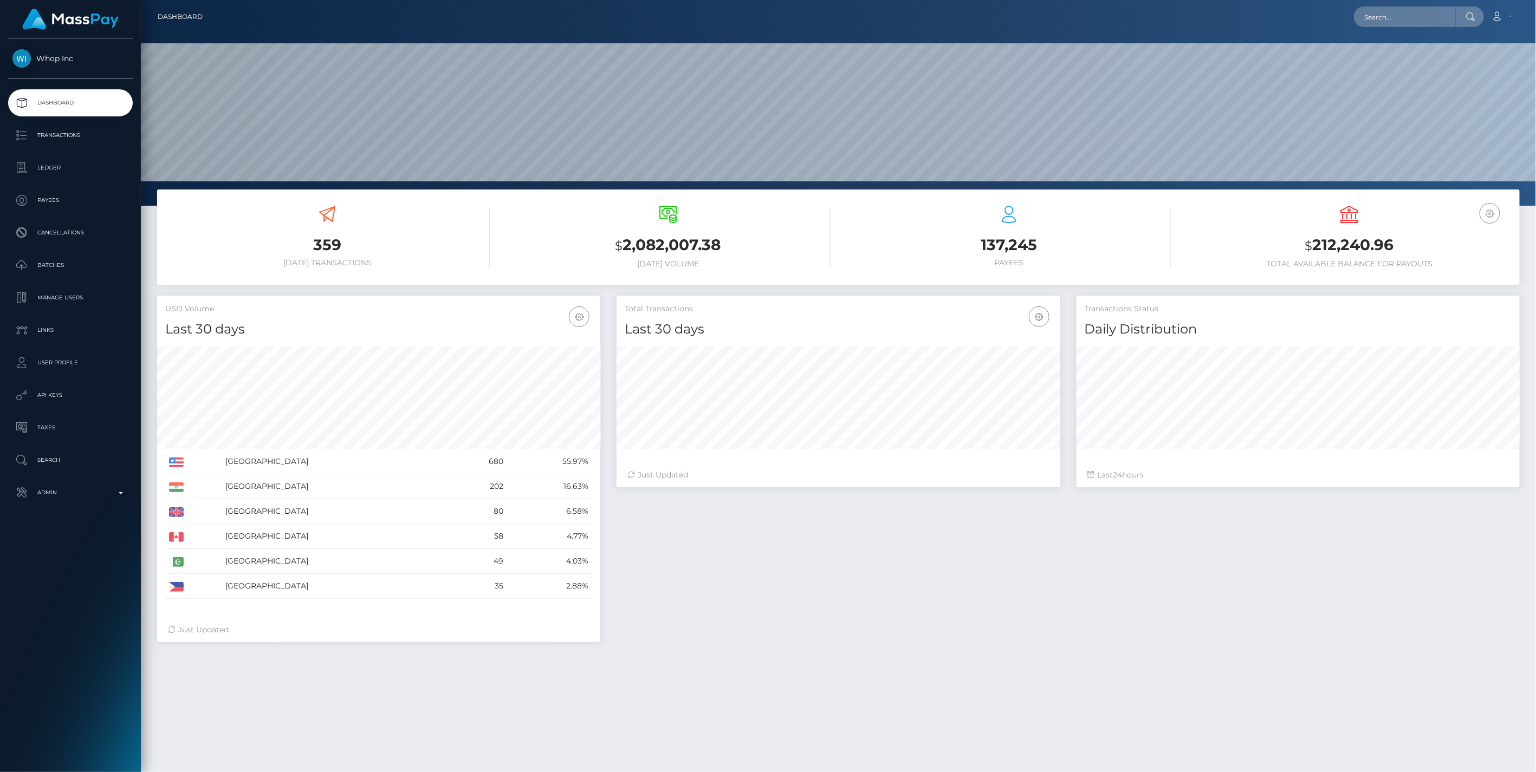
scroll to position [192, 443]
click at [66, 166] on p "Ledger" at bounding box center [70, 168] width 116 height 16
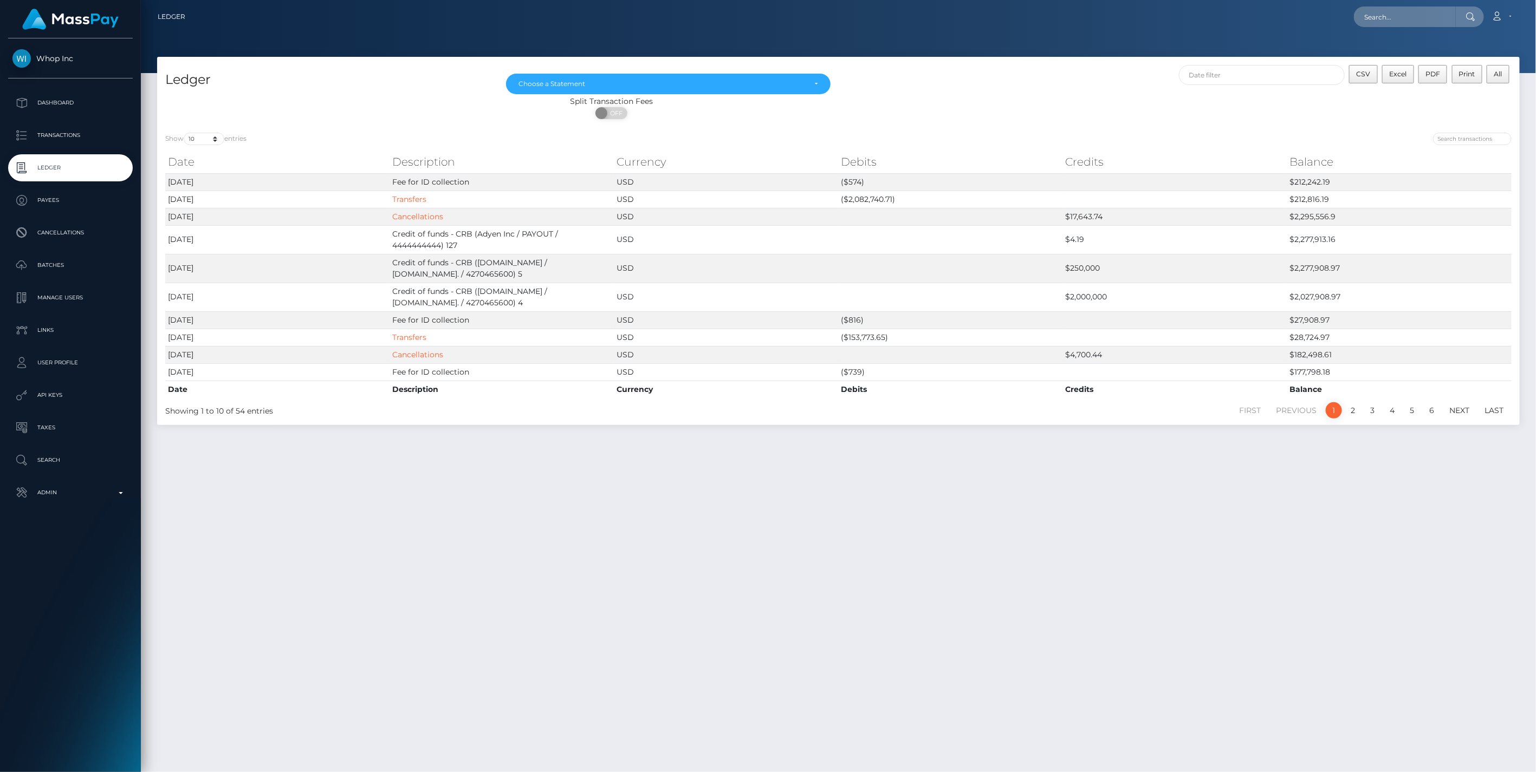
click at [1066, 530] on div "Ledger May 2025 Jun 2025 Jul 2025 Aug 2025 Choose a Statement CSV Excel PDF Pri…" at bounding box center [838, 410] width 1395 height 706
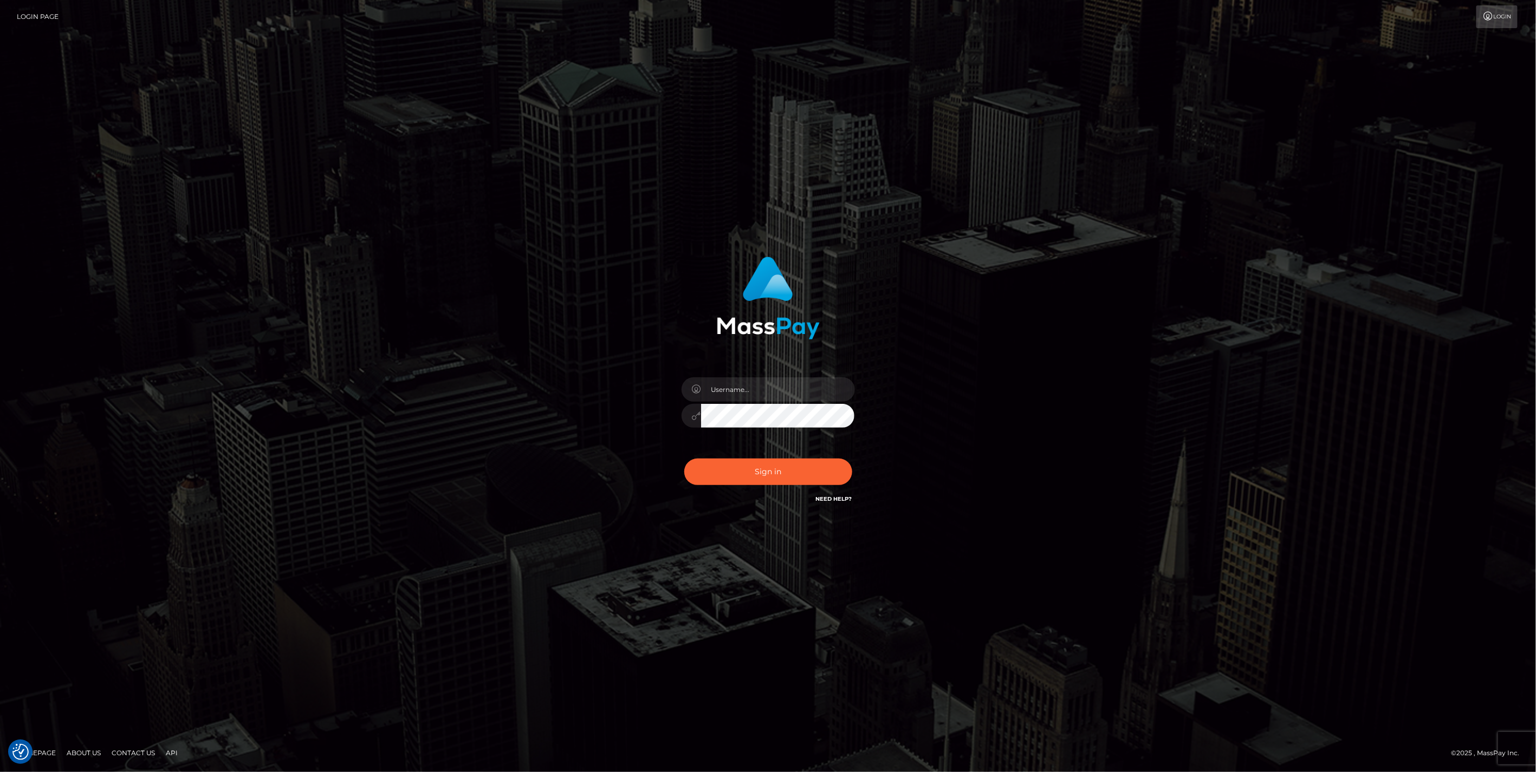
type input "jlo"
